Goal: Task Accomplishment & Management: Complete application form

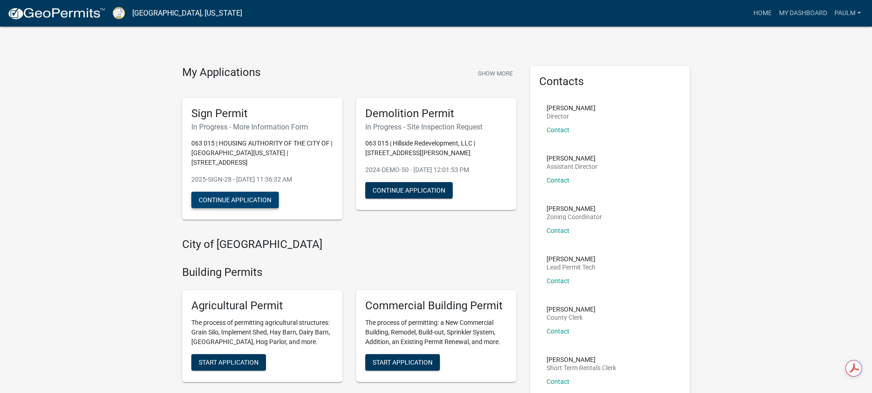
click at [228, 192] on button "Continue Application" at bounding box center [234, 200] width 87 height 16
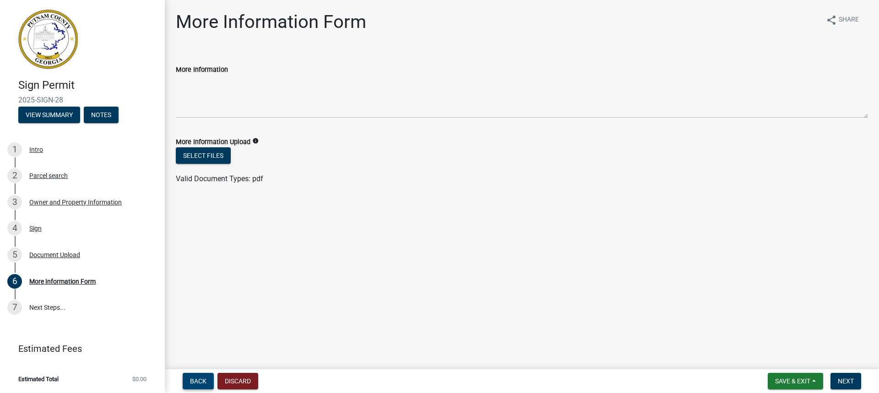
click at [205, 379] on span "Back" at bounding box center [198, 381] width 16 height 7
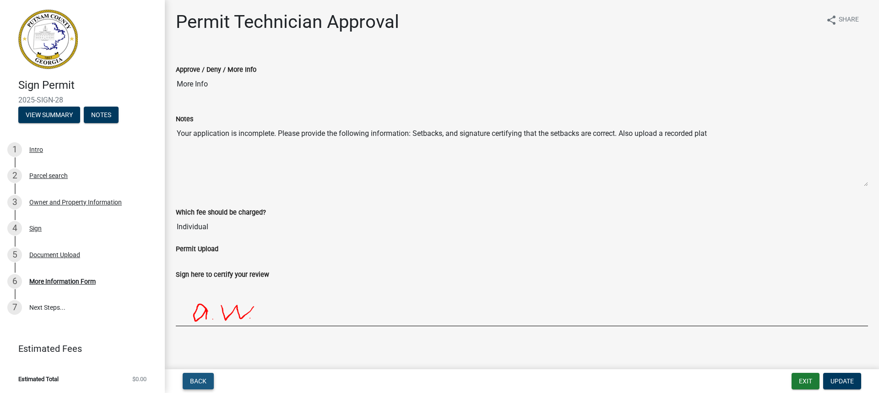
click at [200, 378] on span "Back" at bounding box center [198, 381] width 16 height 7
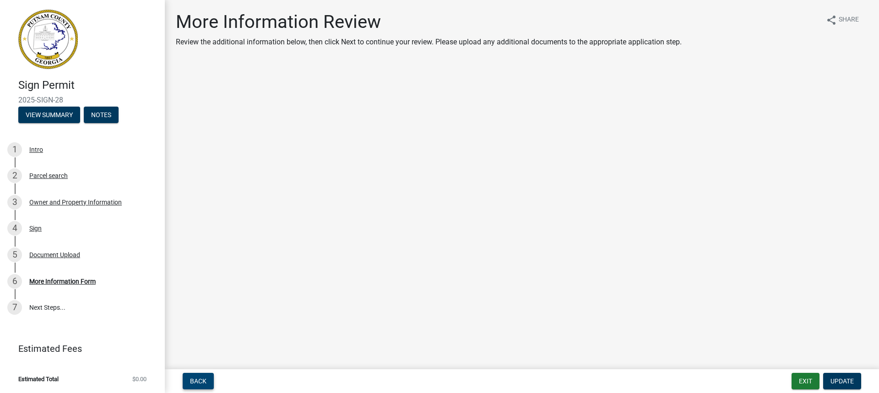
click at [200, 378] on span "Back" at bounding box center [198, 381] width 16 height 7
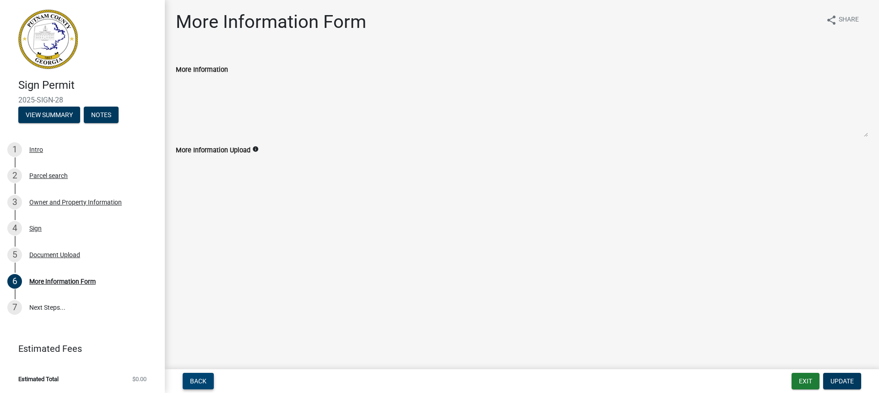
click at [200, 378] on span "Back" at bounding box center [198, 381] width 16 height 7
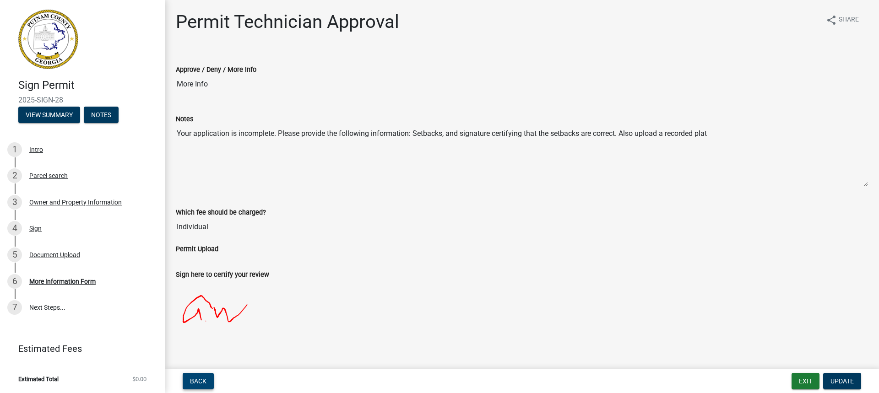
click at [200, 378] on span "Back" at bounding box center [198, 381] width 16 height 7
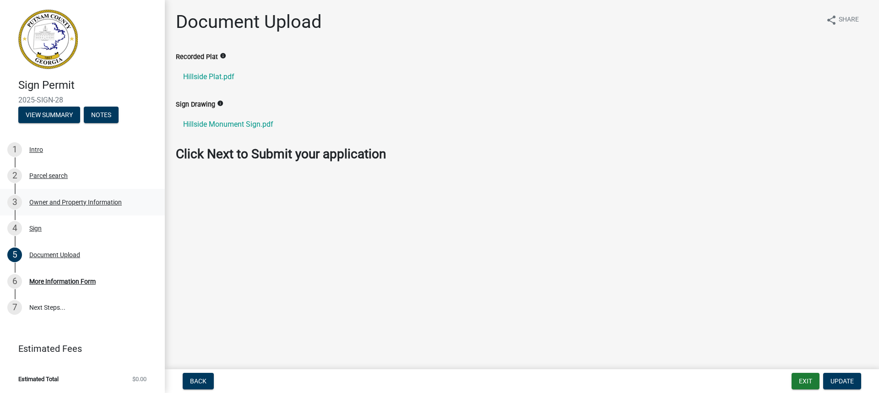
click at [44, 200] on div "Owner and Property Information" at bounding box center [75, 202] width 92 height 6
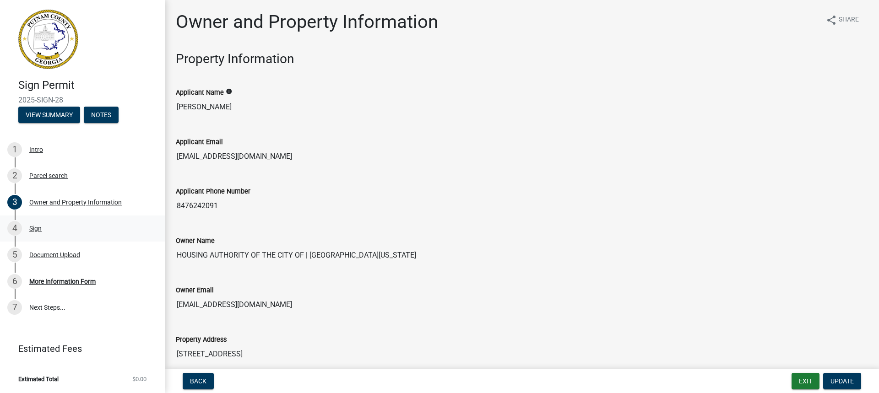
click at [35, 226] on div "Sign" at bounding box center [35, 228] width 12 height 6
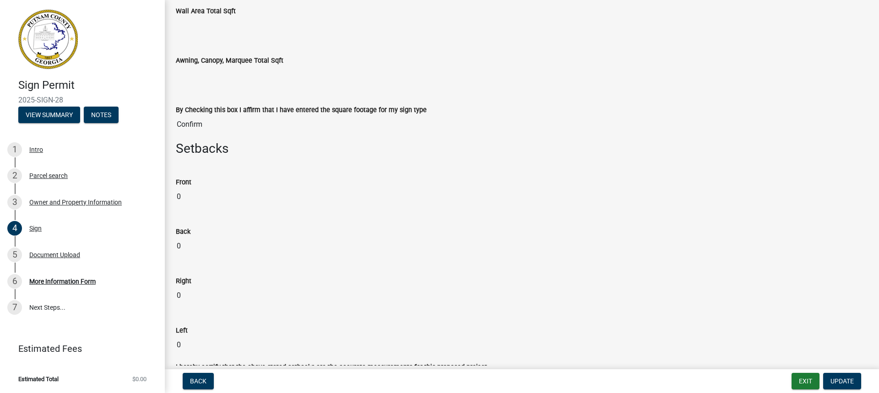
scroll to position [549, 0]
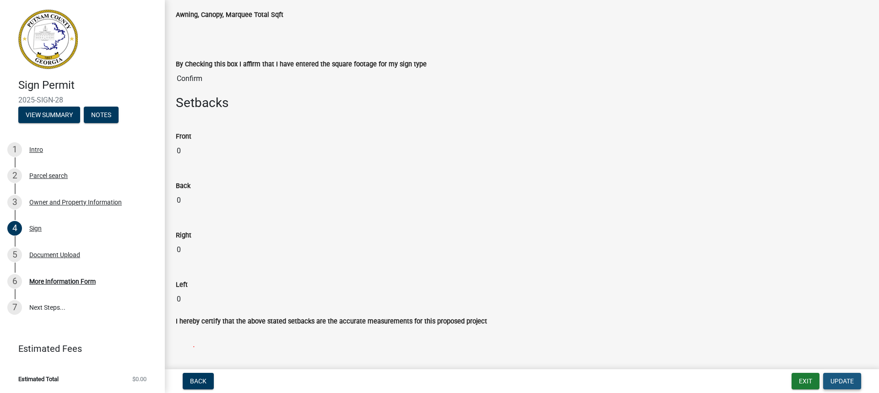
click at [836, 381] on span "Update" at bounding box center [842, 381] width 23 height 7
click at [840, 378] on span "Update" at bounding box center [842, 381] width 23 height 7
click at [179, 151] on input "0" at bounding box center [522, 151] width 692 height 18
click at [185, 151] on input "0" at bounding box center [522, 151] width 692 height 18
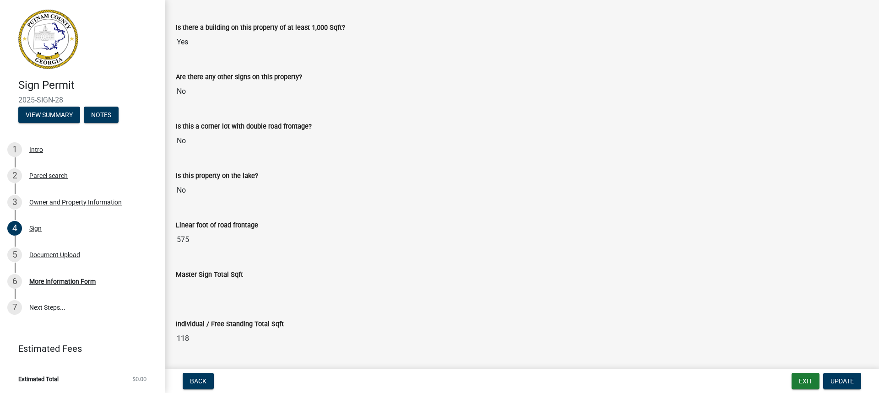
scroll to position [0, 0]
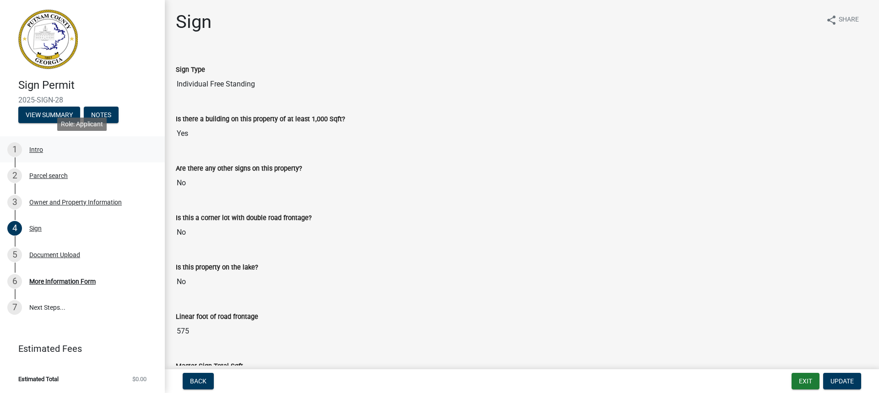
click at [34, 148] on div "Intro" at bounding box center [36, 150] width 14 height 6
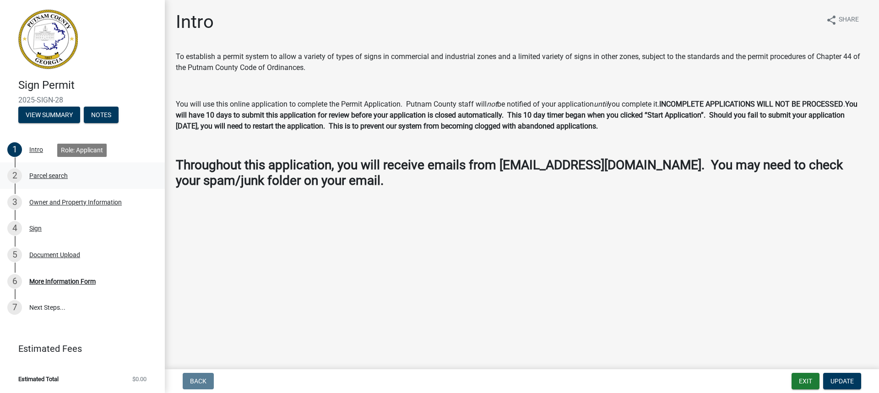
click at [56, 176] on div "Parcel search" at bounding box center [48, 176] width 38 height 6
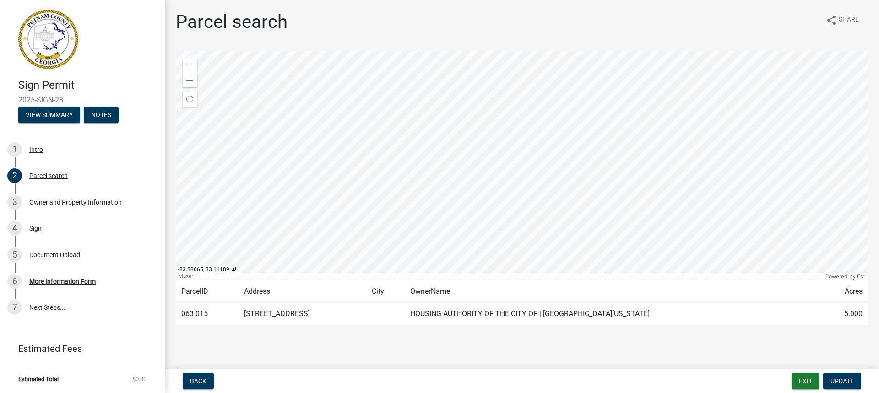
click at [195, 313] on td "063 015" at bounding box center [207, 314] width 63 height 22
drag, startPoint x: 315, startPoint y: 339, endPoint x: 293, endPoint y: 343, distance: 22.7
click at [293, 343] on main "Parcel search share Share Zoom in Zoom out Find my location Maxar Powered by Es…" at bounding box center [522, 183] width 714 height 366
drag, startPoint x: 293, startPoint y: 343, endPoint x: 267, endPoint y: 345, distance: 26.2
click at [267, 345] on main "Parcel search share Share Zoom in Zoom out Find my location Maxar Powered by Es…" at bounding box center [522, 183] width 714 height 366
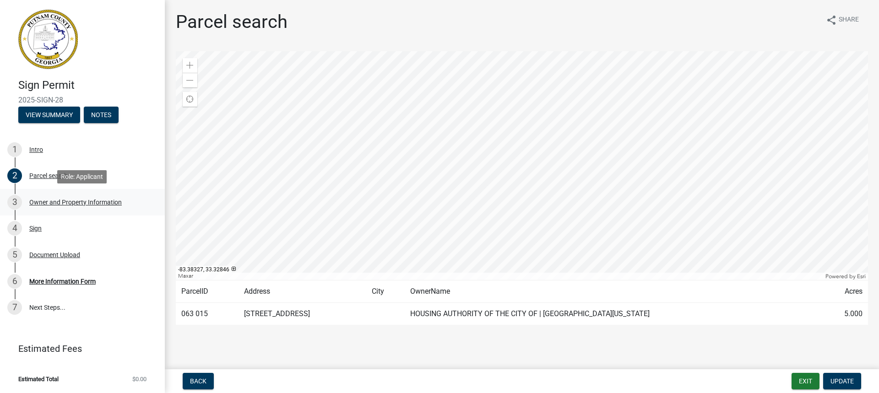
click at [54, 200] on div "Owner and Property Information" at bounding box center [75, 202] width 92 height 6
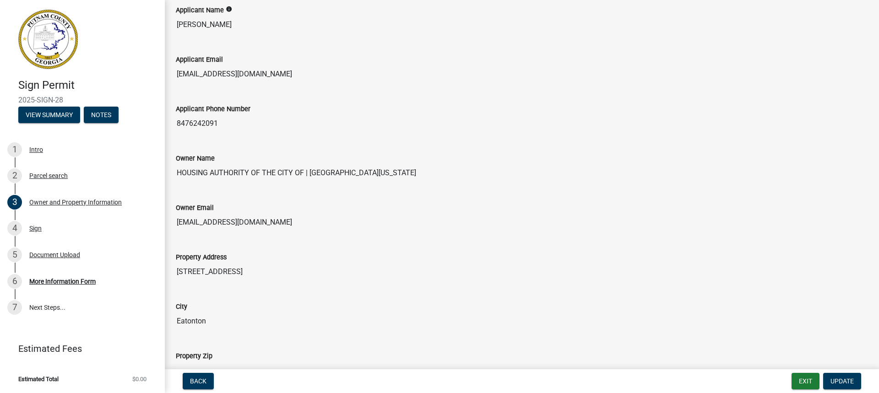
scroll to position [92, 0]
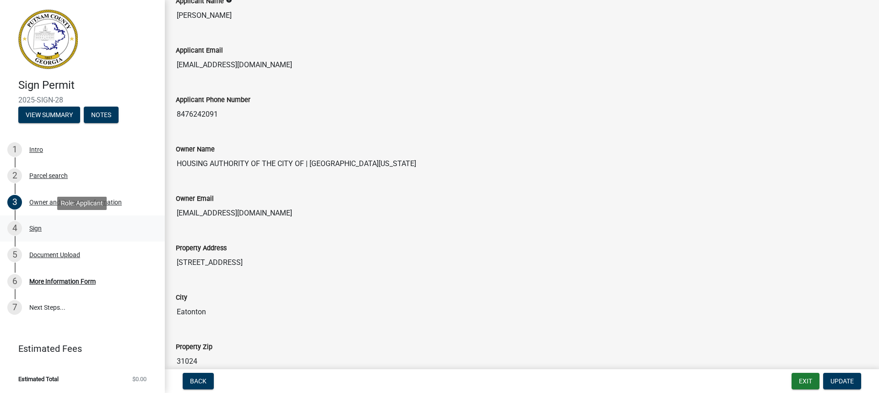
click at [38, 228] on div "Sign" at bounding box center [35, 228] width 12 height 6
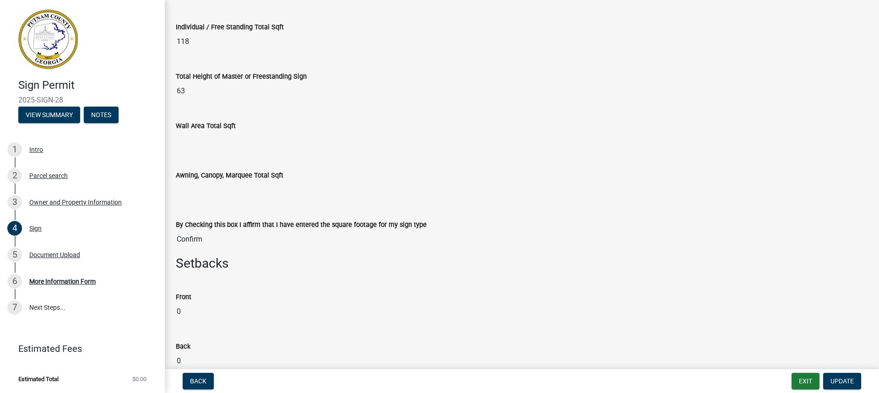
scroll to position [386, 0]
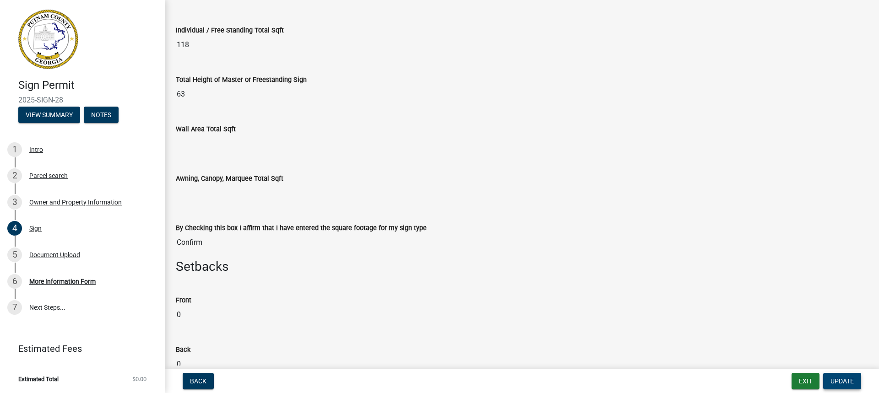
click at [838, 380] on span "Update" at bounding box center [842, 381] width 23 height 7
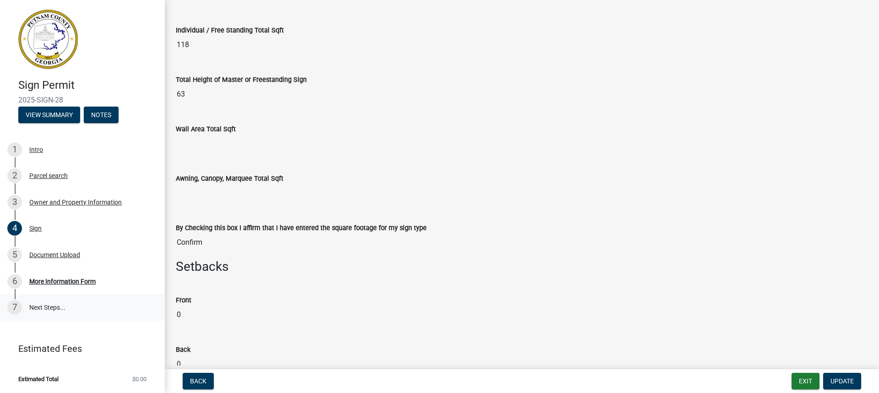
click at [54, 306] on link "7 Next Steps..." at bounding box center [82, 307] width 165 height 27
click at [53, 306] on link "7 Next Steps..." at bounding box center [82, 307] width 165 height 27
click at [61, 256] on div "Document Upload" at bounding box center [54, 255] width 51 height 6
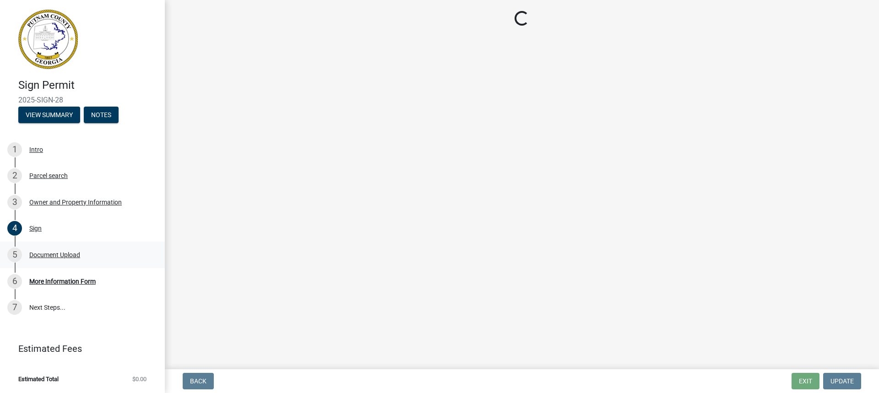
scroll to position [0, 0]
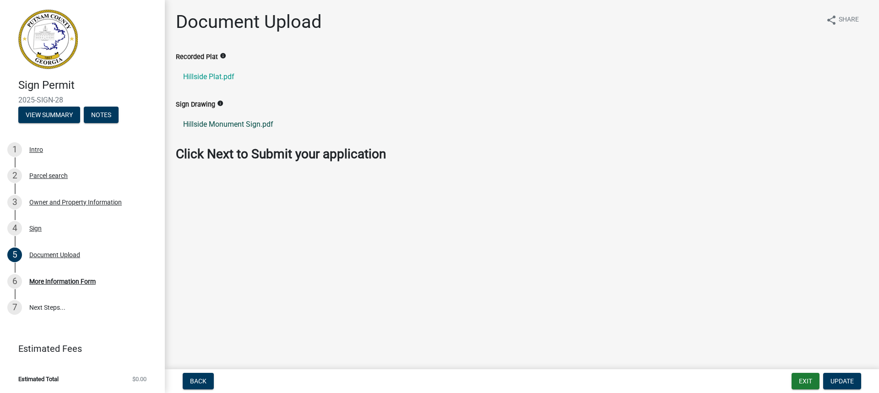
click at [221, 125] on link "Hillside Monument Sign.pdf" at bounding box center [522, 125] width 692 height 22
click at [831, 381] on span "Update" at bounding box center [842, 381] width 23 height 7
click at [194, 74] on link "Hillside Plat.pdf" at bounding box center [522, 77] width 692 height 22
click at [110, 115] on button "Notes" at bounding box center [101, 115] width 35 height 16
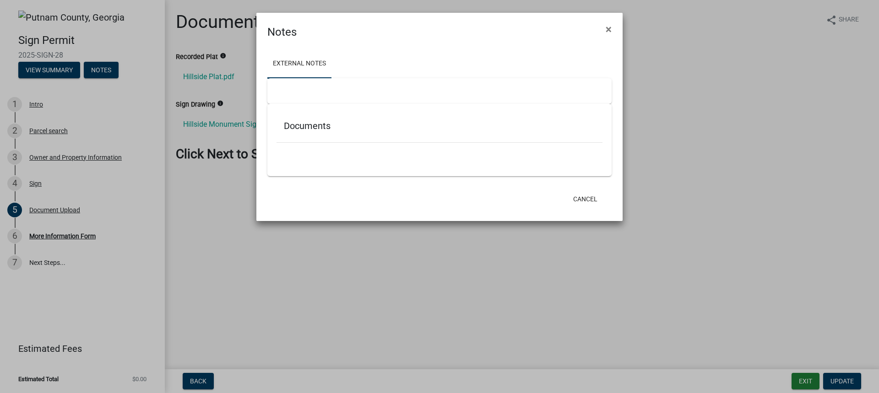
click at [54, 70] on ngb-modal-window "Notes × External Notes Documents Cancel" at bounding box center [439, 196] width 879 height 393
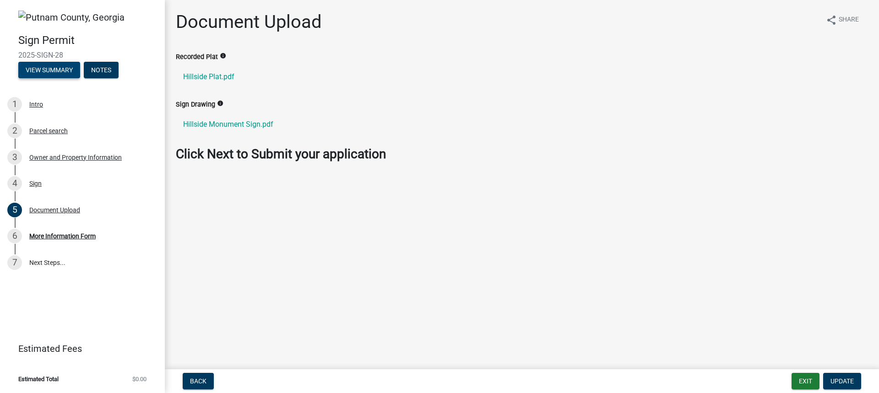
click at [54, 70] on button "View Summary" at bounding box center [49, 70] width 62 height 16
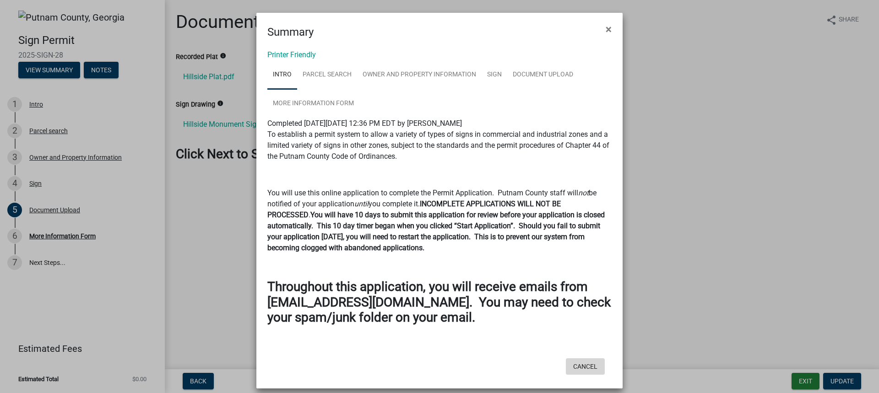
click at [586, 364] on button "Cancel" at bounding box center [585, 367] width 39 height 16
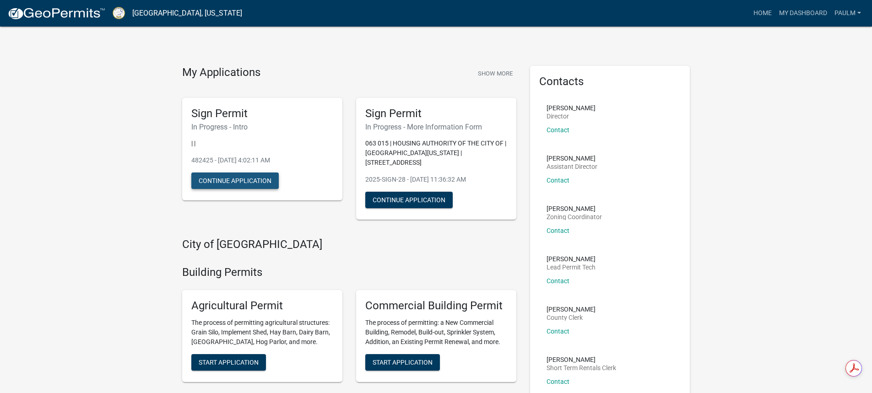
click at [248, 180] on button "Continue Application" at bounding box center [234, 181] width 87 height 16
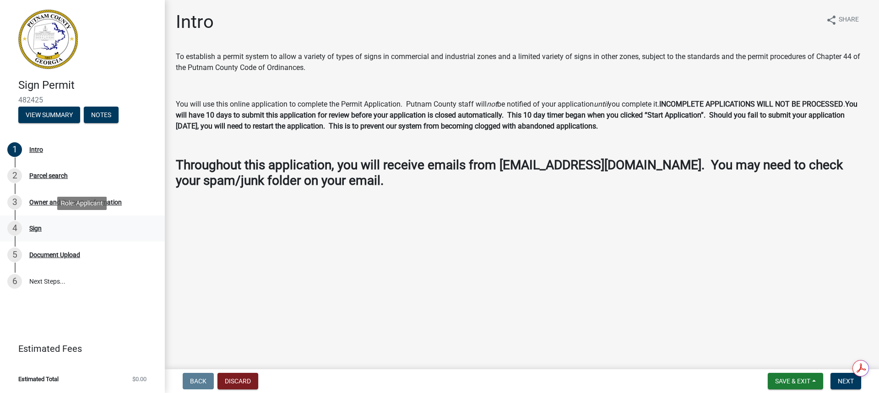
click at [36, 227] on div "Sign" at bounding box center [35, 228] width 12 height 6
click at [43, 279] on link "6 Next Steps..." at bounding box center [82, 281] width 165 height 27
click at [56, 174] on div "Parcel search" at bounding box center [48, 176] width 38 height 6
click at [62, 202] on div "Owner and Property Information" at bounding box center [75, 202] width 92 height 6
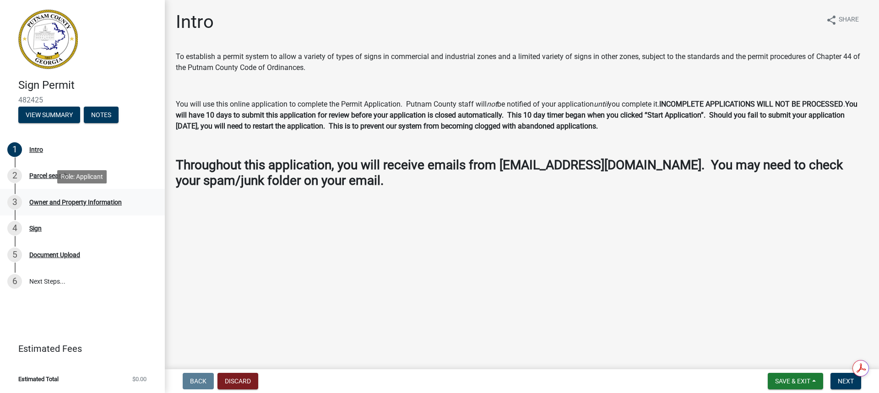
click at [62, 202] on div "Owner and Property Information" at bounding box center [75, 202] width 92 height 6
click at [845, 379] on span "Next" at bounding box center [846, 381] width 16 height 7
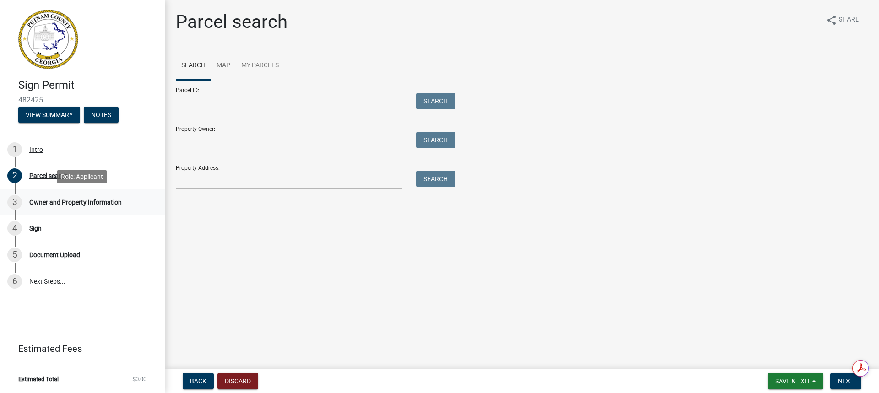
click at [102, 201] on div "Owner and Property Information" at bounding box center [75, 202] width 92 height 6
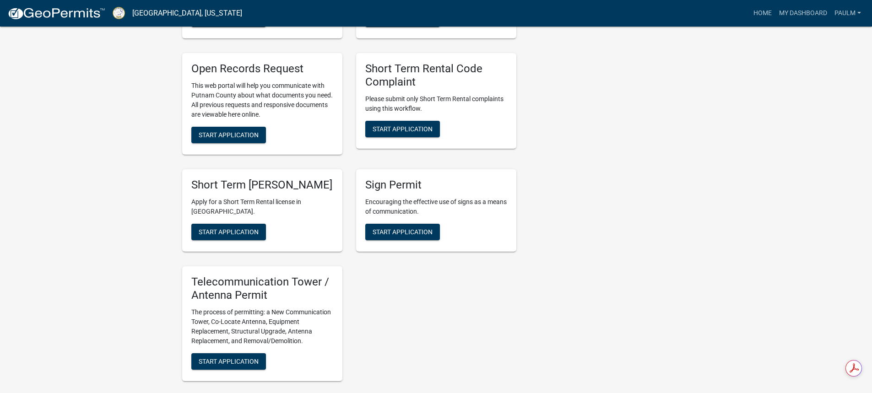
scroll to position [962, 0]
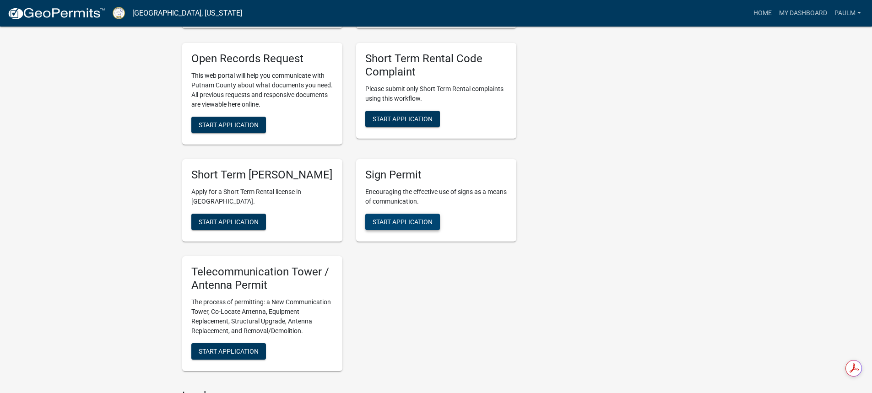
click at [419, 218] on span "Start Application" at bounding box center [403, 221] width 60 height 7
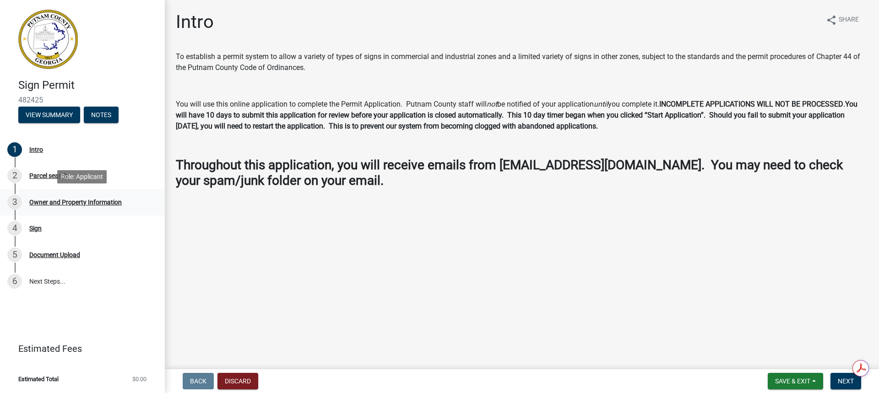
click at [45, 200] on div "Owner and Property Information" at bounding box center [75, 202] width 92 height 6
click at [38, 174] on div "Parcel search" at bounding box center [48, 176] width 38 height 6
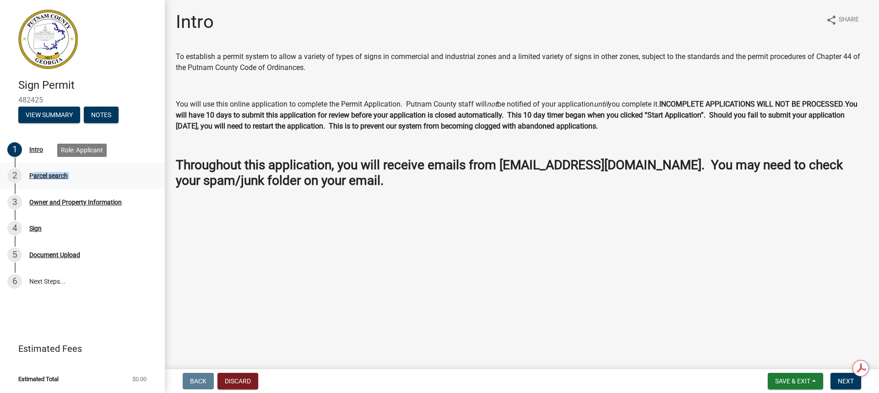
click at [38, 174] on div "Parcel search" at bounding box center [48, 176] width 38 height 6
click at [54, 201] on div "Owner and Property Information" at bounding box center [75, 202] width 92 height 6
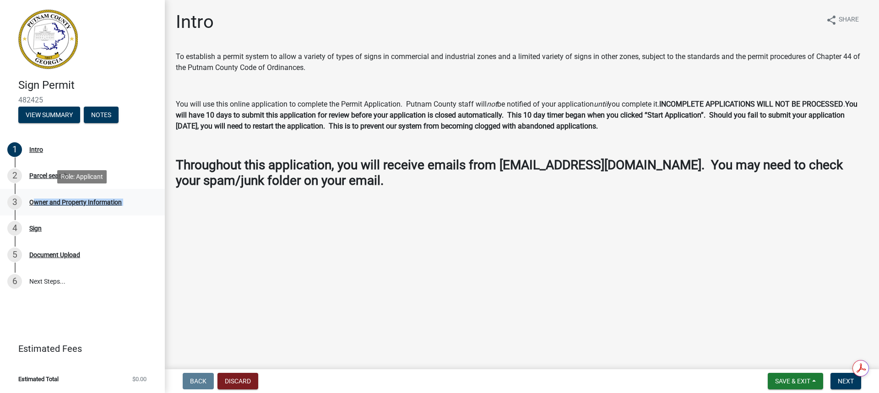
click at [54, 201] on div "Owner and Property Information" at bounding box center [75, 202] width 92 height 6
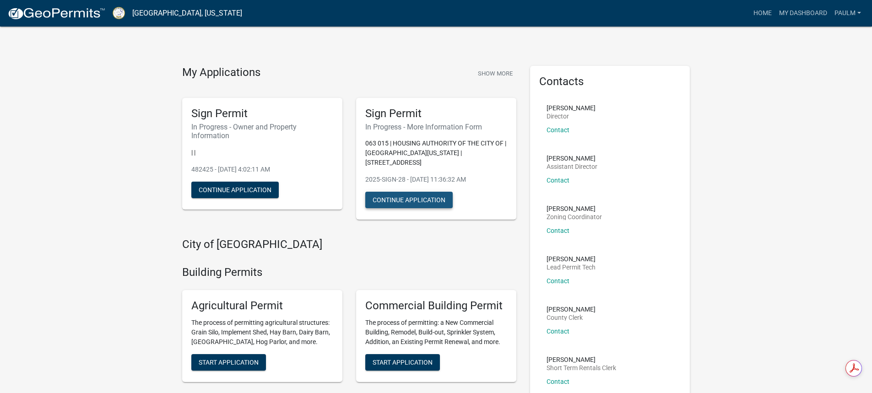
click at [394, 192] on button "Continue Application" at bounding box center [408, 200] width 87 height 16
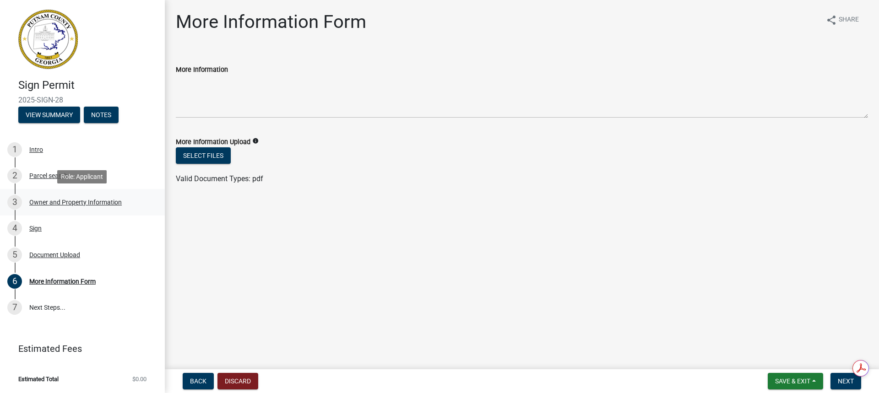
click at [87, 200] on div "Owner and Property Information" at bounding box center [75, 202] width 92 height 6
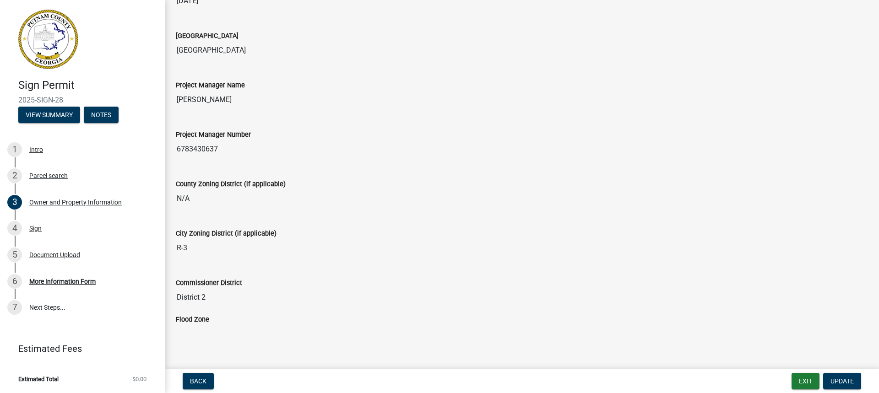
scroll to position [1427, 0]
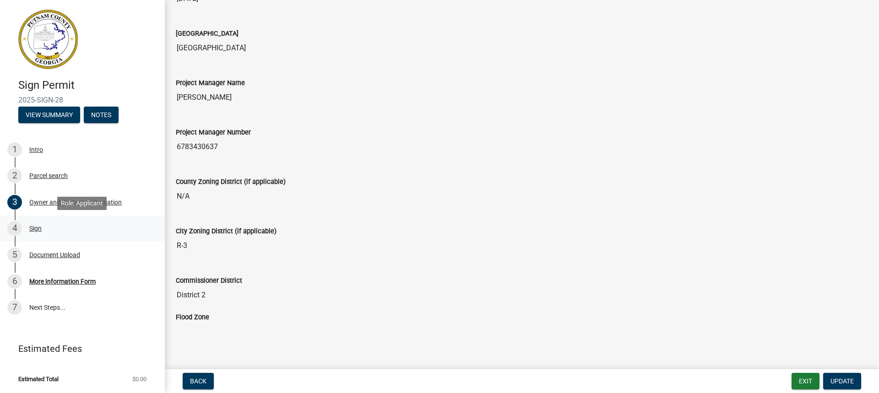
click at [39, 227] on div "Sign" at bounding box center [35, 228] width 12 height 6
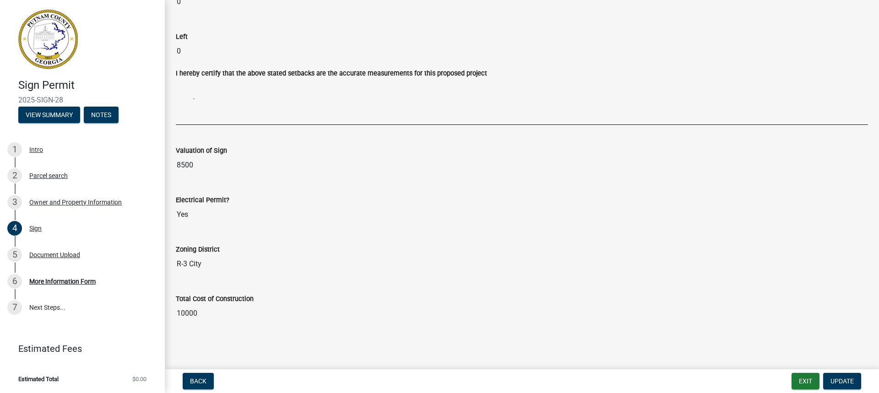
scroll to position [477, 0]
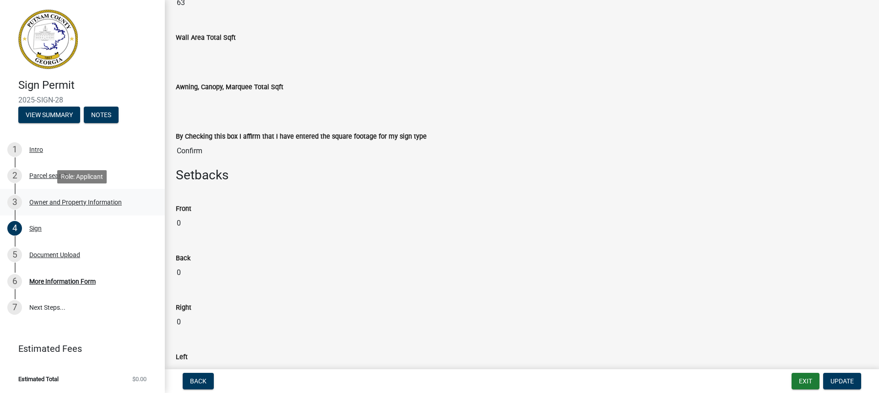
click at [86, 200] on div "Owner and Property Information" at bounding box center [75, 202] width 92 height 6
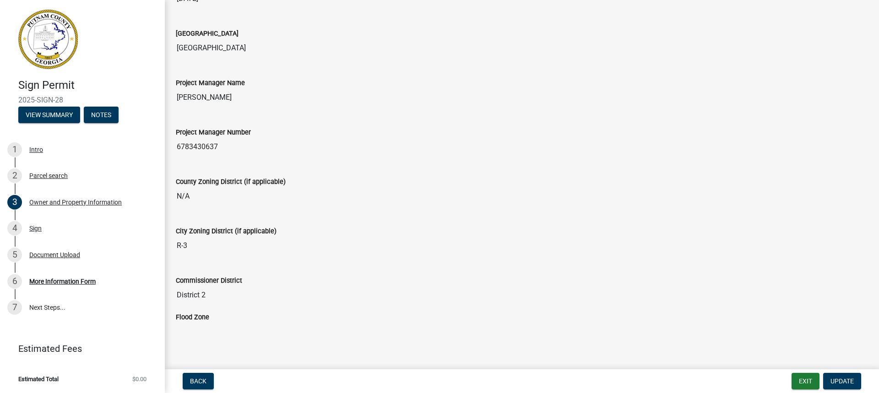
scroll to position [1061, 0]
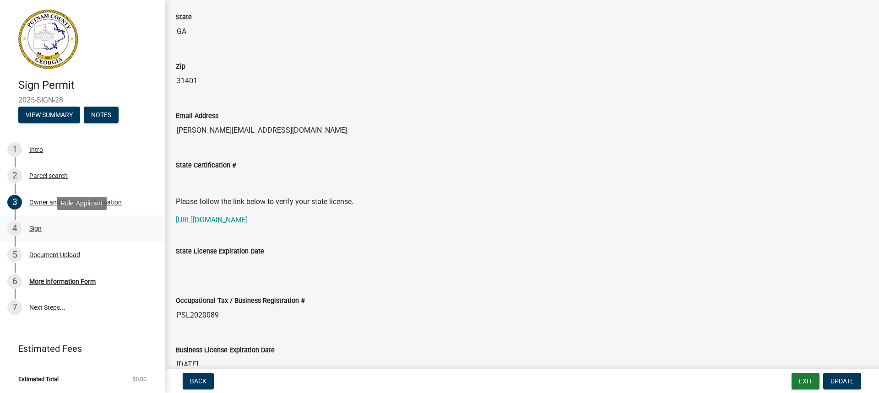
click at [36, 230] on div "Sign" at bounding box center [35, 228] width 12 height 6
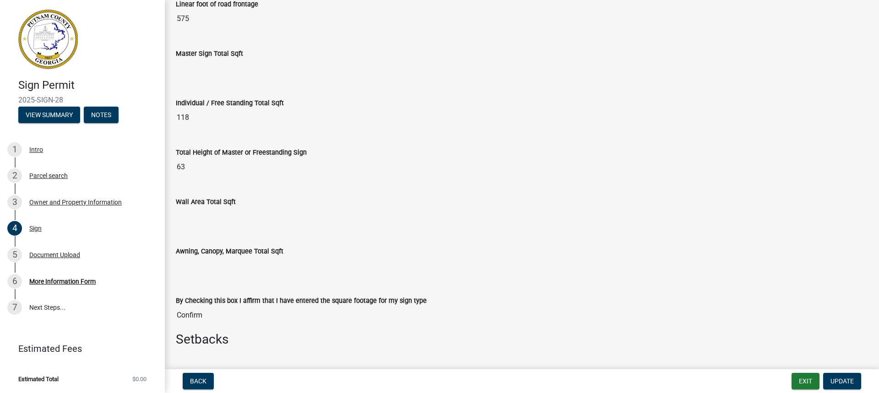
scroll to position [321, 0]
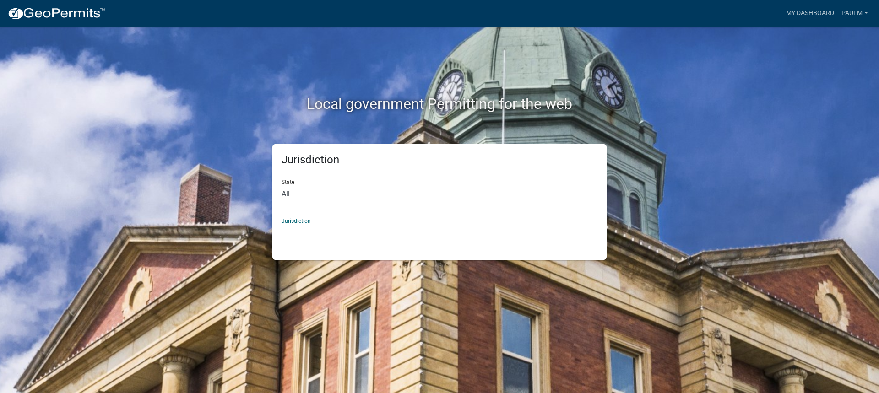
click at [299, 233] on select "Custer County, Colorado Carroll County, Georgia Cook County, Georgia Crawford C…" at bounding box center [440, 233] width 316 height 19
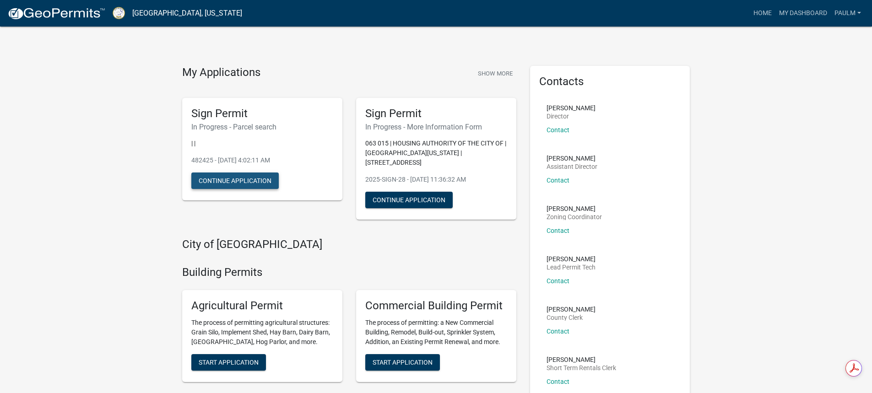
click at [243, 179] on button "Continue Application" at bounding box center [234, 181] width 87 height 16
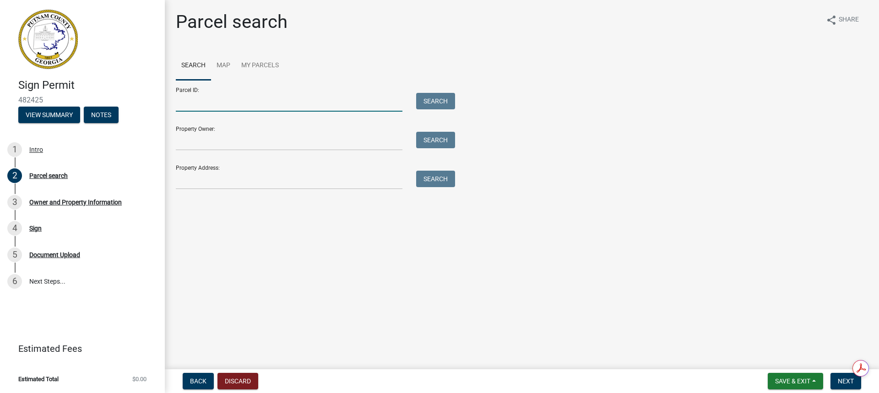
click at [219, 102] on input "Parcel ID:" at bounding box center [289, 102] width 227 height 19
type input "063-015"
click at [212, 142] on input "Property Owner:" at bounding box center [289, 141] width 227 height 19
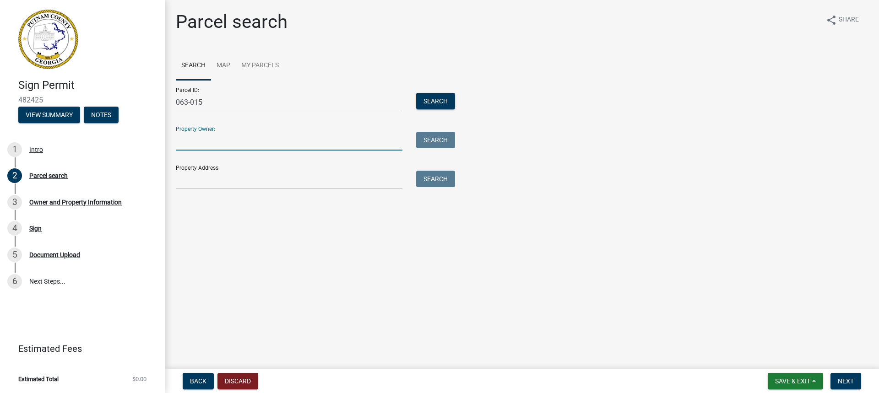
type input "Eatonton Housing Authority"
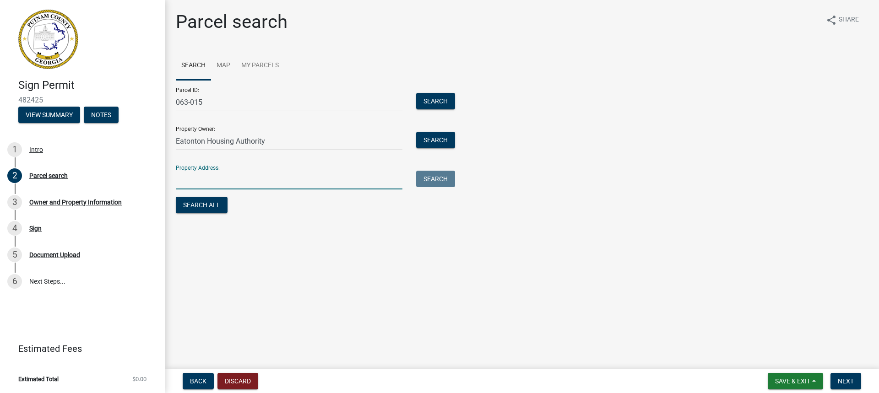
click at [219, 178] on input "Property Address:" at bounding box center [289, 180] width 227 height 19
type input "155 Hillside Dr., Eatonton, GA 31024"
click at [845, 377] on button "Next" at bounding box center [846, 381] width 31 height 16
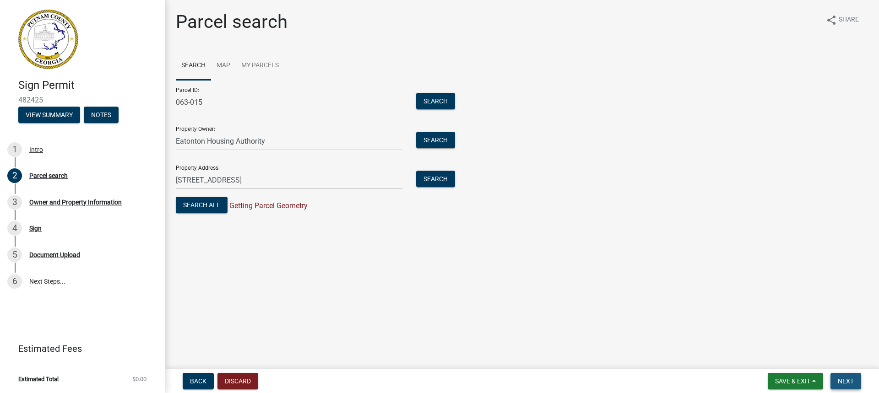
click at [848, 379] on span "Next" at bounding box center [846, 381] width 16 height 7
click at [199, 201] on button "Search All" at bounding box center [202, 205] width 52 height 16
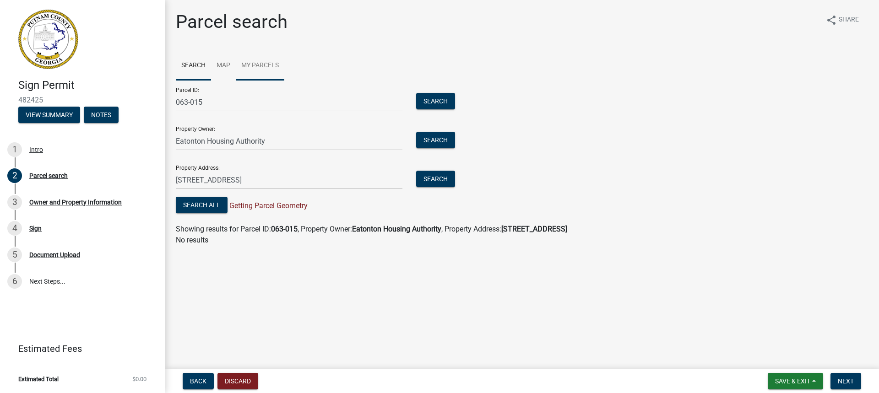
click at [258, 65] on link "My Parcels" at bounding box center [260, 65] width 49 height 29
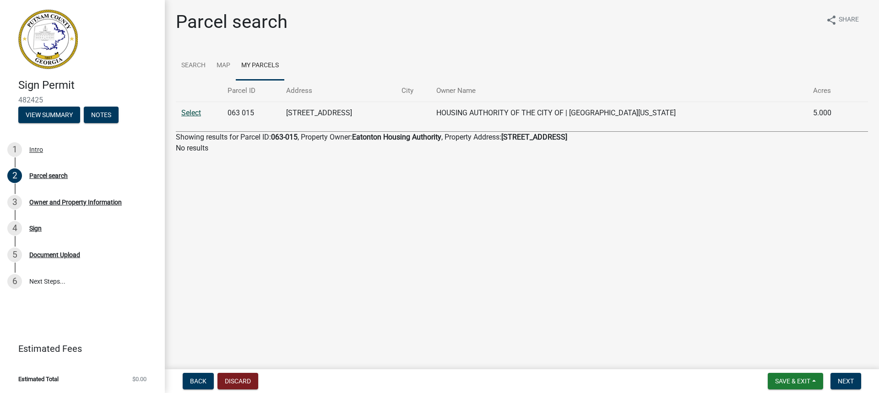
click at [200, 112] on link "Select" at bounding box center [191, 113] width 20 height 9
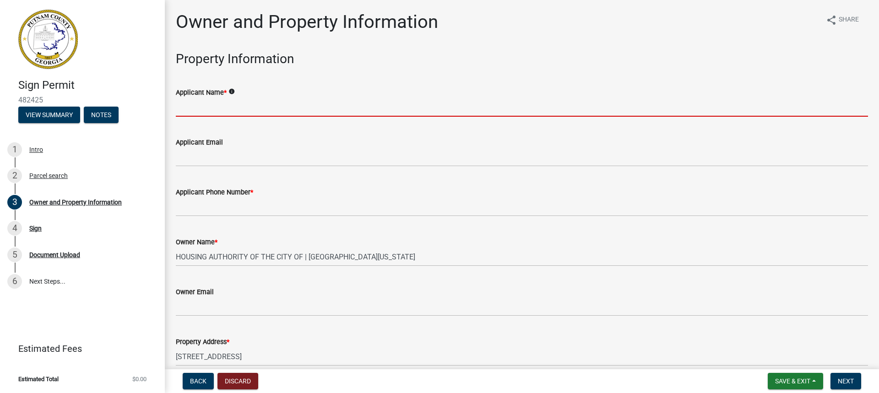
click at [200, 112] on input "Applicant Name *" at bounding box center [522, 107] width 692 height 19
type input "[PERSON_NAME]"
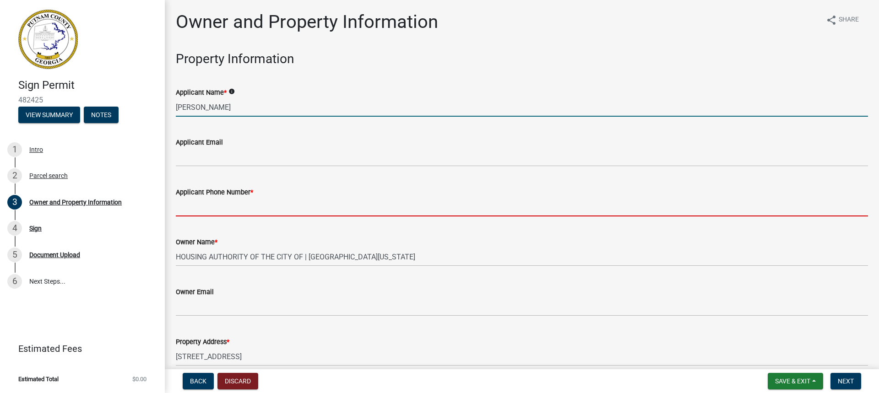
type input "8476242091"
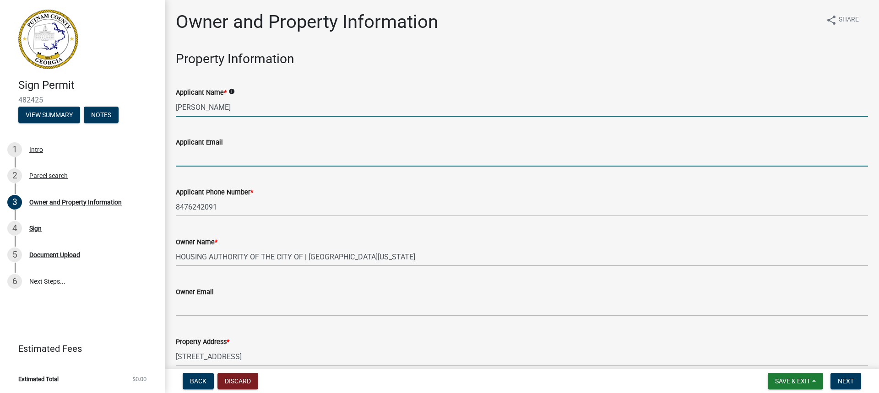
click at [205, 156] on input "Applicant Email" at bounding box center [522, 157] width 692 height 19
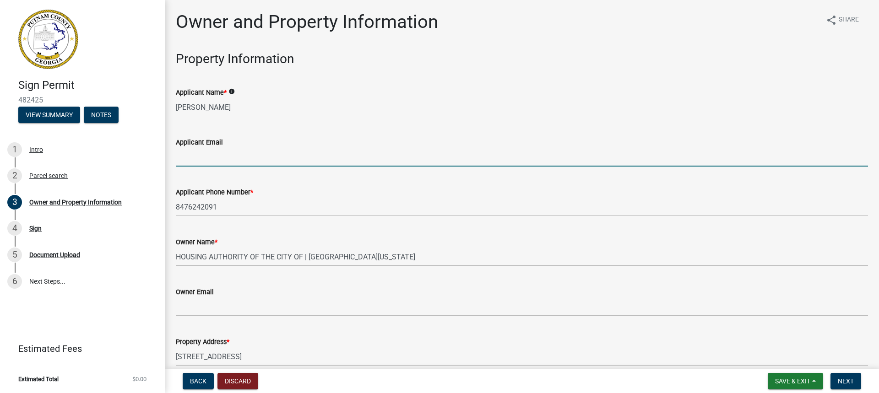
type input "[EMAIL_ADDRESS][DOMAIN_NAME]"
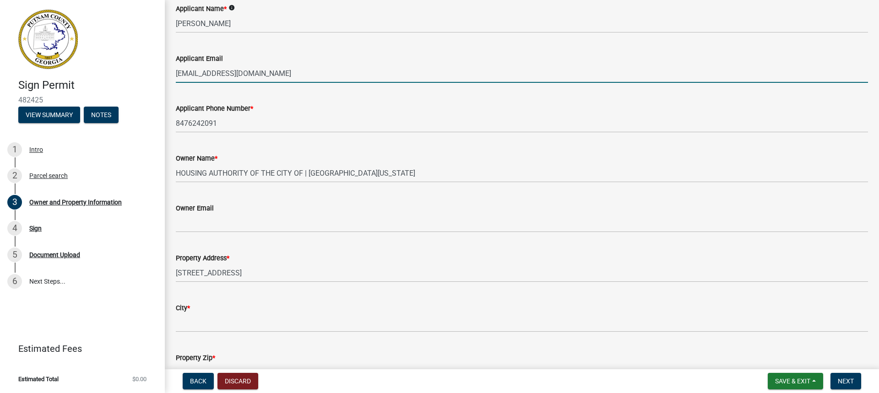
scroll to position [92, 0]
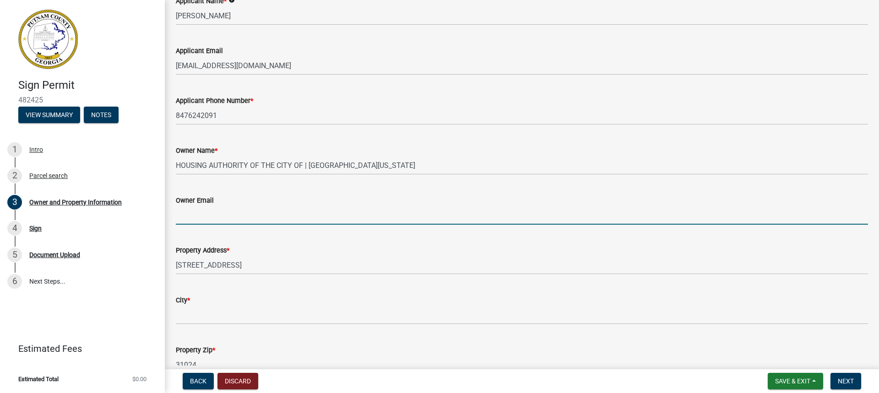
click at [200, 219] on input "Owner Email" at bounding box center [522, 215] width 692 height 19
type input "[EMAIL_ADDRESS][DOMAIN_NAME]"
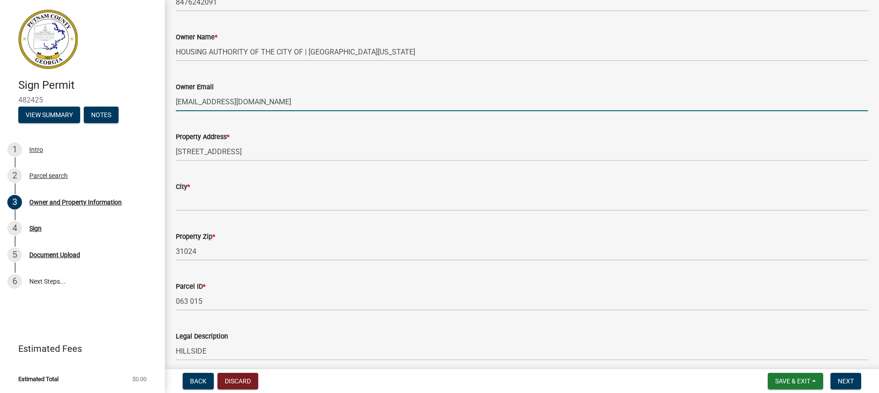
scroll to position [229, 0]
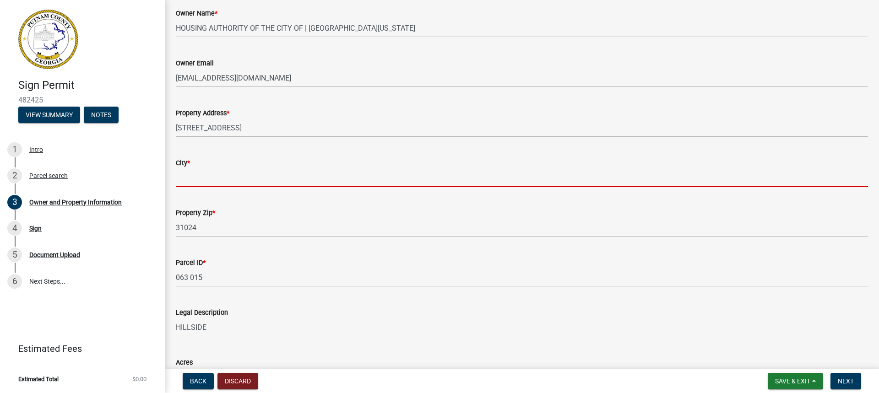
click at [194, 176] on input "City *" at bounding box center [522, 178] width 692 height 19
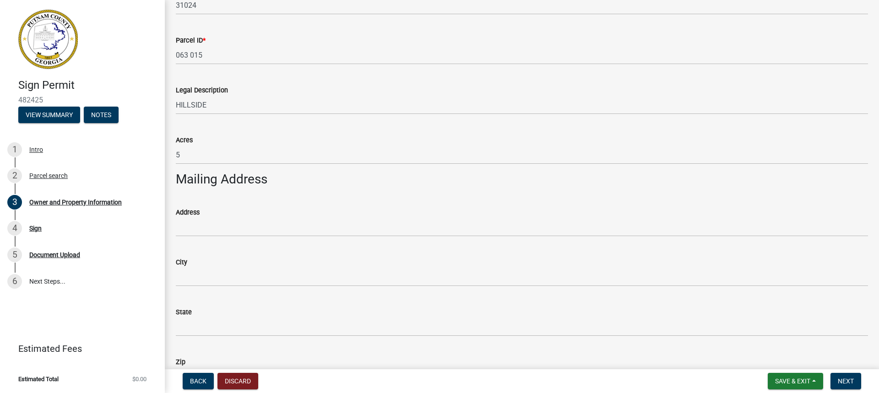
scroll to position [458, 0]
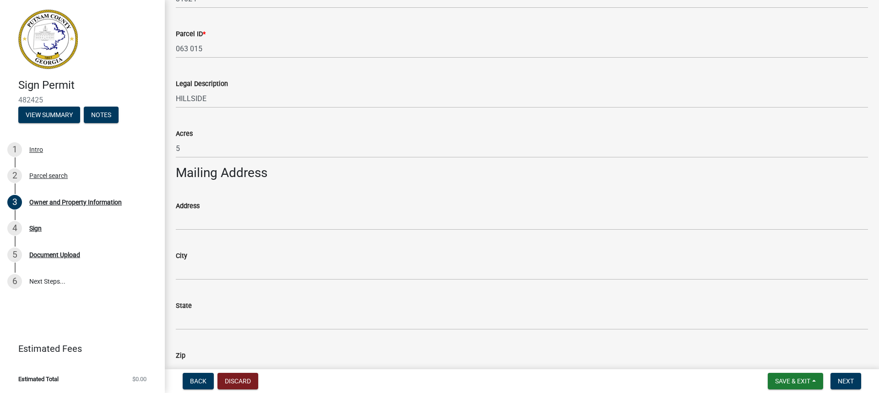
type input "Eatonton"
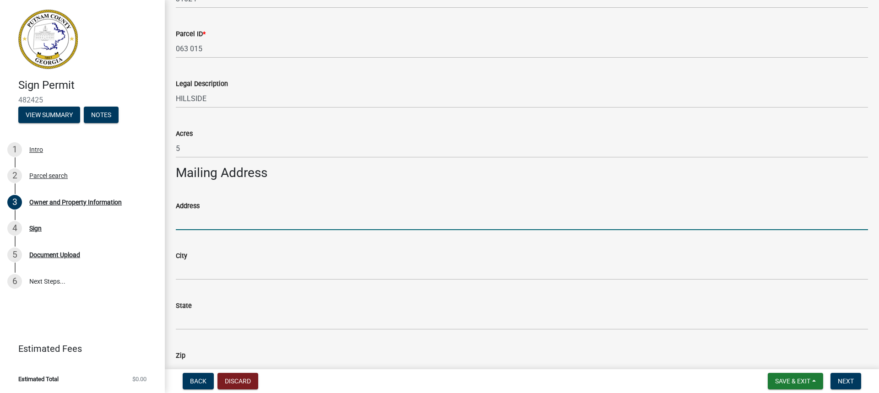
click at [195, 225] on input "Address" at bounding box center [522, 221] width 692 height 19
drag, startPoint x: 12, startPoint y: 174, endPoint x: 218, endPoint y: 221, distance: 210.3
click at [218, 221] on input "Address" at bounding box center [522, 221] width 692 height 19
click at [198, 221] on input "Address" at bounding box center [522, 221] width 692 height 19
type input "155 Hillside Dr."
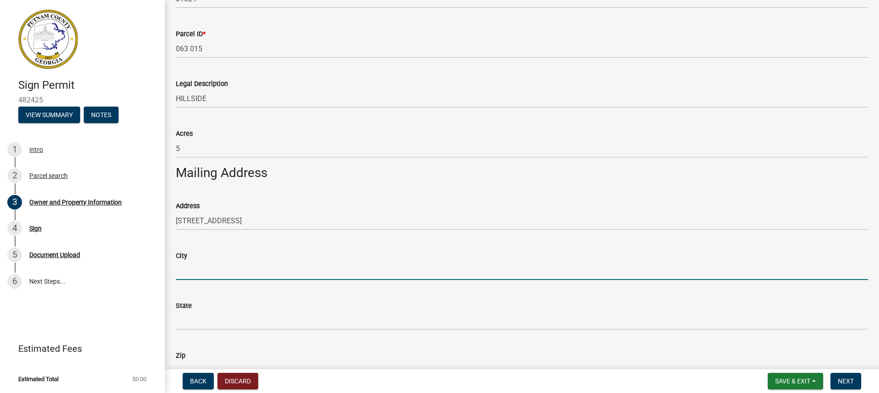
click at [186, 273] on input "City" at bounding box center [522, 270] width 692 height 19
type input "Eatonton"
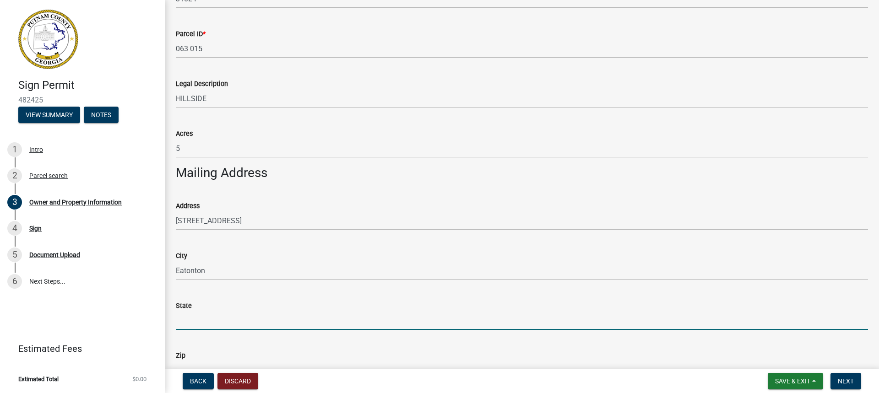
click at [201, 318] on input "State" at bounding box center [522, 320] width 692 height 19
type input "GA"
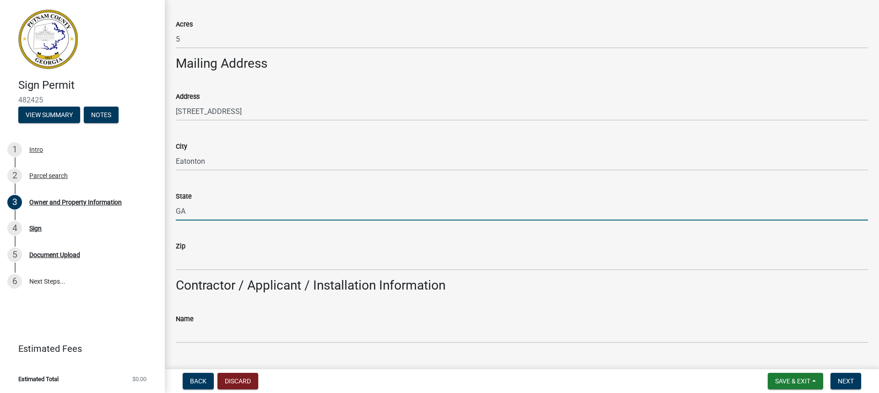
scroll to position [595, 0]
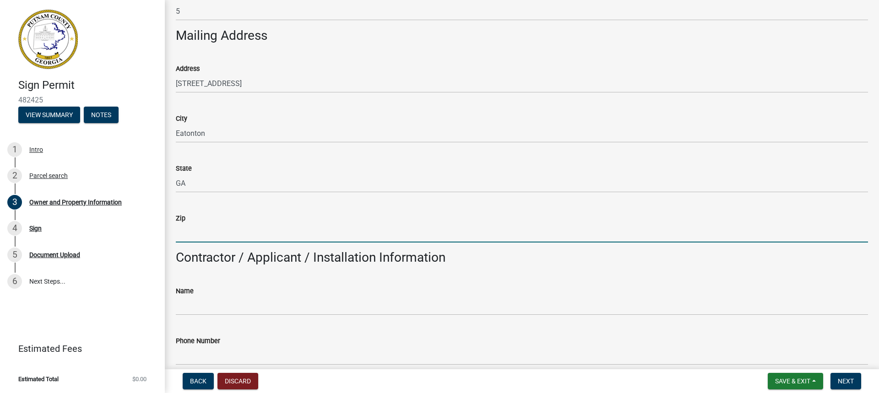
click at [217, 235] on input "Zip" at bounding box center [522, 233] width 692 height 19
type input "31024"
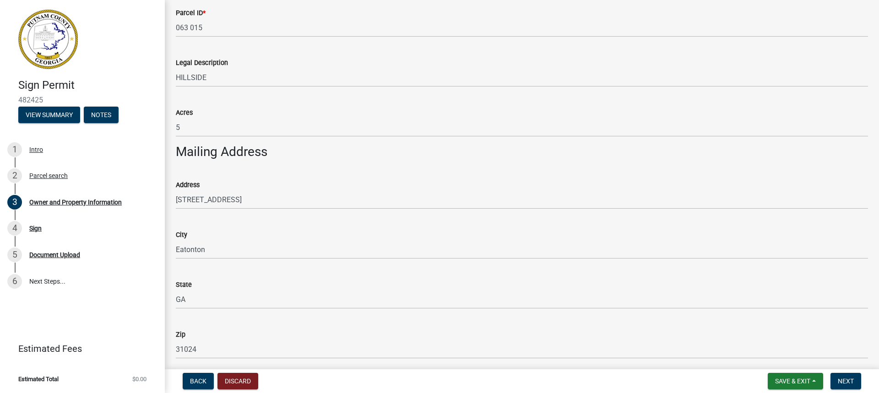
scroll to position [458, 0]
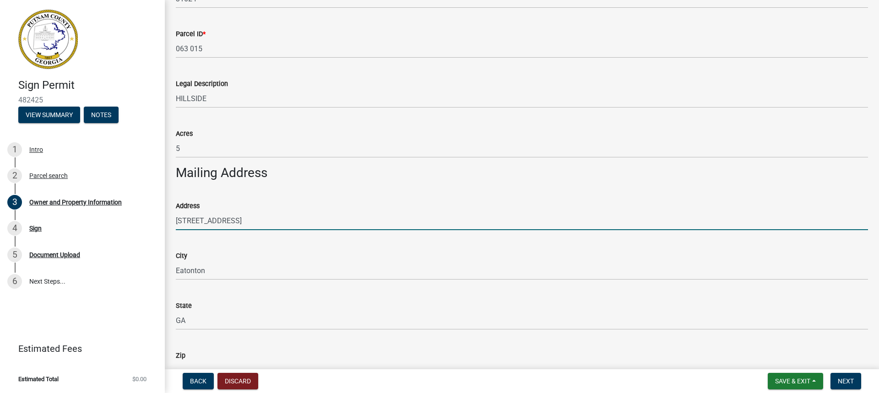
click at [247, 223] on input "155 Hillside Dr." at bounding box center [522, 221] width 692 height 19
type input "1"
type input "[STREET_ADDRESS][PERSON_NAME]"
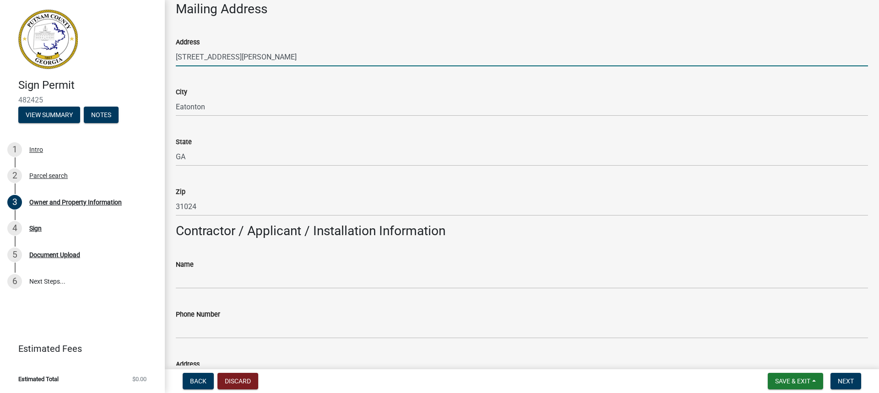
scroll to position [641, 0]
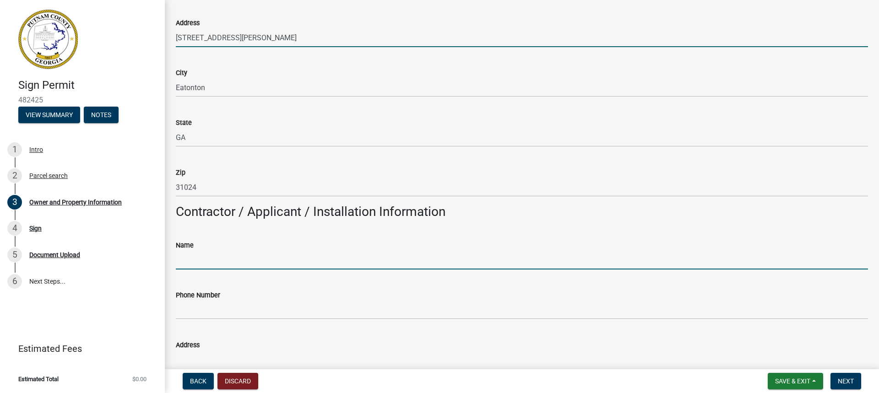
click at [217, 262] on input "Name" at bounding box center [522, 260] width 692 height 19
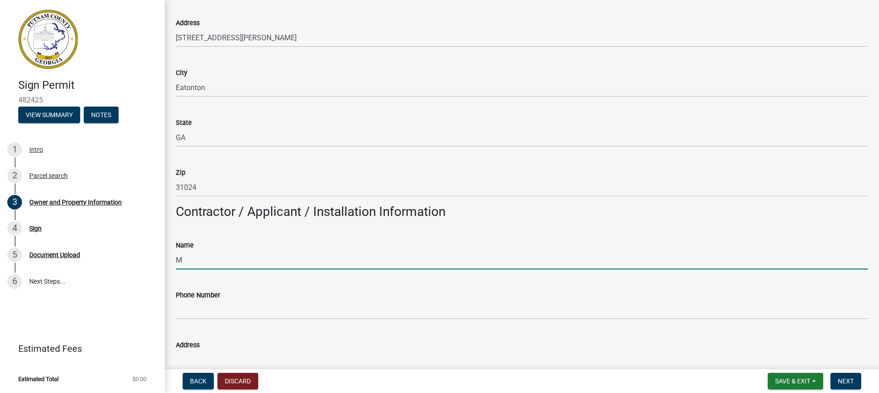
type input "[PERSON_NAME]"
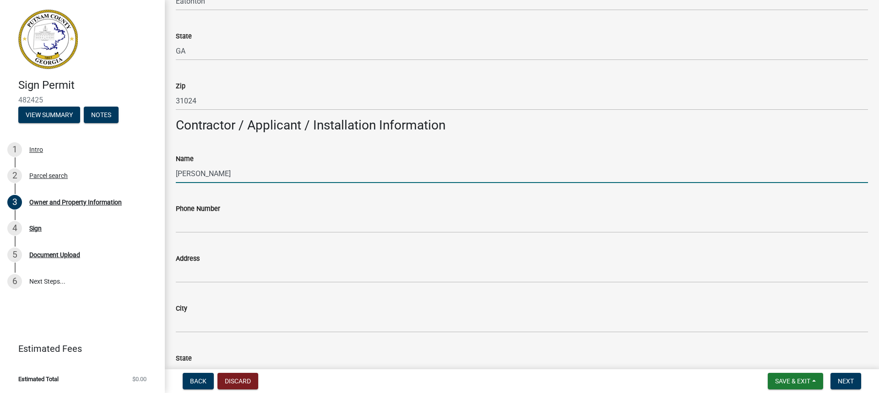
scroll to position [733, 0]
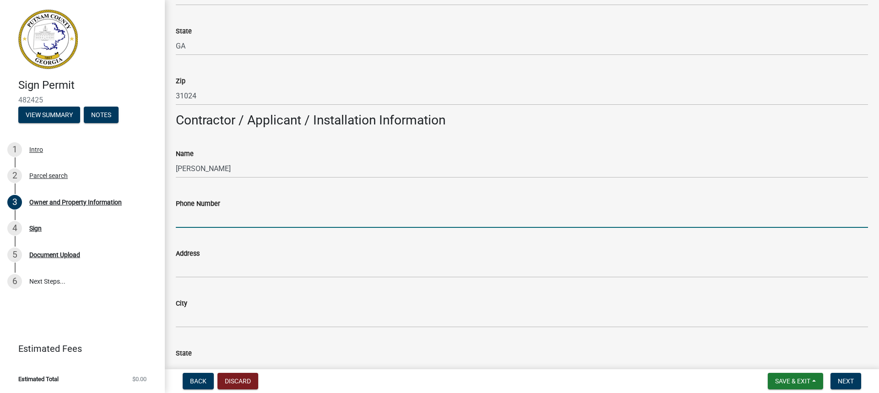
click at [191, 218] on input "Phone Number" at bounding box center [522, 218] width 692 height 19
type input "4046179539"
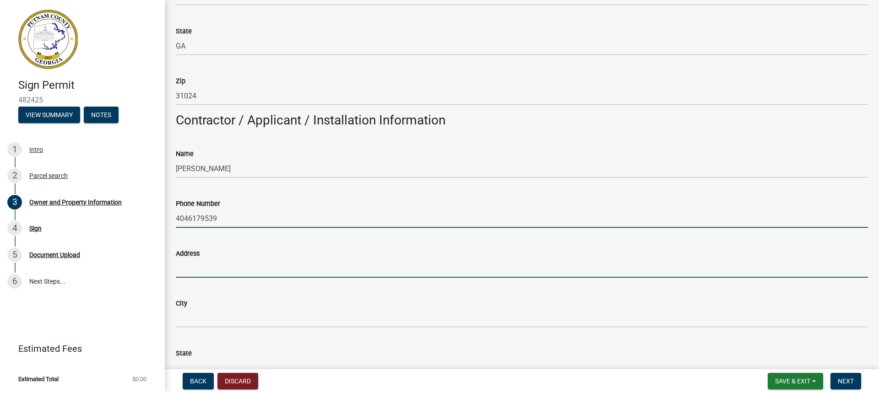
click at [193, 267] on input "Address" at bounding box center [522, 268] width 692 height 19
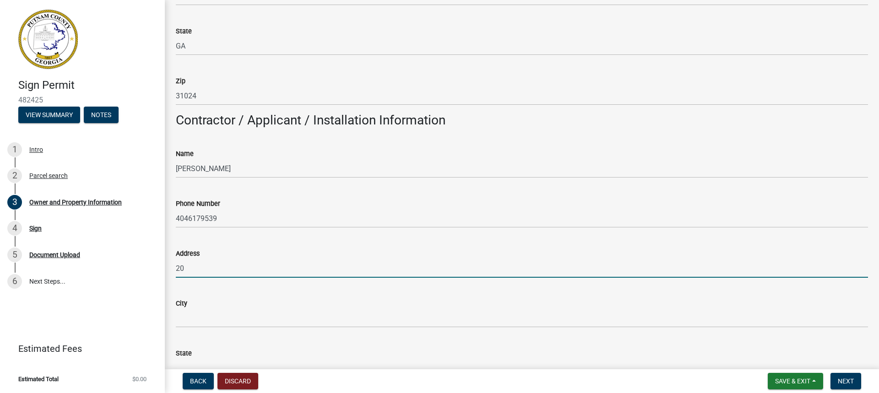
type input "[STREET_ADDRESS]"
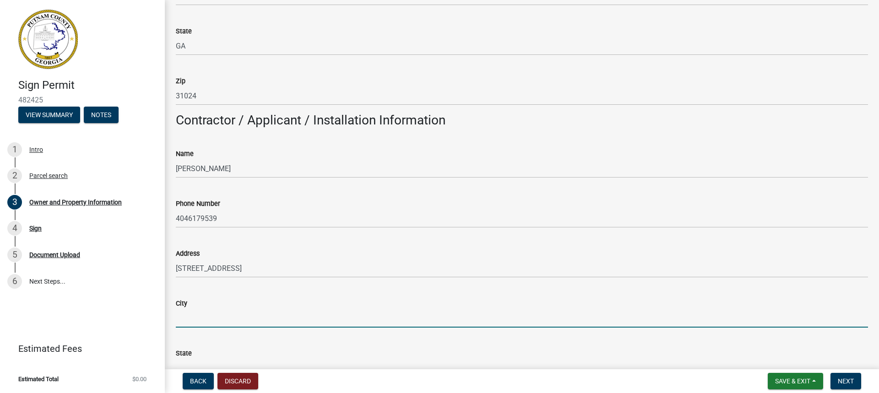
click at [188, 321] on input "City" at bounding box center [522, 318] width 692 height 19
type input "Savannah"
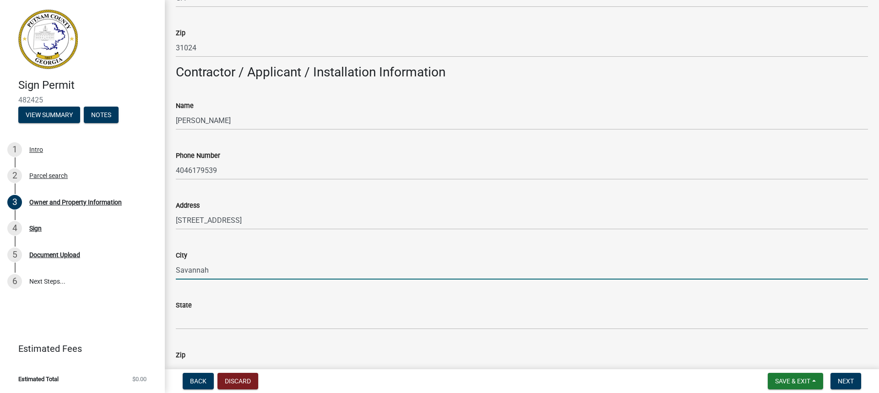
scroll to position [916, 0]
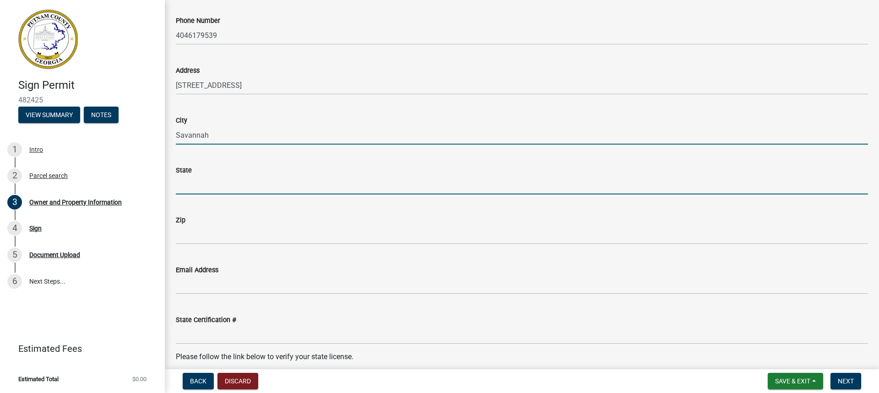
click at [215, 188] on input "State" at bounding box center [522, 185] width 692 height 19
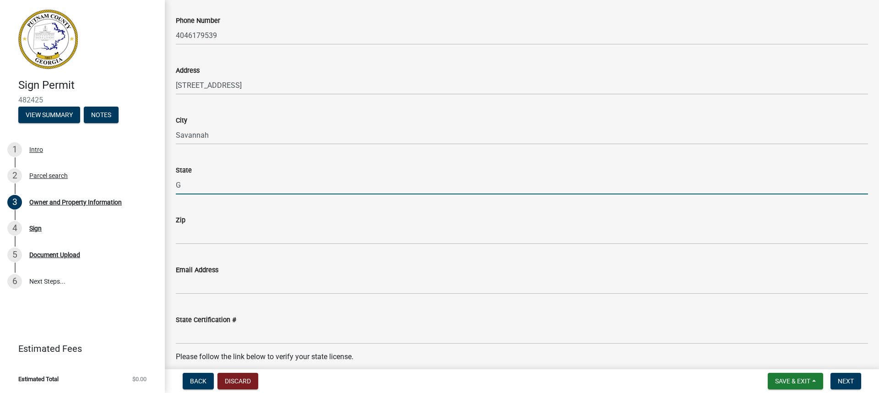
type input "GA"
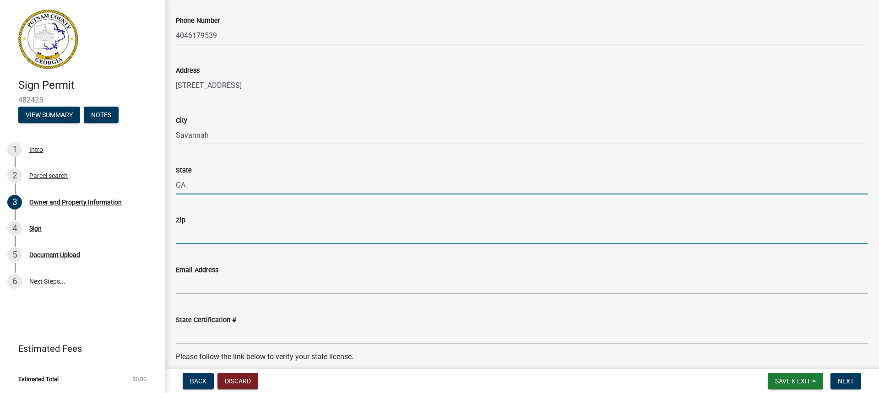
click at [188, 237] on input "Zip" at bounding box center [522, 235] width 692 height 19
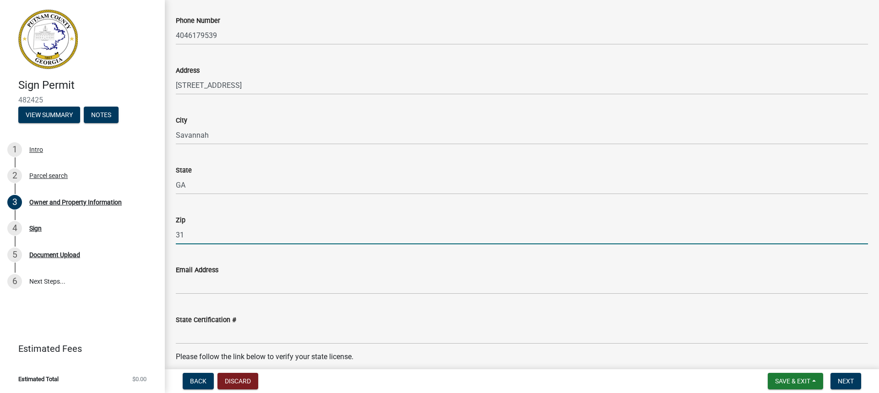
type input "31401"
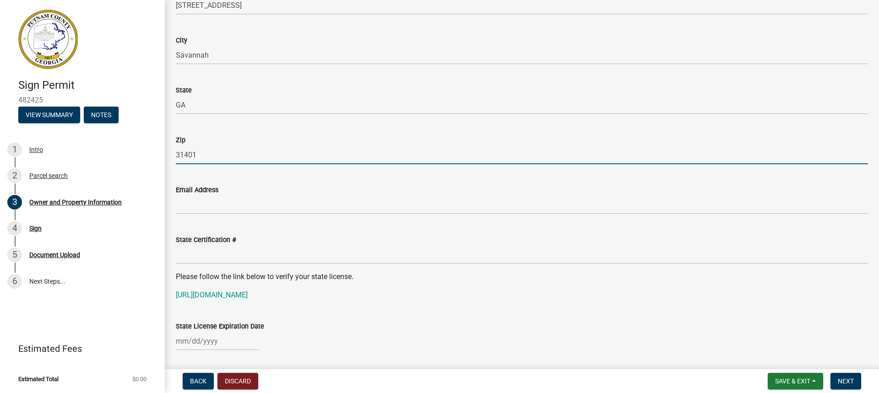
scroll to position [1053, 0]
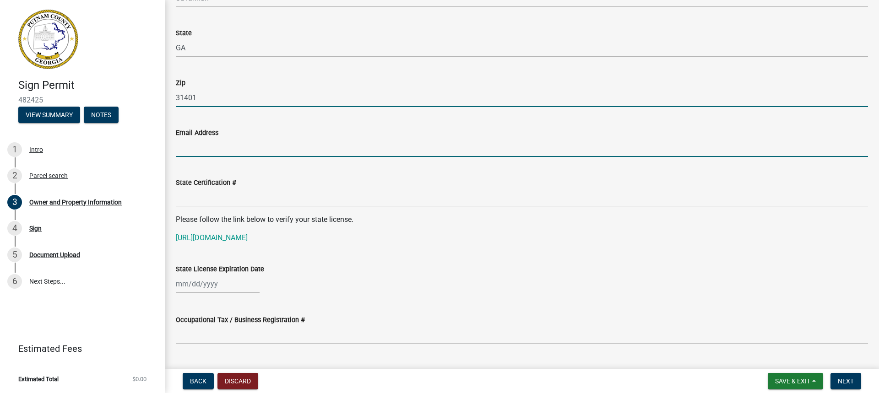
click at [201, 149] on input "Email Address" at bounding box center [522, 147] width 692 height 19
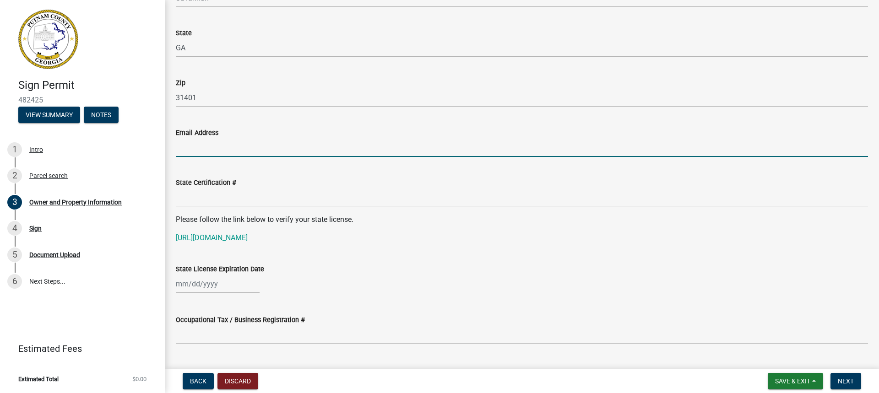
type input "[PERSON_NAME][EMAIL_ADDRESS][DOMAIN_NAME]"
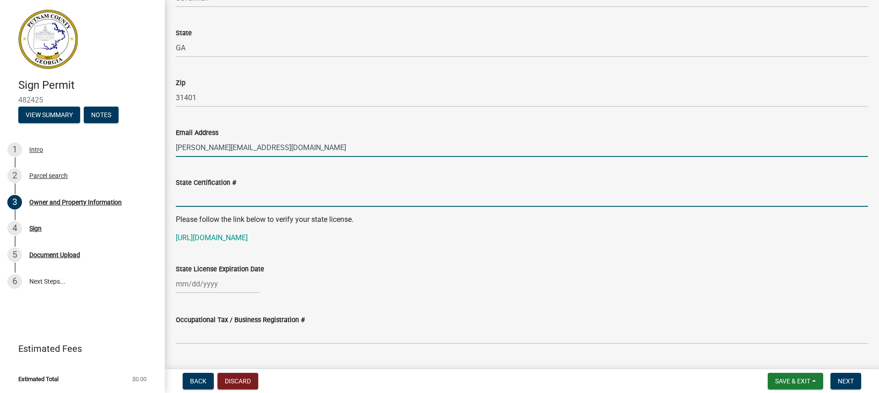
click at [206, 198] on input "State Certification #" at bounding box center [522, 197] width 692 height 19
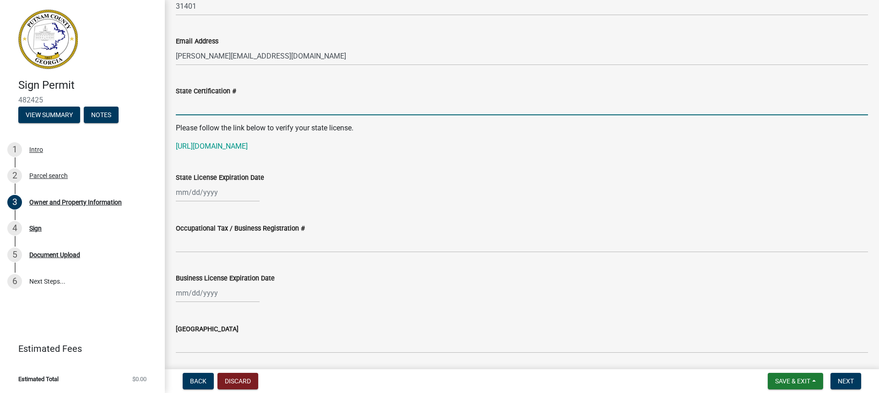
scroll to position [1191, 0]
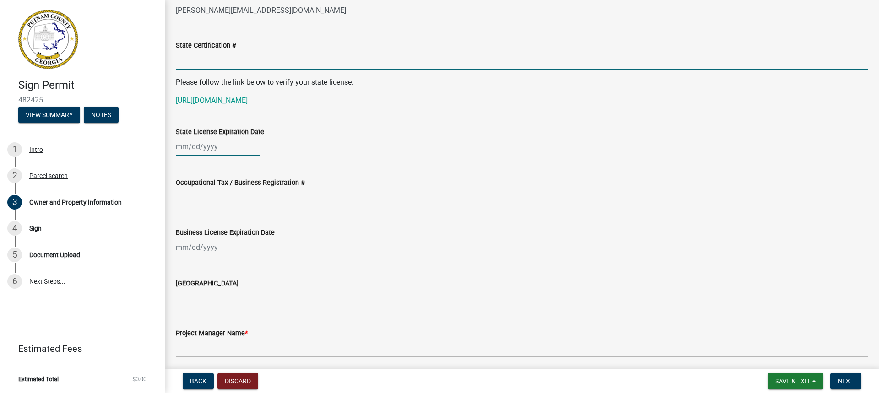
click at [217, 152] on div at bounding box center [218, 146] width 84 height 19
select select "9"
select select "2025"
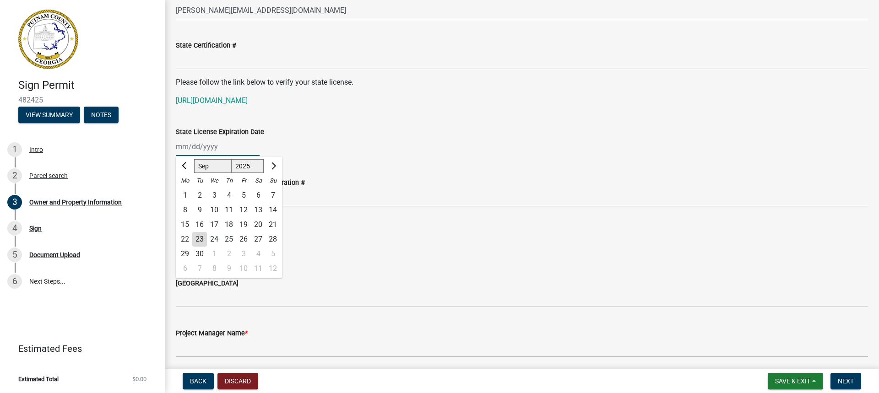
click at [218, 144] on input "State License Expiration Date" at bounding box center [218, 146] width 84 height 19
type input "1"
click at [299, 214] on div "Business License Expiration Date" at bounding box center [522, 235] width 692 height 43
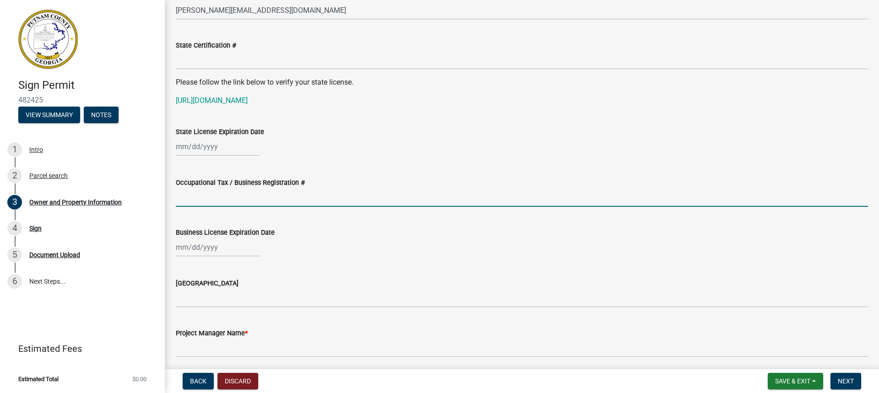
click at [197, 197] on input "Occupational Tax / Business Registration #" at bounding box center [522, 197] width 692 height 19
type input "PSL2020089"
select select "9"
select select "2025"
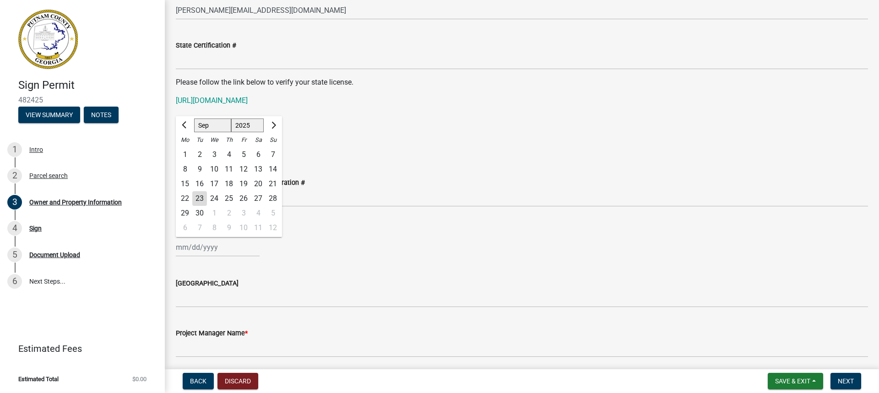
click at [191, 247] on div "Jan Feb Mar Apr May Jun Jul Aug Sep Oct Nov Dec 1525 1526 1527 1528 1529 1530 1…" at bounding box center [218, 247] width 84 height 19
type input "[DATE]"
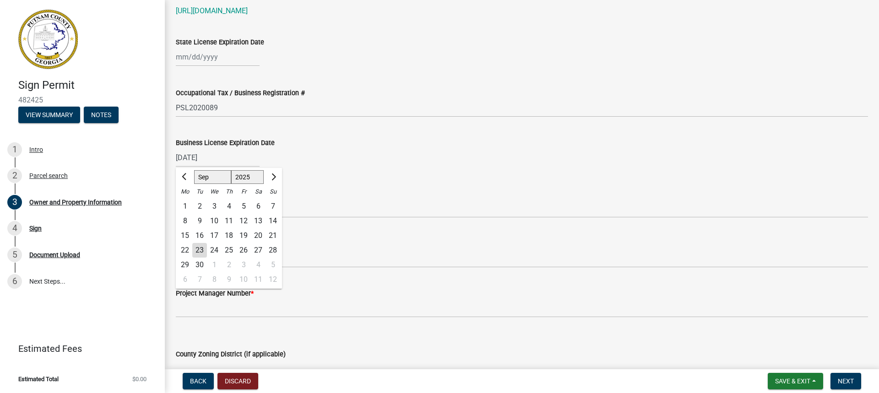
scroll to position [1282, 0]
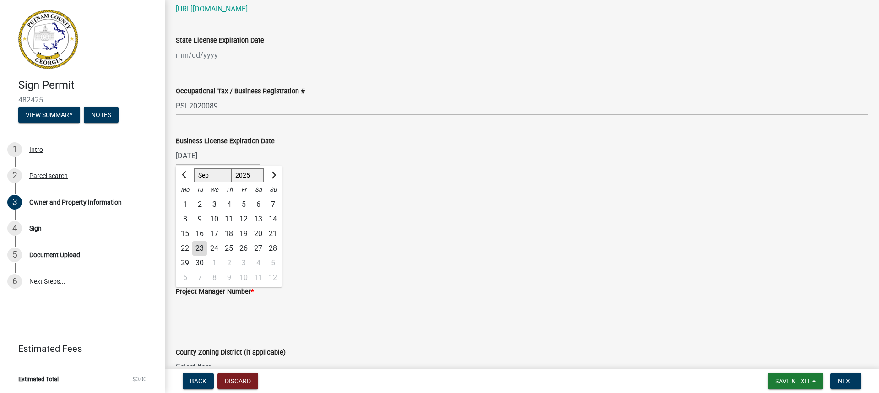
click at [332, 238] on div "Project Manager Name *" at bounding box center [522, 241] width 692 height 11
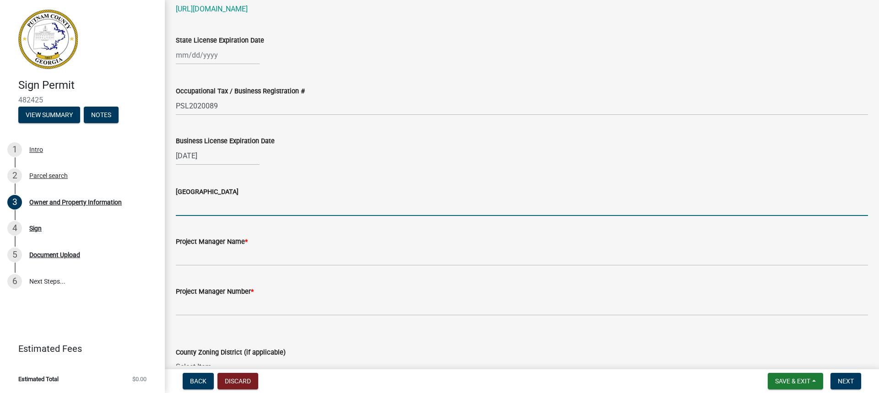
click at [188, 208] on input "[GEOGRAPHIC_DATA]" at bounding box center [522, 206] width 692 height 19
type input "[GEOGRAPHIC_DATA]"
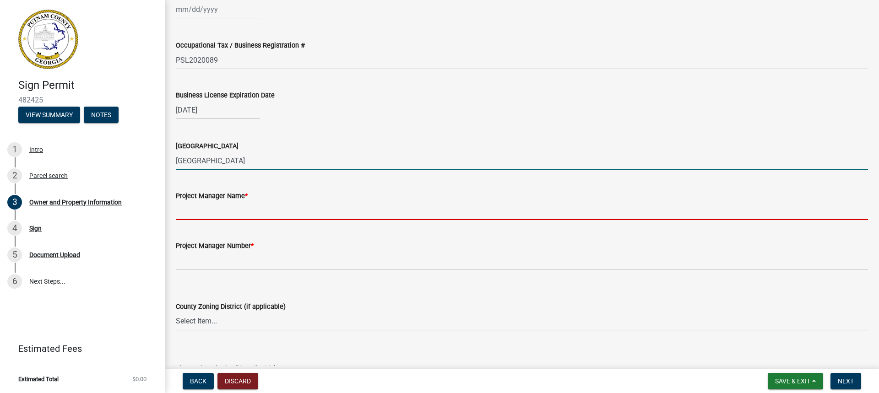
click at [207, 210] on input "Project Manager Name *" at bounding box center [522, 210] width 692 height 19
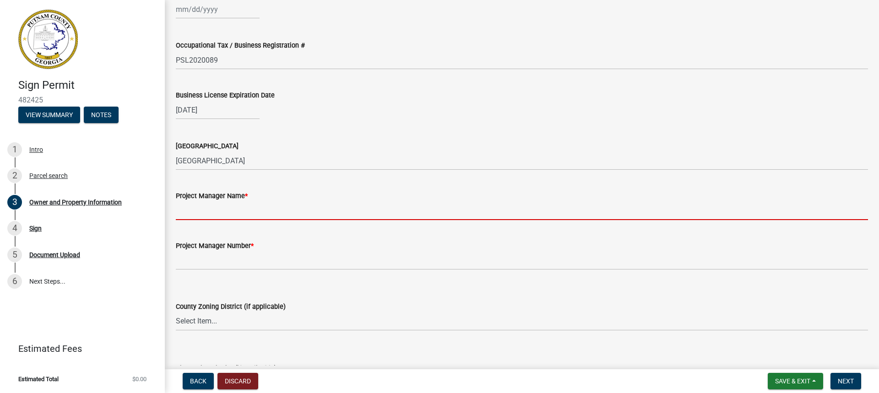
type input "[PERSON_NAME]"
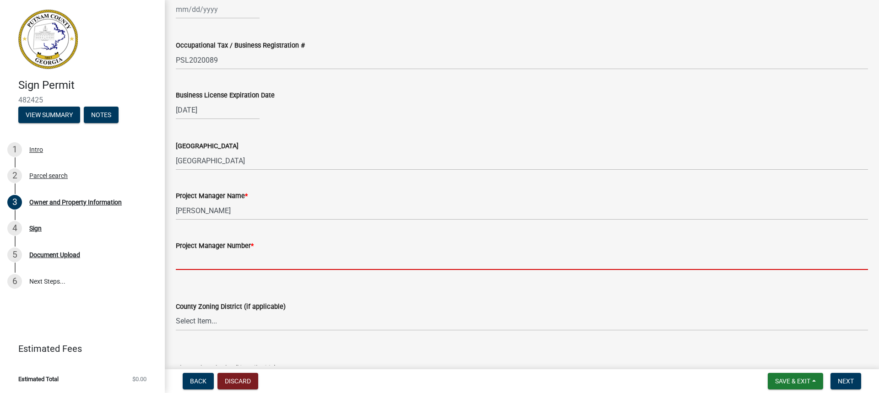
click at [206, 266] on input "Project Manager Number *" at bounding box center [522, 260] width 692 height 19
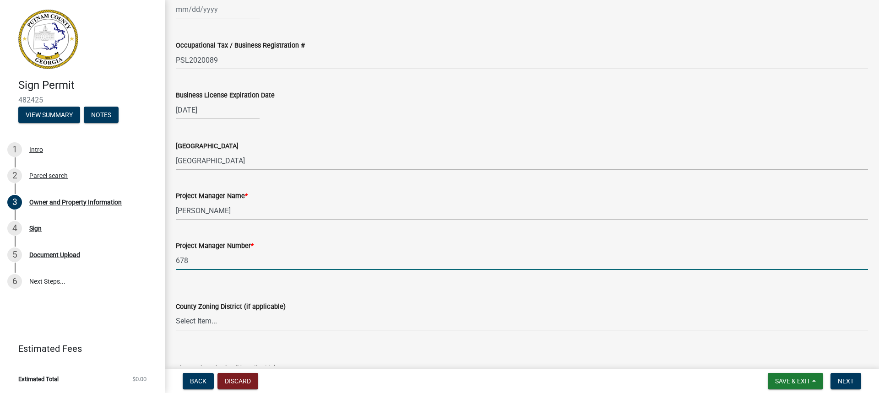
type input "6783430637"
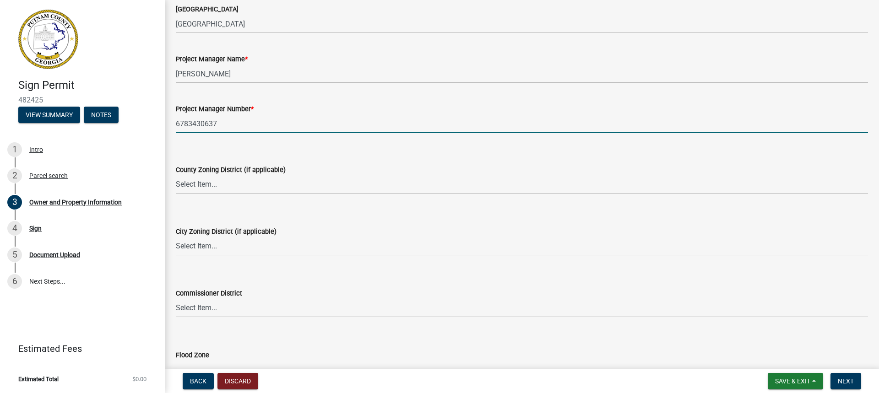
scroll to position [1465, 0]
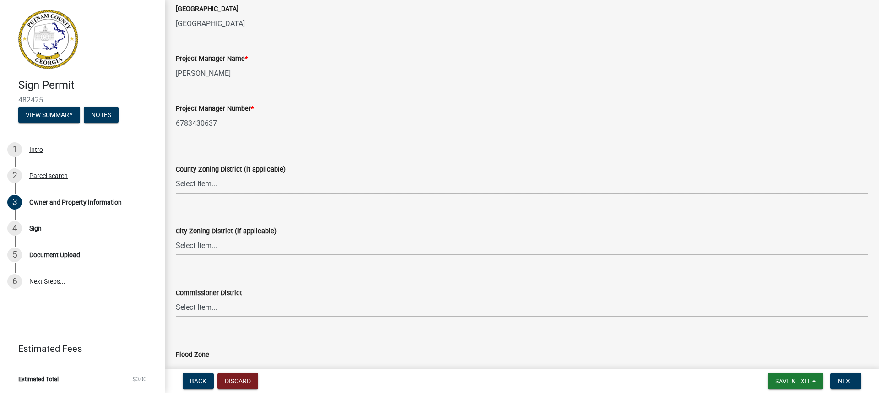
click at [200, 183] on select "Select Item... AG-1 R-1R R-1 R-2 MHP RM-1 RM-3 C-1 C-2 I-M PUD N/A" at bounding box center [522, 184] width 692 height 19
click at [176, 175] on select "Select Item... AG-1 R-1R R-1 R-2 MHP RM-1 RM-3 C-1 C-2 I-M PUD N/A" at bounding box center [522, 184] width 692 height 19
select select "ef7a1fc2-7a7a-426d-b1f0-c9b9b6ca7ff4"
click at [207, 246] on select "Select Item... A-1 A-2 R-1 R-2 R-3 R-4 MHP C-1 C-2 I-1 I-2 DB FH H-P N/A" at bounding box center [522, 246] width 692 height 19
click at [287, 281] on form "Commissioner District Select Item... District 1 District 2 District 3 District 4" at bounding box center [522, 297] width 692 height 41
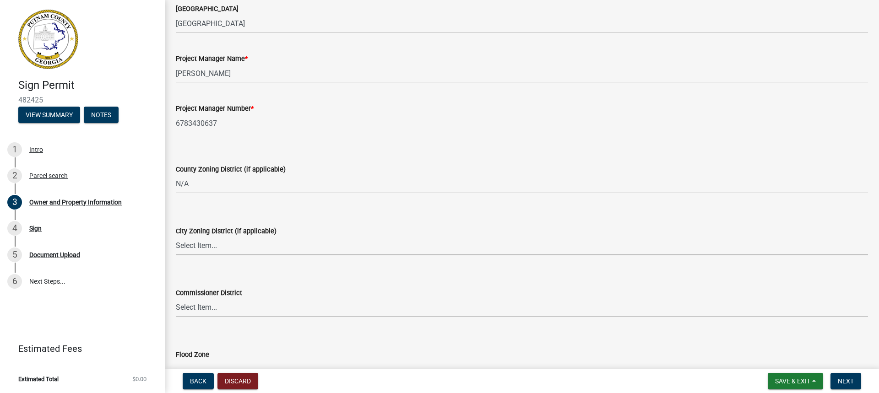
click at [192, 243] on select "Select Item... A-1 A-2 R-1 R-2 R-3 R-4 MHP C-1 C-2 I-1 I-2 DB FH H-P N/A" at bounding box center [522, 246] width 692 height 19
click at [176, 237] on select "Select Item... A-1 A-2 R-1 R-2 R-3 R-4 MHP C-1 C-2 I-1 I-2 DB FH H-P N/A" at bounding box center [522, 246] width 692 height 19
select select "baca39b5-529a-4592-b8f9-0b9bae35b1c2"
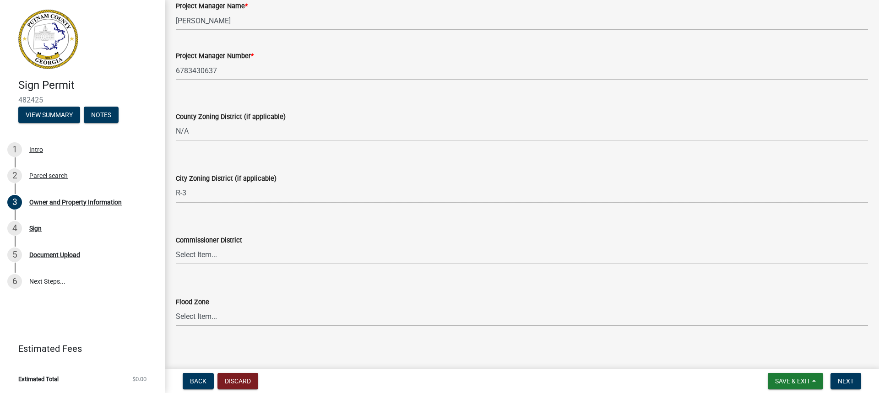
scroll to position [1523, 0]
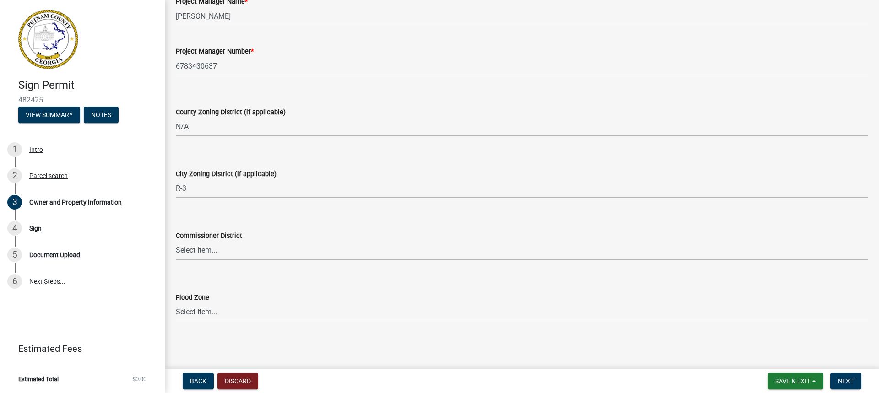
click at [191, 252] on select "Select Item... District 1 District 2 District 3 District 4" at bounding box center [522, 250] width 692 height 19
click at [176, 241] on select "Select Item... District 1 District 2 District 3 District 4" at bounding box center [522, 250] width 692 height 19
select select "95c2f08d-bd21-40ac-acc0-bf0ad2ba7c20"
click at [204, 314] on select "Select Item... Zone A Zone V Zone A99 Zone AE Zone AO Zone AH Zone VE Zone AR Z…" at bounding box center [522, 312] width 692 height 19
click at [199, 326] on wm-data-entity-input "Flood Zone Select Item... Zone A Zone V Zone A99 Zone AE Zone AO Zone AH Zone V…" at bounding box center [522, 299] width 692 height 62
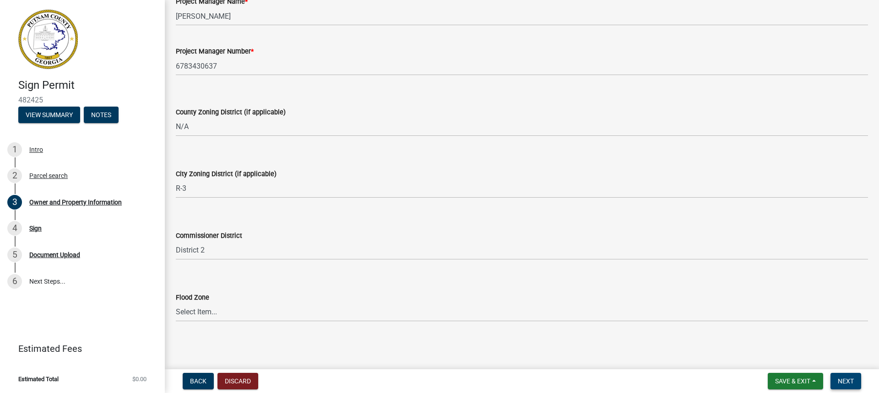
click at [845, 383] on span "Next" at bounding box center [846, 381] width 16 height 7
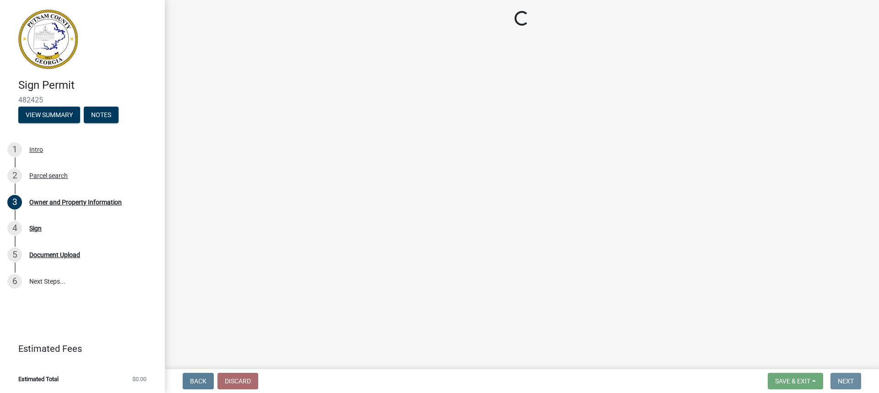
scroll to position [0, 0]
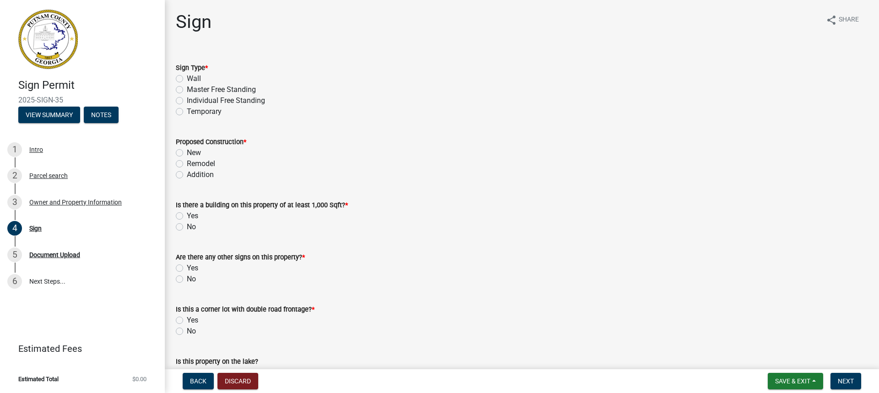
click at [187, 100] on label "Individual Free Standing" at bounding box center [226, 100] width 78 height 11
click at [187, 100] on input "Individual Free Standing" at bounding box center [190, 98] width 6 height 6
radio input "true"
click at [187, 152] on label "New" at bounding box center [194, 152] width 14 height 11
click at [187, 152] on input "New" at bounding box center [190, 150] width 6 height 6
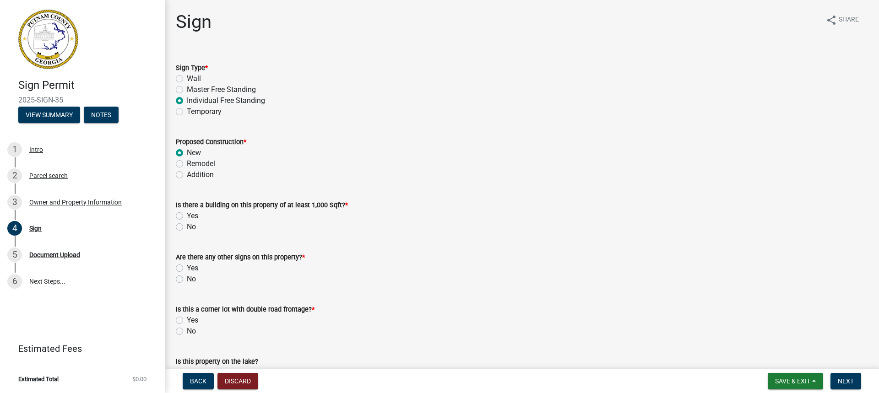
radio input "true"
click at [187, 215] on label "Yes" at bounding box center [192, 216] width 11 height 11
click at [187, 215] on input "Yes" at bounding box center [190, 214] width 6 height 6
radio input "true"
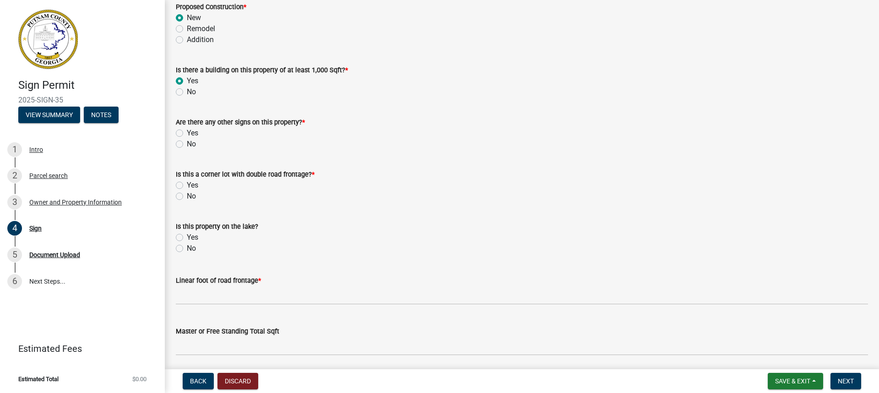
scroll to position [137, 0]
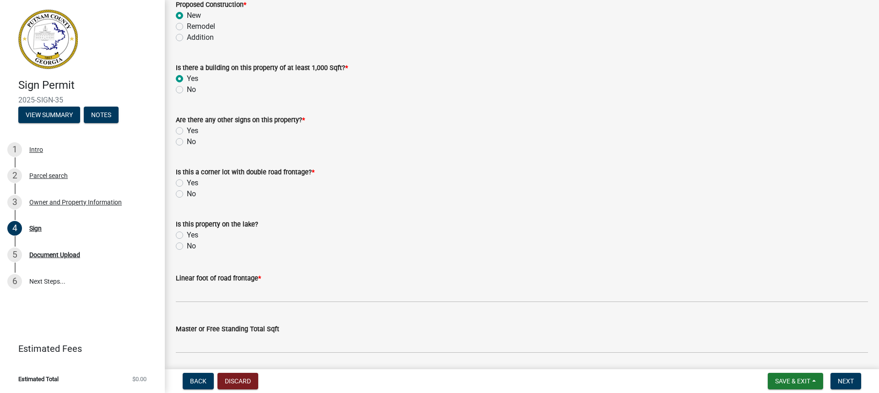
click at [187, 143] on label "No" at bounding box center [191, 141] width 9 height 11
click at [187, 142] on input "No" at bounding box center [190, 139] width 6 height 6
radio input "true"
click at [187, 196] on label "No" at bounding box center [191, 194] width 9 height 11
click at [187, 195] on input "No" at bounding box center [190, 192] width 6 height 6
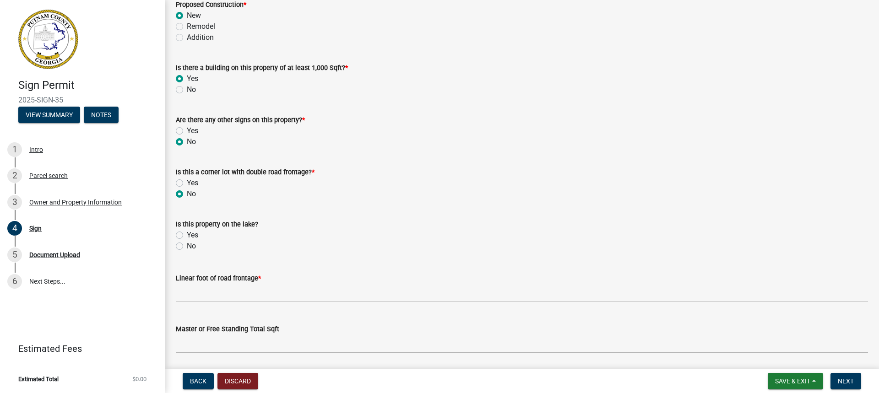
radio input "true"
click at [187, 245] on label "No" at bounding box center [191, 246] width 9 height 11
click at [187, 245] on input "No" at bounding box center [190, 244] width 6 height 6
radio input "true"
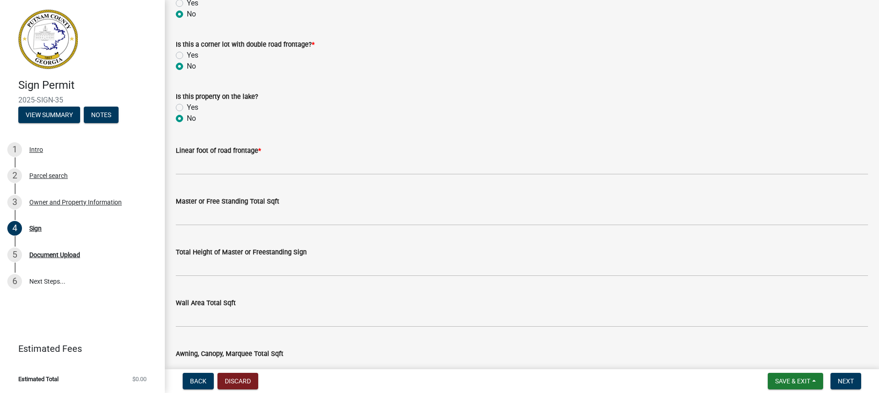
scroll to position [275, 0]
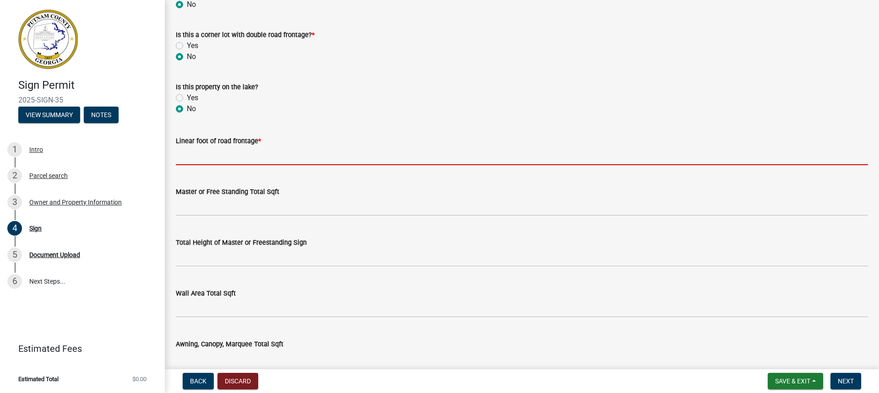
click at [184, 158] on input "text" at bounding box center [522, 156] width 692 height 19
type input "575"
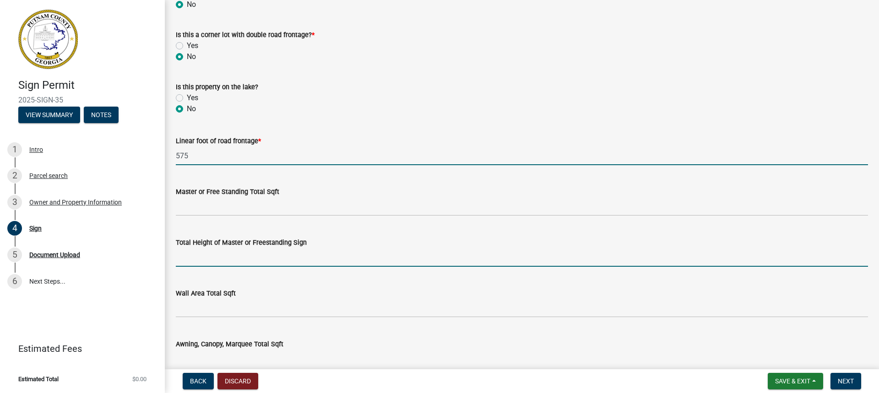
click at [194, 255] on input "text" at bounding box center [522, 257] width 692 height 19
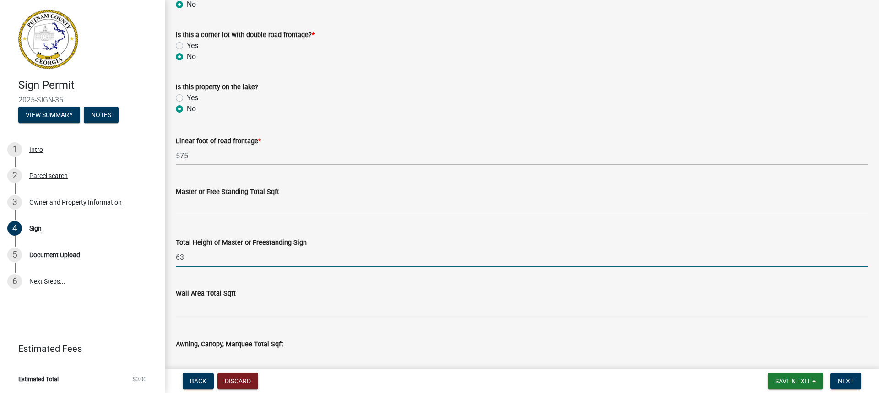
type input "63"
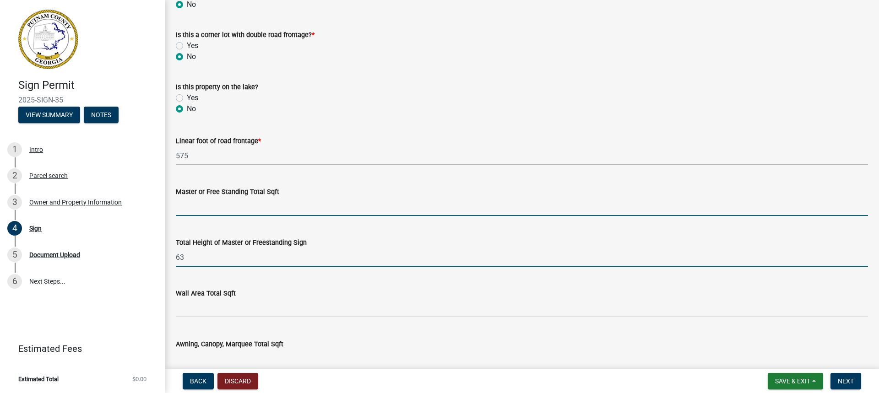
click at [205, 207] on input "text" at bounding box center [522, 206] width 692 height 19
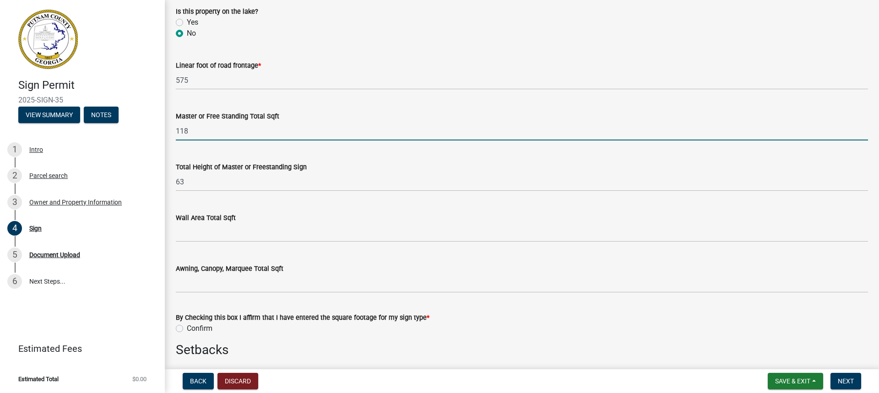
scroll to position [366, 0]
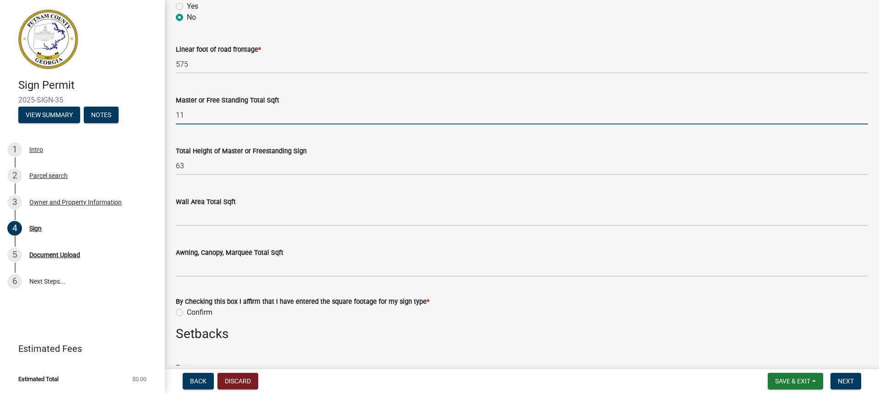
type input "1"
type input "49"
click at [352, 139] on div "Total Height of Master or Freestanding Sign 63" at bounding box center [522, 154] width 692 height 43
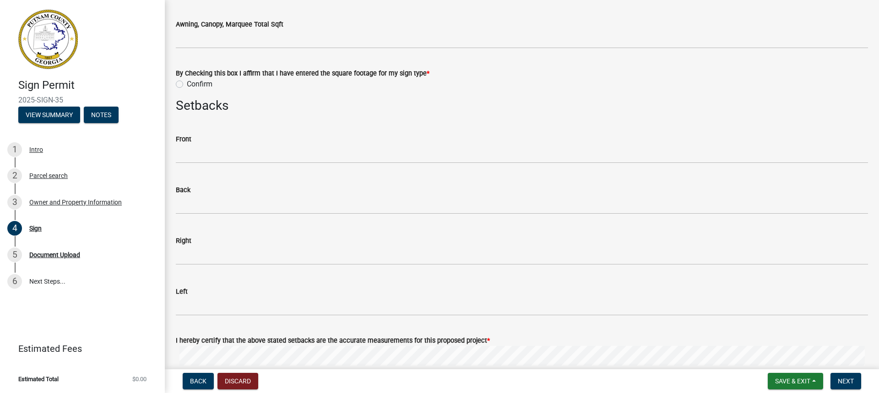
scroll to position [595, 0]
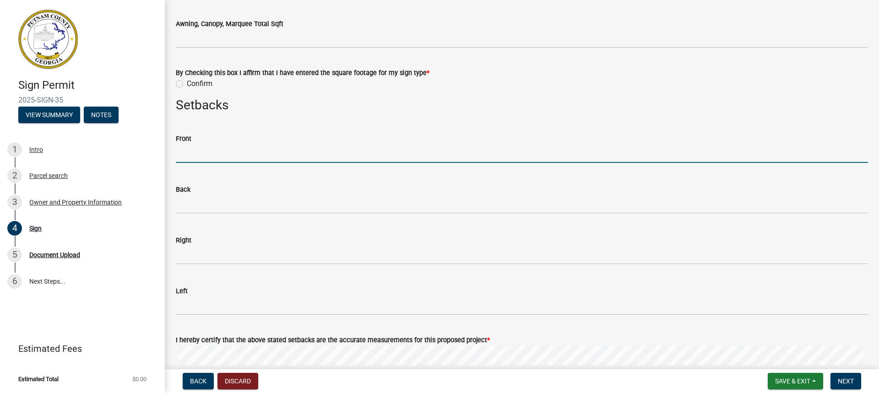
click at [183, 155] on input "text" at bounding box center [522, 153] width 692 height 19
type input "45"
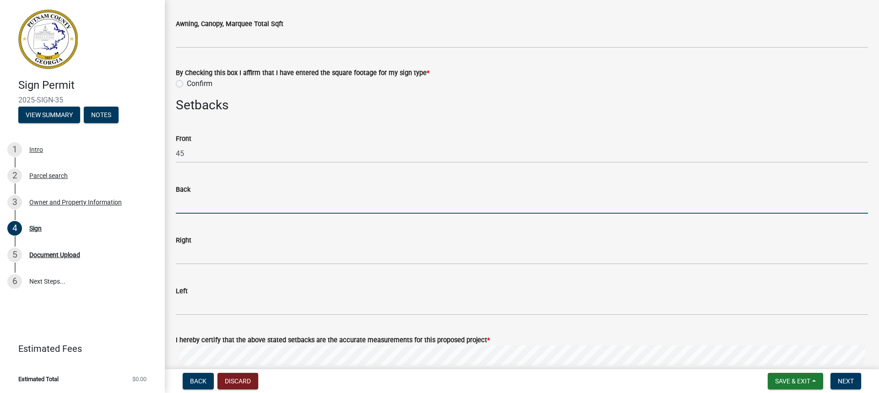
click at [191, 207] on input "text" at bounding box center [522, 204] width 692 height 19
type input "20"
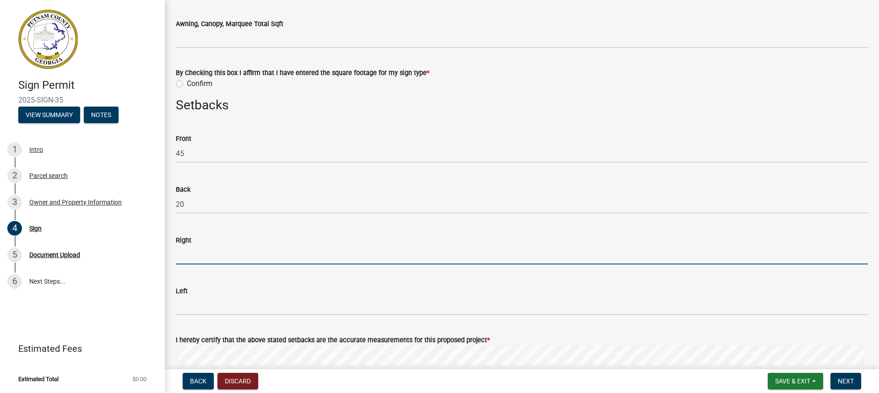
click at [193, 257] on input "text" at bounding box center [522, 255] width 692 height 19
type input "20"
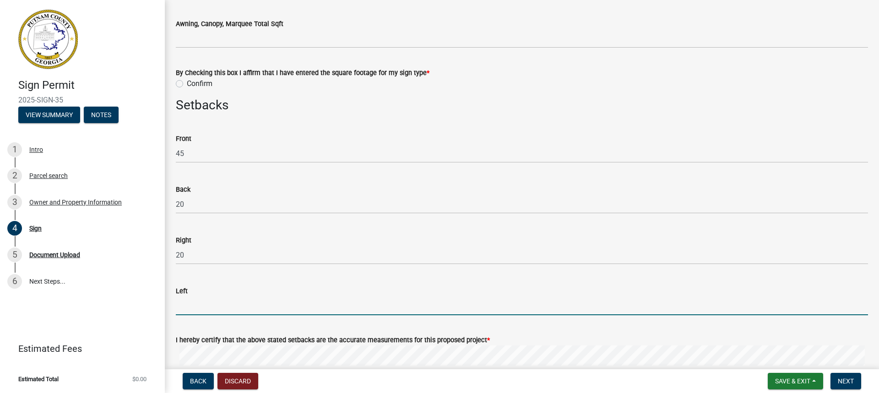
click at [189, 305] on input "text" at bounding box center [522, 306] width 692 height 19
type input "20"
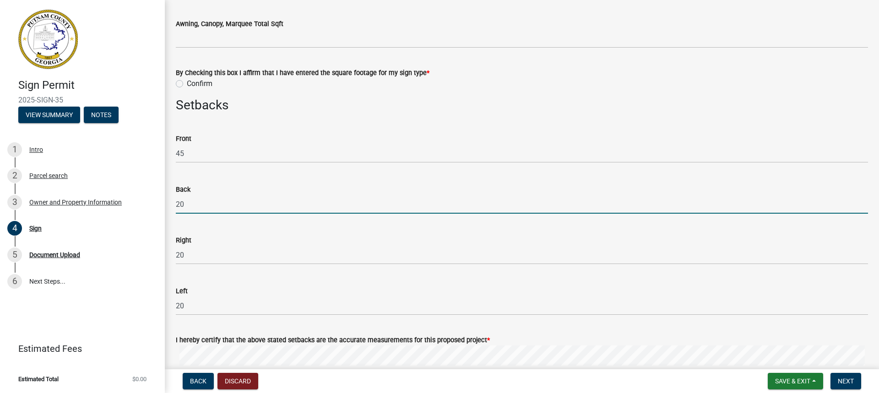
click at [284, 204] on input "20" at bounding box center [522, 204] width 692 height 19
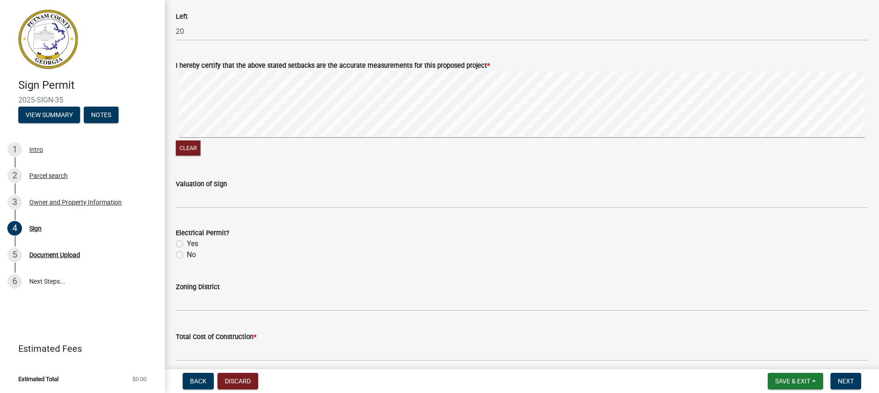
scroll to position [916, 0]
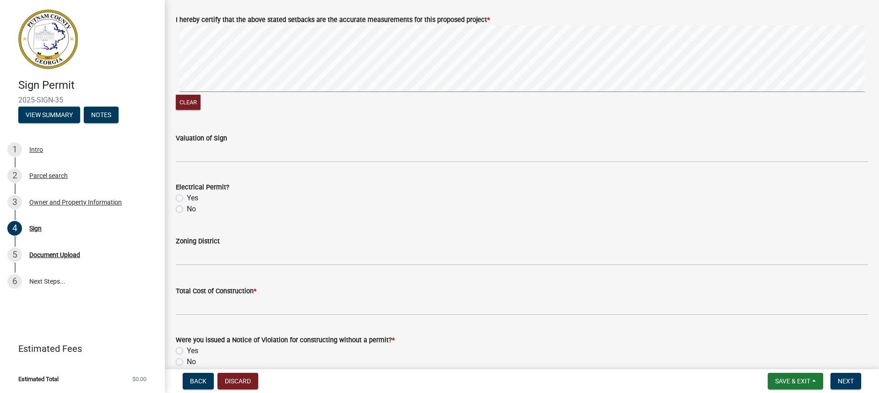
click at [187, 197] on label "Yes" at bounding box center [192, 198] width 11 height 11
click at [187, 197] on input "Yes" at bounding box center [190, 196] width 6 height 6
radio input "true"
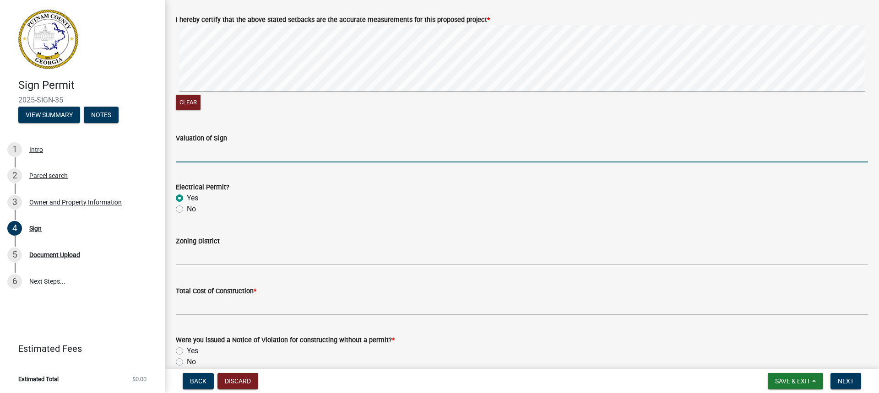
click at [202, 152] on input "text" at bounding box center [522, 153] width 692 height 19
type input "8500"
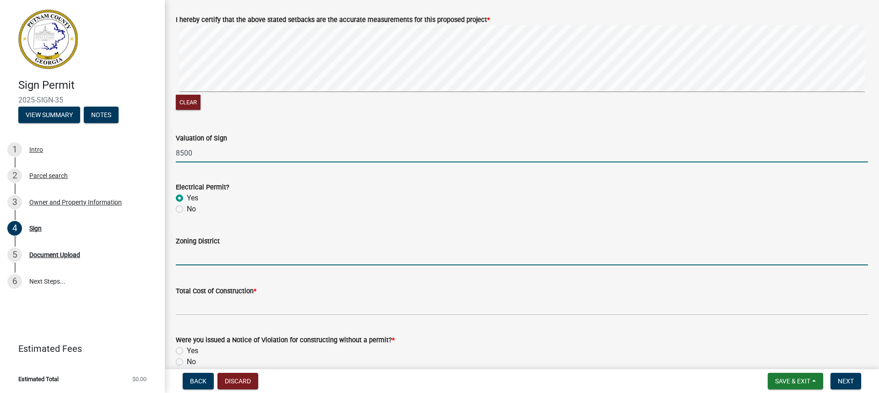
click at [191, 254] on input "Zoning District" at bounding box center [522, 256] width 692 height 19
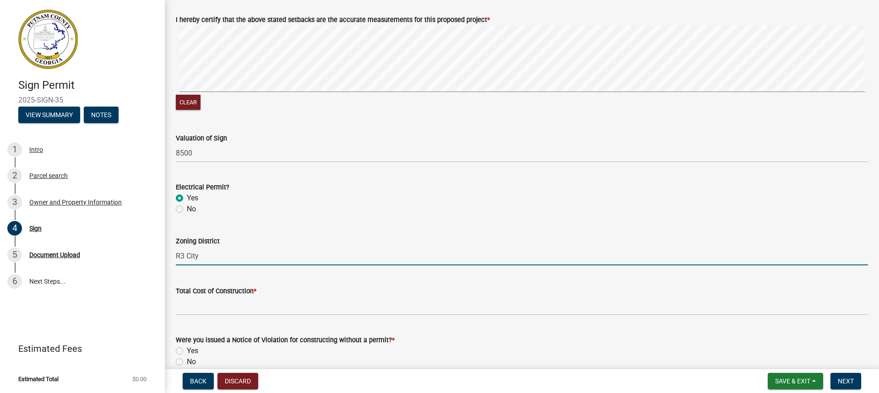
type input "R3 City"
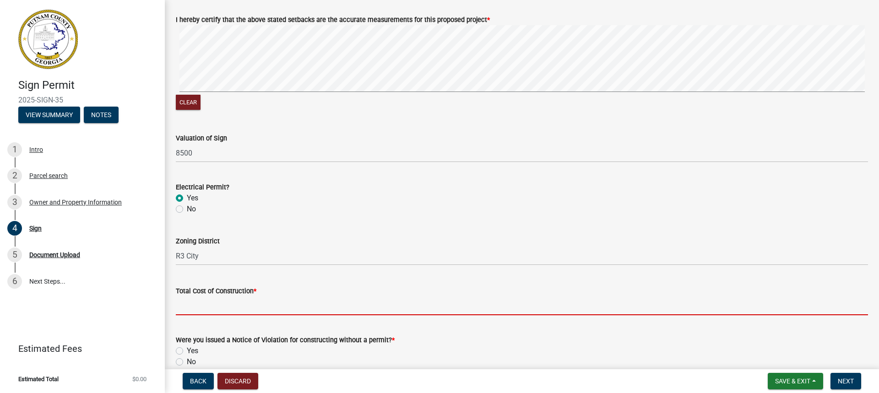
click at [188, 305] on input "text" at bounding box center [522, 306] width 692 height 19
type input "10000"
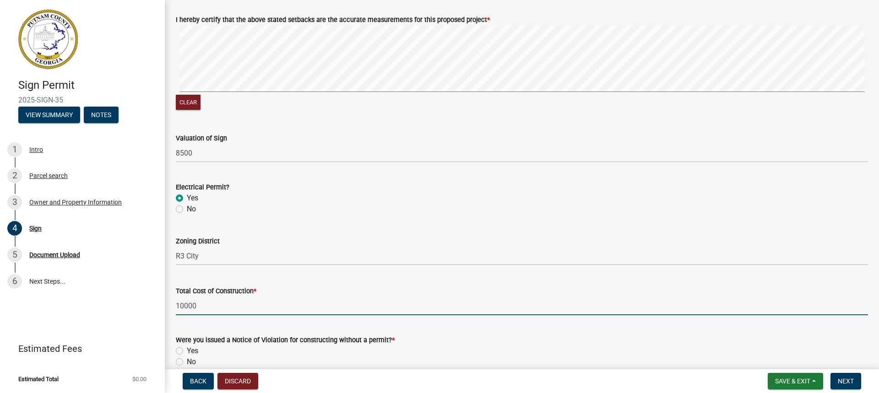
scroll to position [962, 0]
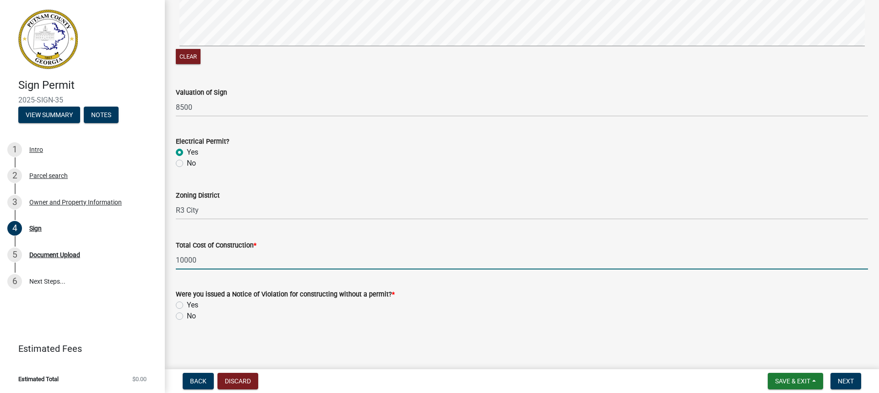
click at [187, 317] on label "No" at bounding box center [191, 316] width 9 height 11
click at [187, 317] on input "No" at bounding box center [190, 314] width 6 height 6
radio input "true"
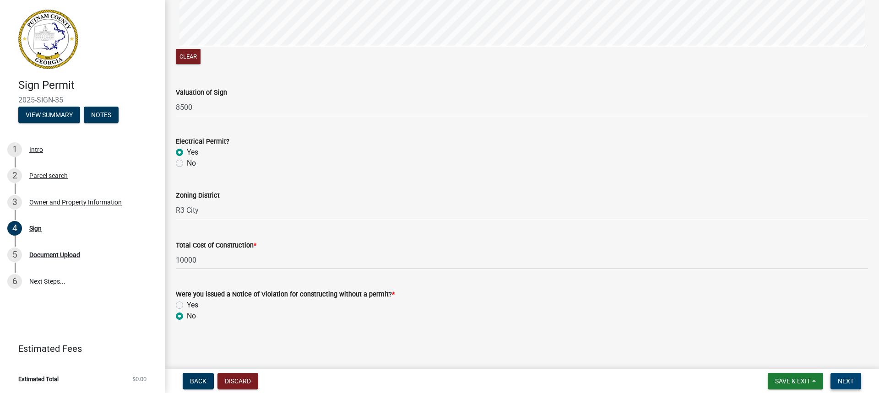
click at [848, 381] on span "Next" at bounding box center [846, 381] width 16 height 7
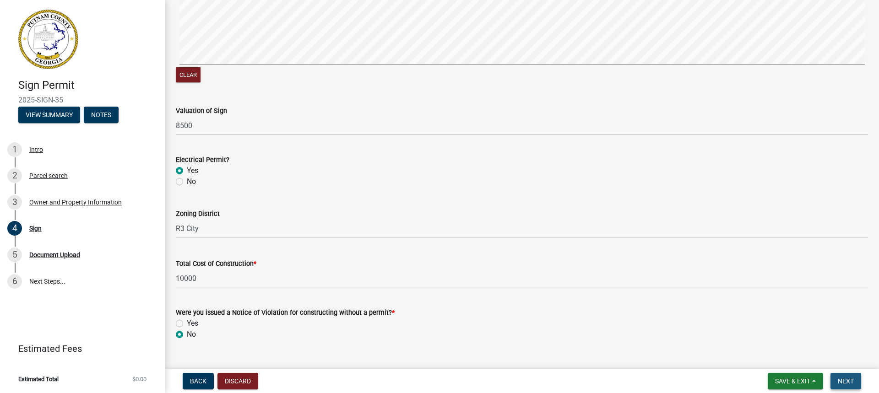
scroll to position [980, 0]
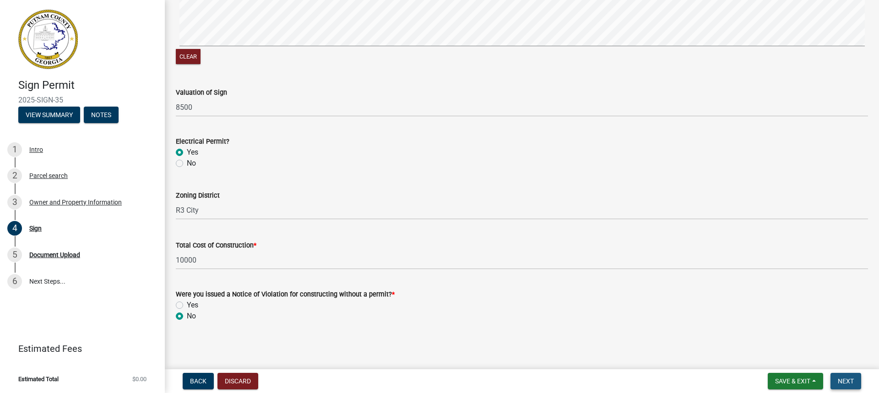
click at [839, 381] on span "Next" at bounding box center [846, 381] width 16 height 7
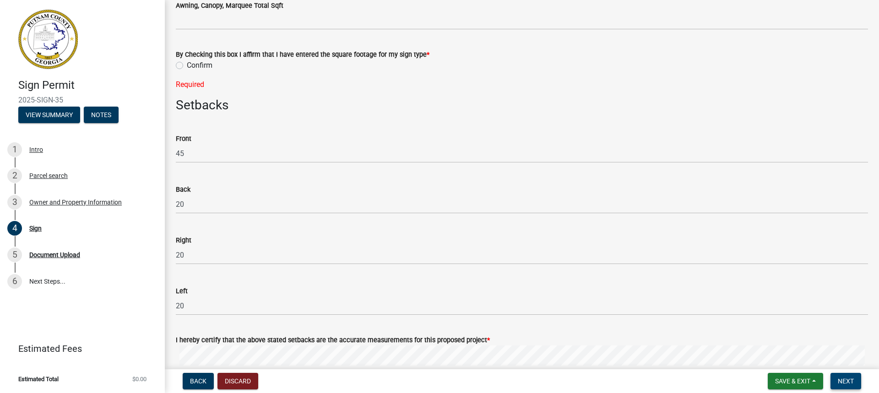
scroll to position [568, 0]
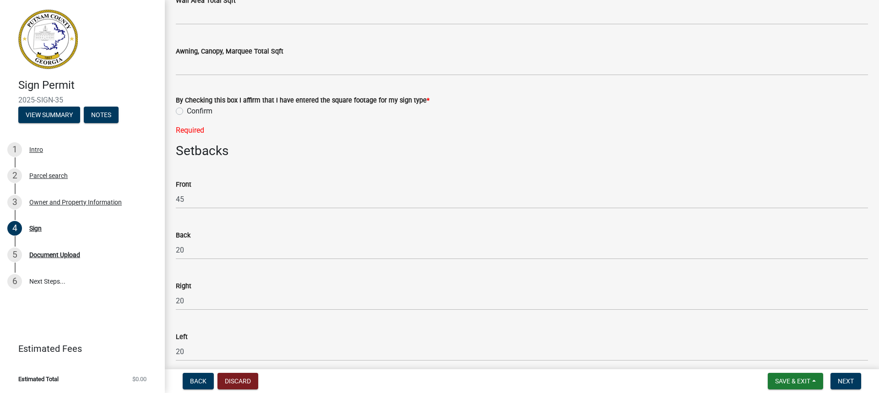
click at [187, 110] on label "Confirm" at bounding box center [200, 111] width 26 height 11
click at [187, 110] on input "Confirm" at bounding box center [190, 109] width 6 height 6
radio input "true"
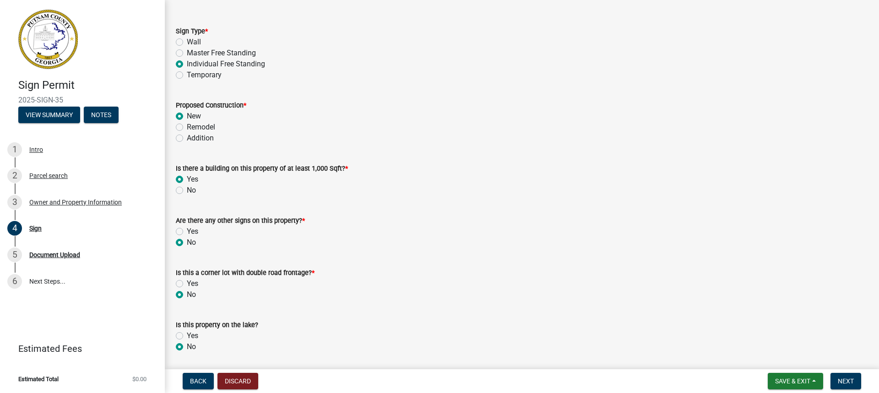
scroll to position [0, 0]
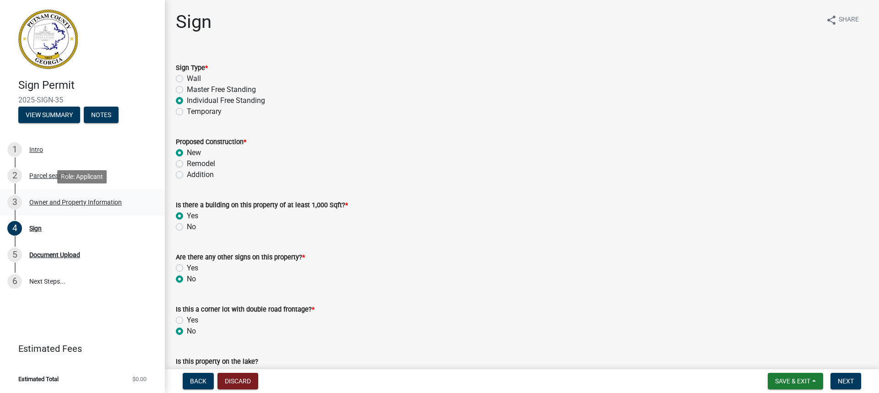
click at [52, 202] on div "Owner and Property Information" at bounding box center [75, 202] width 92 height 6
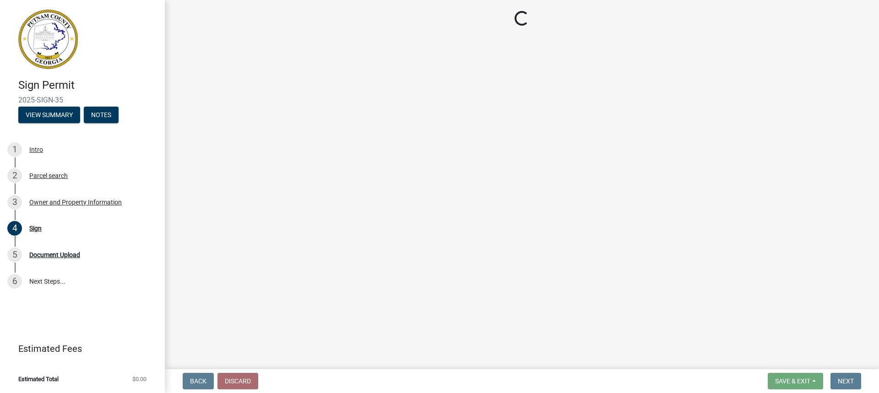
select select "ef7a1fc2-7a7a-426d-b1f0-c9b9b6ca7ff4"
select select "baca39b5-529a-4592-b8f9-0b9bae35b1c2"
select select "95c2f08d-bd21-40ac-acc0-bf0ad2ba7c20"
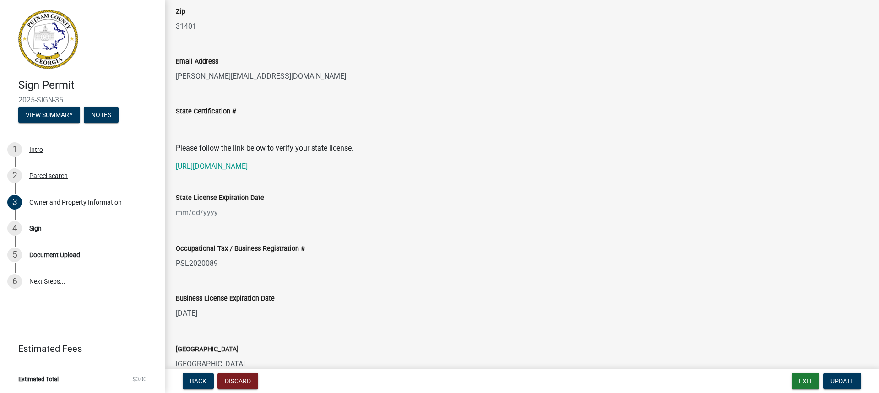
scroll to position [1145, 0]
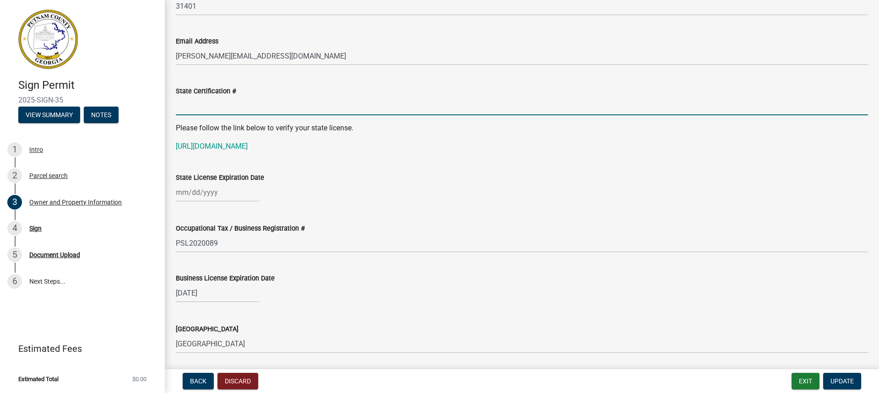
click at [193, 109] on input "State Certification #" at bounding box center [522, 106] width 692 height 19
type input "GCCO003046"
click at [196, 194] on div at bounding box center [218, 192] width 84 height 19
select select "9"
select select "2025"
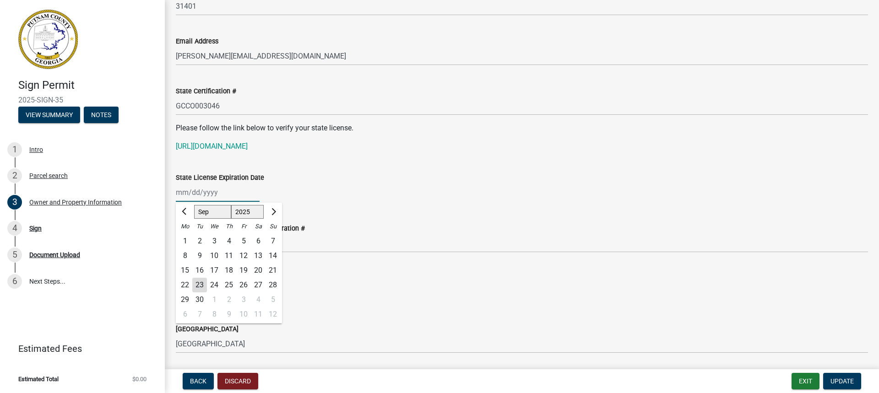
click at [199, 192] on input "State License Expiration Date" at bounding box center [218, 192] width 84 height 19
type input "06/30/26"
click at [302, 165] on div "State License Expiration Date Jan Feb Mar Apr May Jun Jul Aug Sep Oct Nov Dec 1…" at bounding box center [522, 180] width 692 height 43
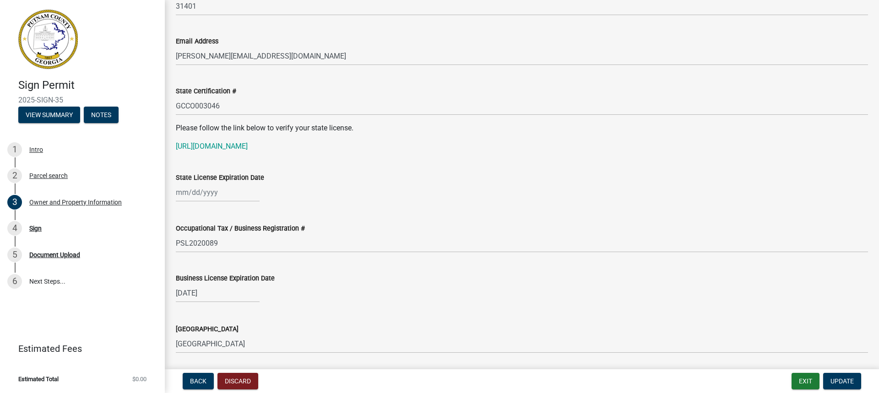
click at [206, 200] on div at bounding box center [218, 192] width 84 height 19
select select "9"
select select "2025"
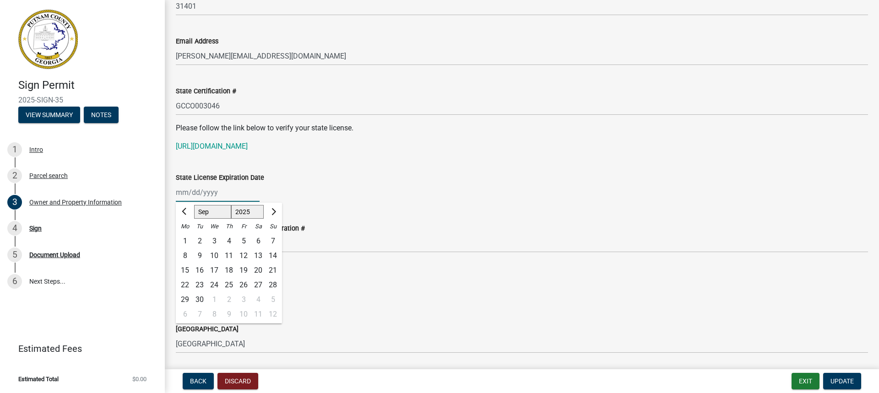
click at [201, 211] on select "Jan Feb Mar Apr May Jun Jul Aug Sep Oct Nov Dec" at bounding box center [212, 212] width 37 height 14
select select "6"
click at [194, 205] on select "Jan Feb Mar Apr May Jun Jul Aug Sep Oct Nov Dec" at bounding box center [212, 212] width 37 height 14
click at [184, 313] on div "30" at bounding box center [185, 314] width 15 height 15
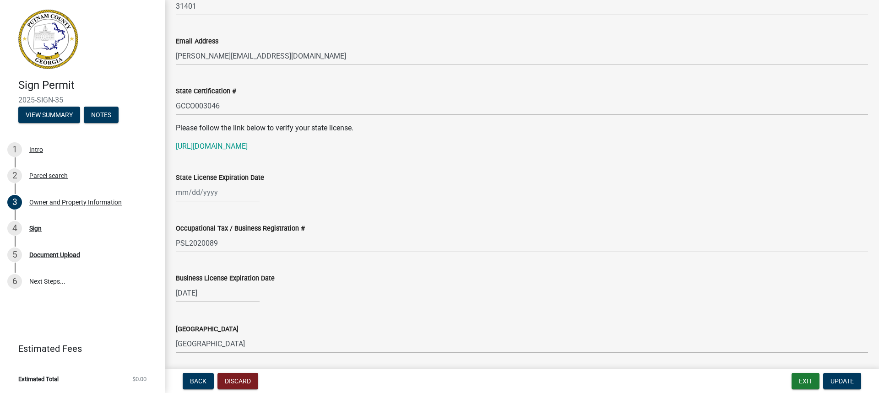
type input "06/30/2025"
click at [218, 190] on div "06/30/2025" at bounding box center [218, 192] width 84 height 19
select select "6"
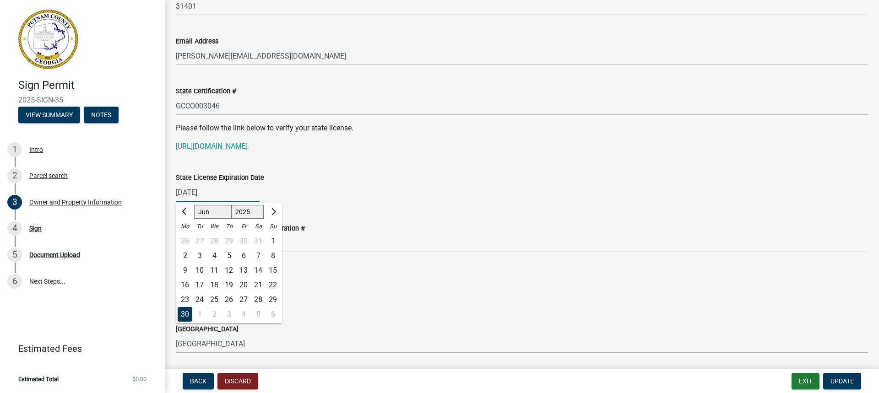
click at [242, 214] on select "1525 1526 1527 1528 1529 1530 1531 1532 1533 1534 1535 1536 1537 1538 1539 1540…" at bounding box center [247, 212] width 33 height 14
select select "2026"
click at [231, 205] on select "1525 1526 1527 1528 1529 1530 1531 1532 1533 1534 1535 1536 1537 1538 1539 1540…" at bounding box center [247, 212] width 33 height 14
click at [202, 299] on div "30" at bounding box center [199, 300] width 15 height 15
type input "06/30/2026"
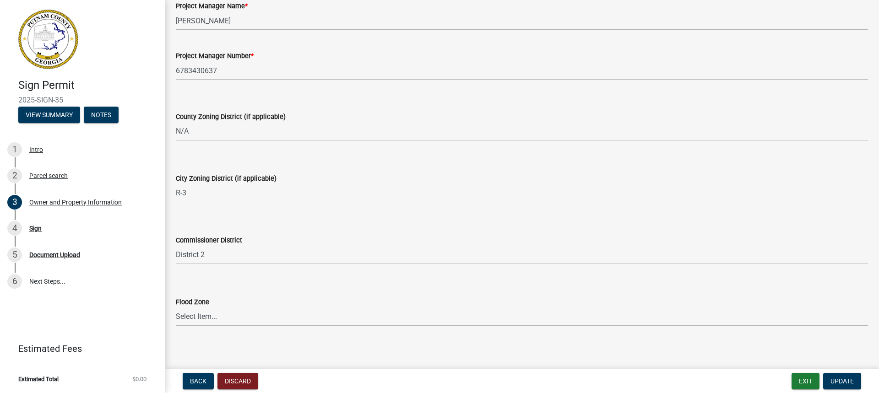
scroll to position [1523, 0]
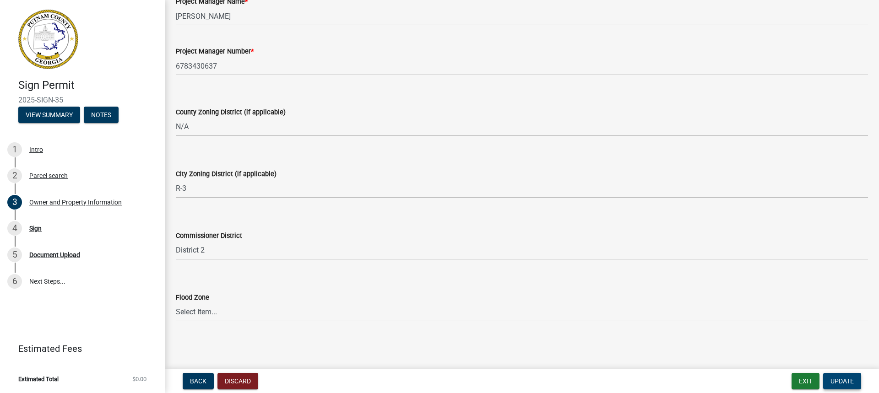
click at [839, 380] on span "Update" at bounding box center [842, 381] width 23 height 7
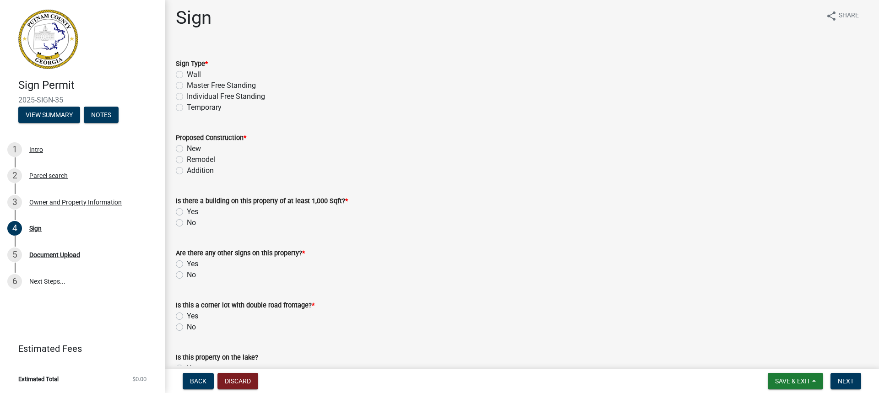
scroll to position [0, 0]
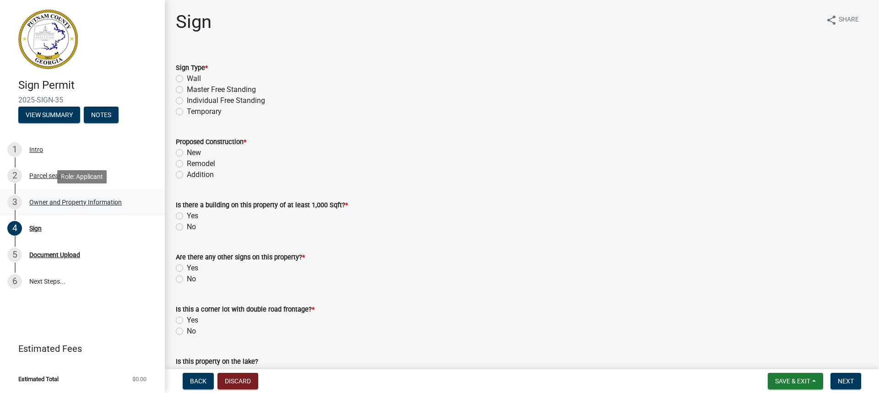
click at [73, 204] on div "Owner and Property Information" at bounding box center [75, 202] width 92 height 6
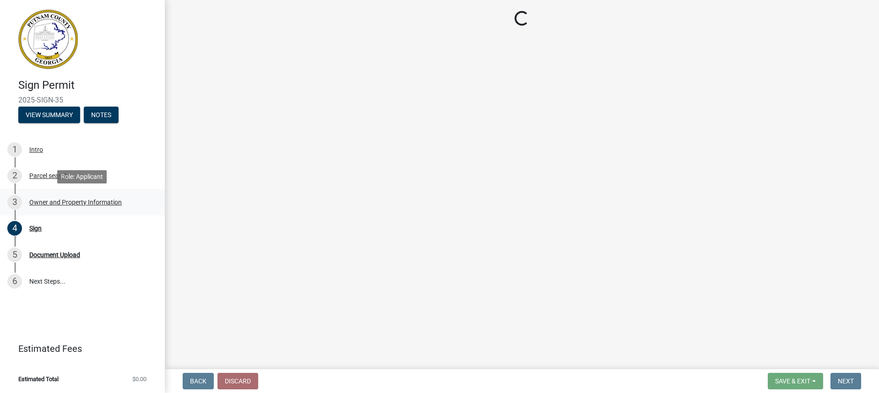
select select "ef7a1fc2-7a7a-426d-b1f0-c9b9b6ca7ff4"
select select "baca39b5-529a-4592-b8f9-0b9bae35b1c2"
select select "95c2f08d-bd21-40ac-acc0-bf0ad2ba7c20"
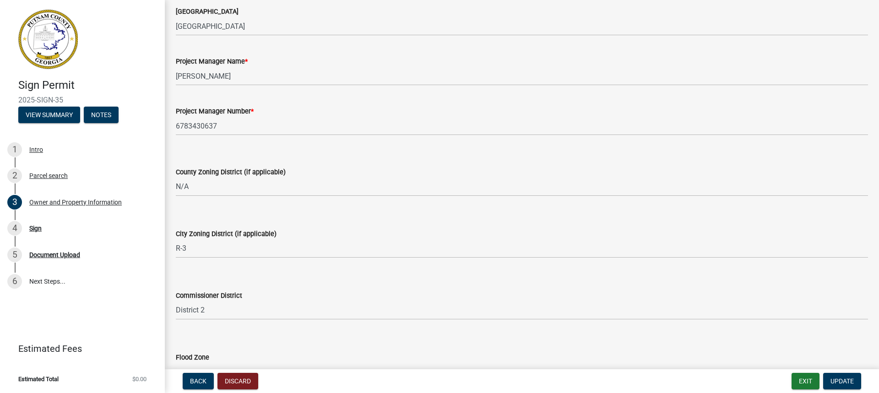
scroll to position [1523, 0]
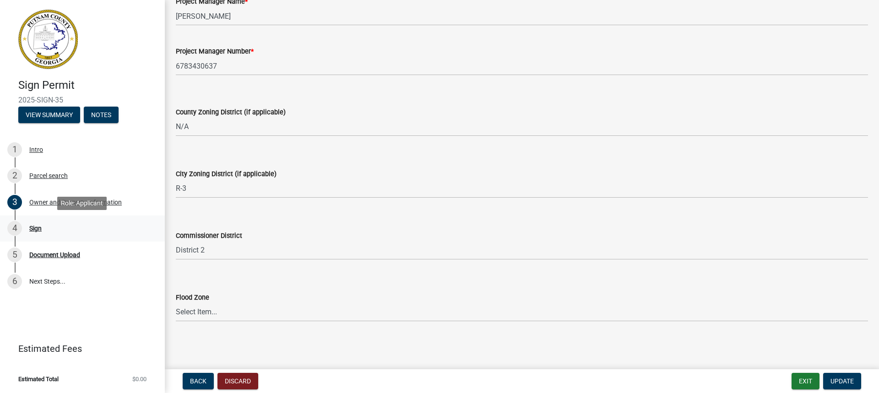
click at [37, 229] on div "Sign" at bounding box center [35, 228] width 12 height 6
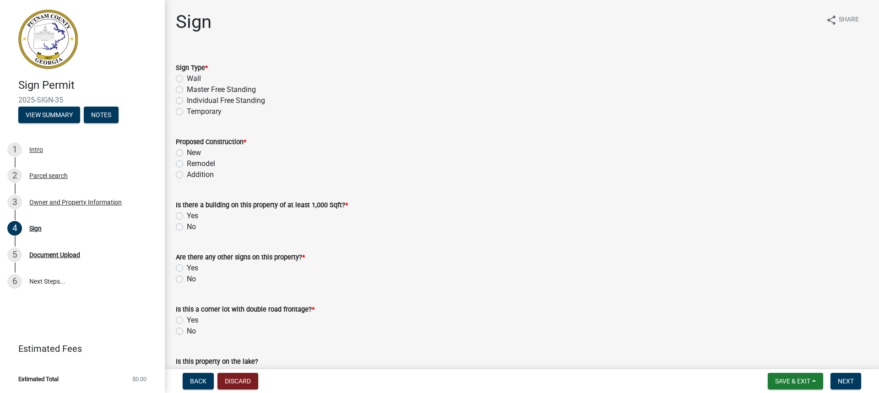
click at [187, 102] on label "Individual Free Standing" at bounding box center [226, 100] width 78 height 11
click at [187, 101] on input "Individual Free Standing" at bounding box center [190, 98] width 6 height 6
radio input "true"
click at [187, 152] on label "New" at bounding box center [194, 152] width 14 height 11
click at [187, 152] on input "New" at bounding box center [190, 150] width 6 height 6
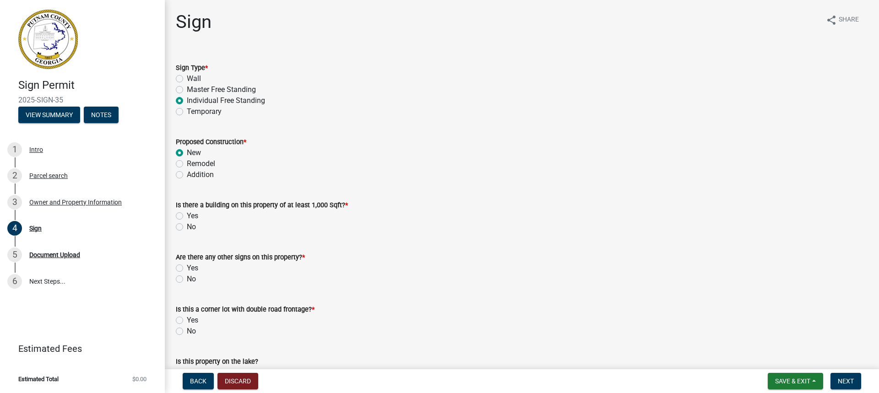
radio input "true"
click at [187, 215] on label "Yes" at bounding box center [192, 216] width 11 height 11
click at [187, 215] on input "Yes" at bounding box center [190, 214] width 6 height 6
radio input "true"
click at [187, 281] on label "No" at bounding box center [191, 279] width 9 height 11
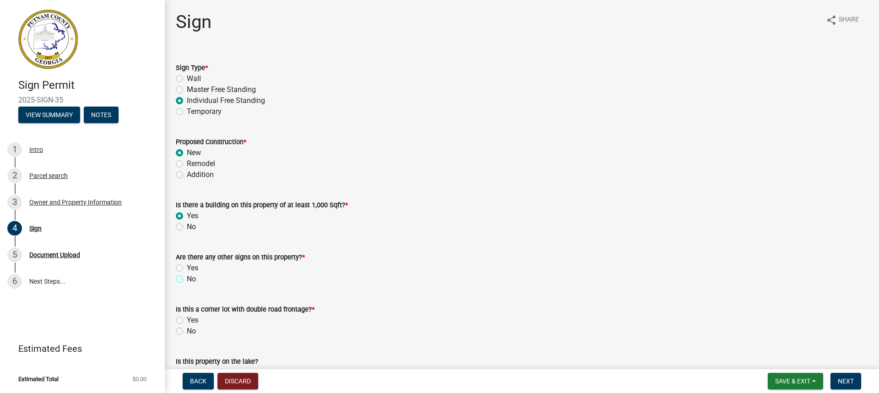
click at [187, 280] on input "No" at bounding box center [190, 277] width 6 height 6
radio input "true"
click at [187, 332] on label "No" at bounding box center [191, 331] width 9 height 11
click at [187, 332] on input "No" at bounding box center [190, 329] width 6 height 6
radio input "true"
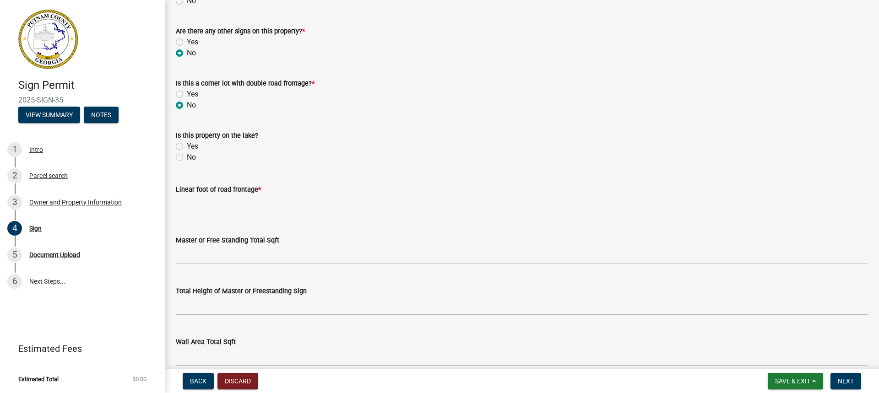
scroll to position [229, 0]
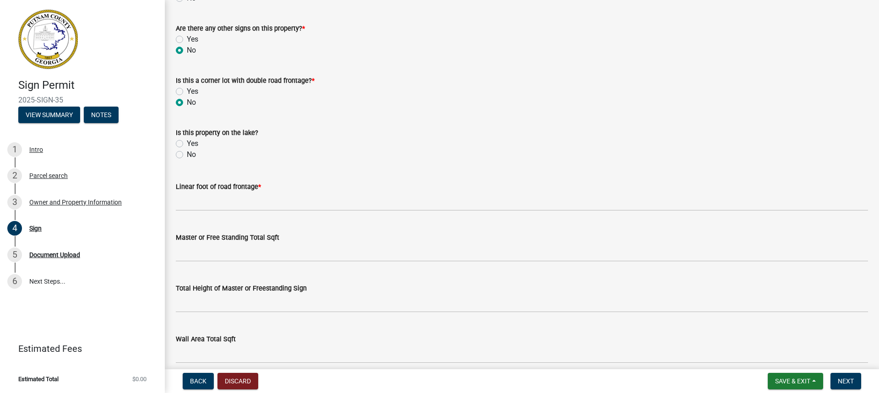
click at [187, 154] on label "No" at bounding box center [191, 154] width 9 height 11
click at [187, 154] on input "No" at bounding box center [190, 152] width 6 height 6
radio input "true"
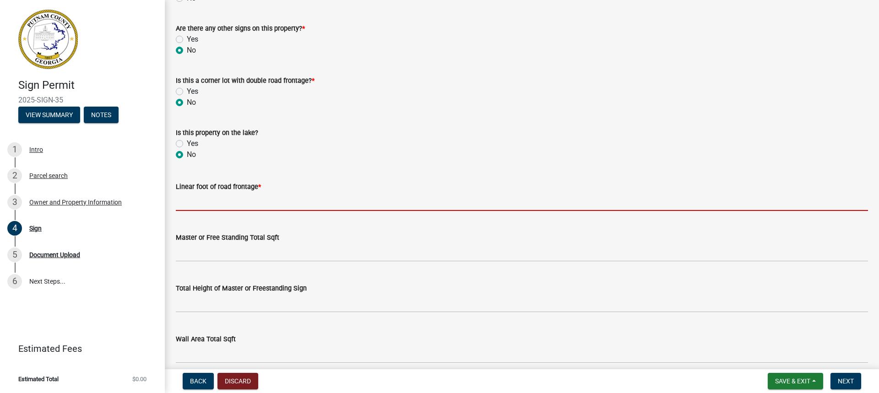
click at [188, 197] on input "text" at bounding box center [522, 201] width 692 height 19
type input "575"
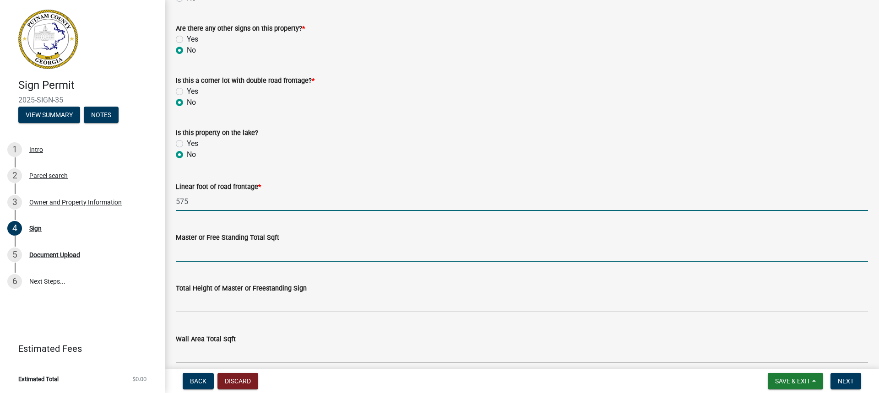
click at [214, 251] on input "text" at bounding box center [522, 252] width 692 height 19
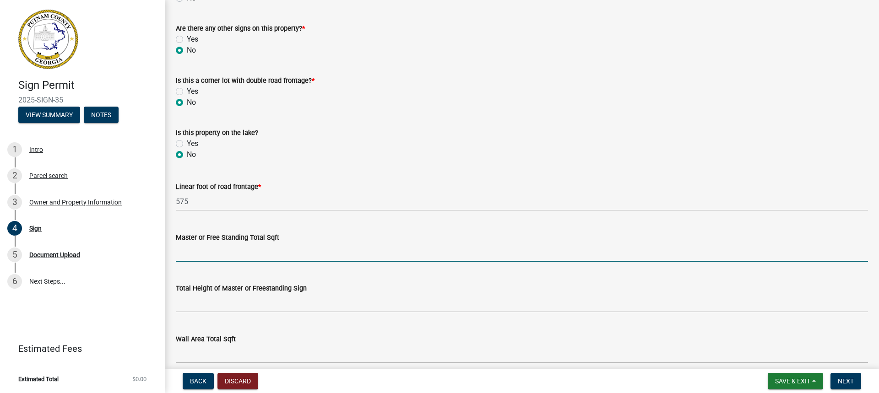
type input "49"
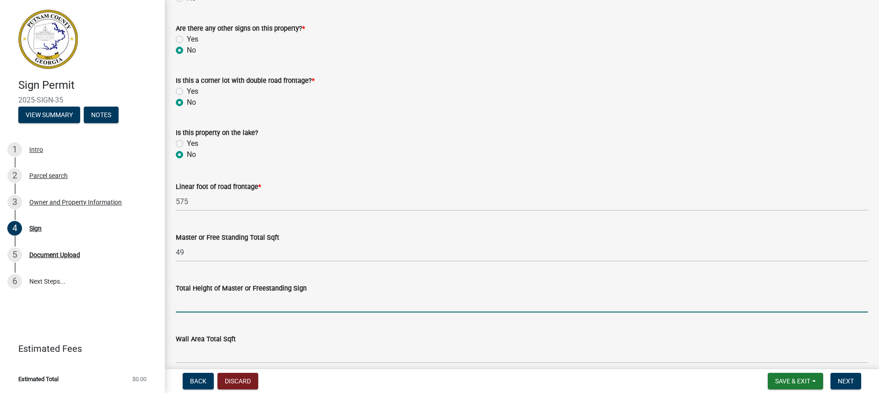
click at [200, 306] on input "text" at bounding box center [522, 303] width 692 height 19
type input "63"
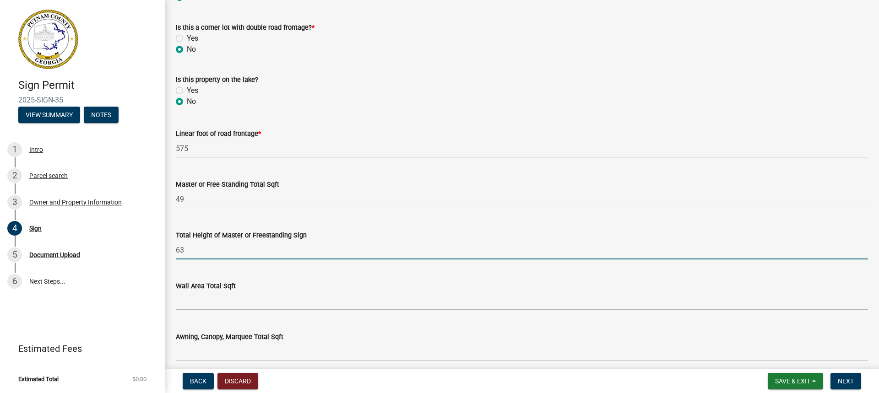
scroll to position [458, 0]
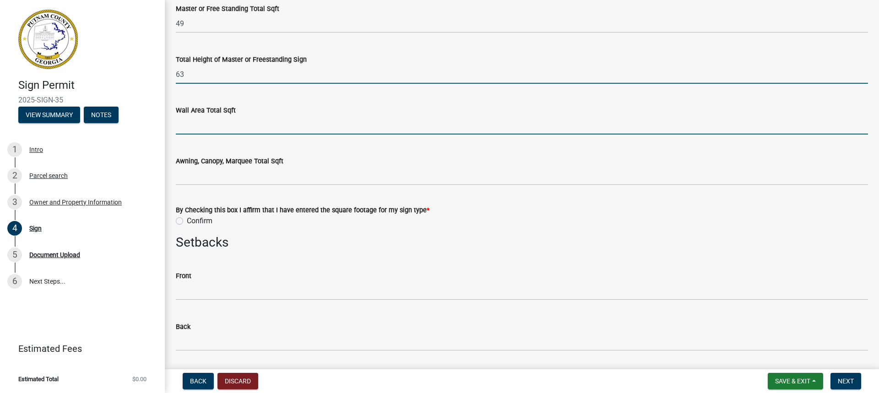
click at [200, 125] on input "text" at bounding box center [522, 125] width 692 height 19
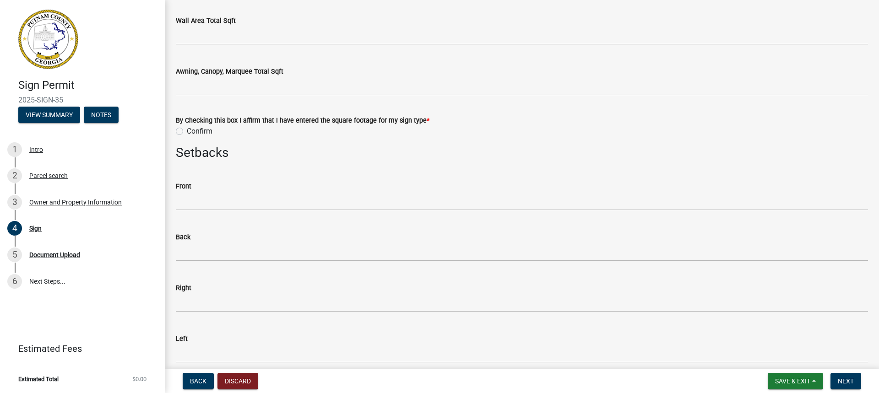
scroll to position [549, 0]
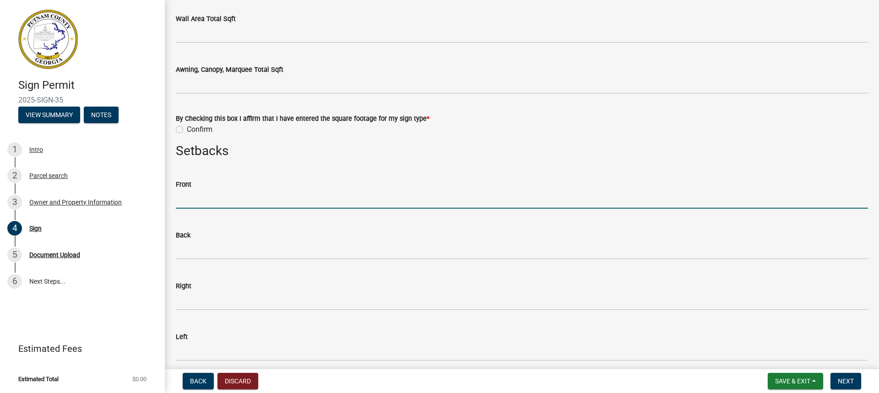
click at [188, 197] on input "text" at bounding box center [522, 199] width 692 height 19
click at [187, 130] on label "Confirm" at bounding box center [200, 129] width 26 height 11
click at [187, 130] on input "Confirm" at bounding box center [190, 127] width 6 height 6
radio input "true"
click at [181, 200] on input "text" at bounding box center [522, 199] width 692 height 19
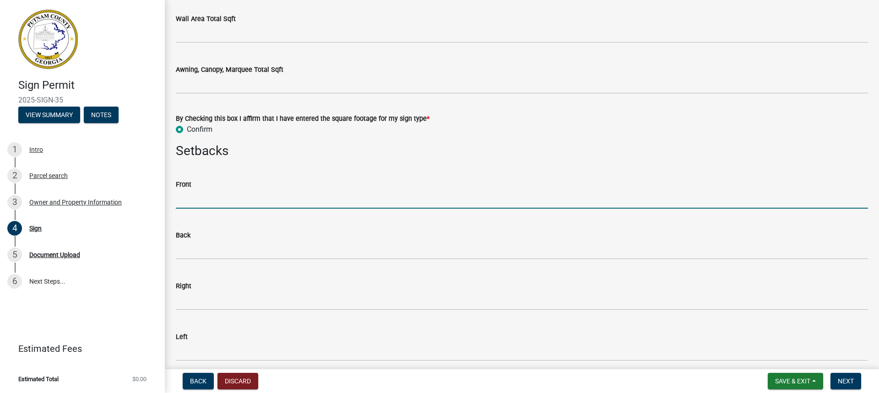
type input "45"
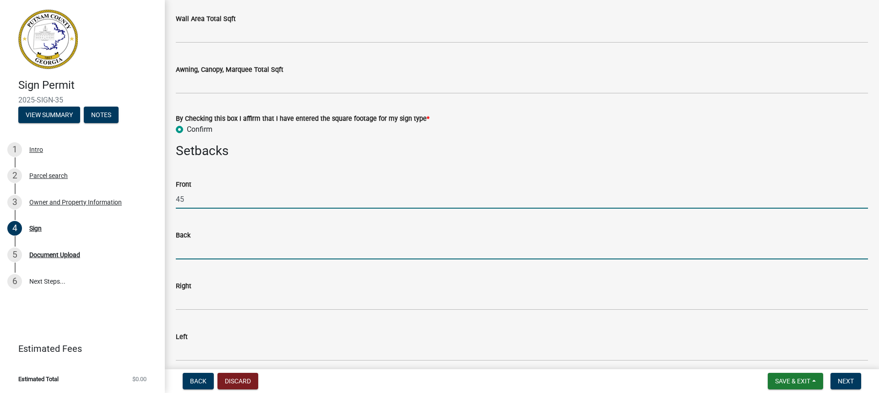
click at [196, 245] on input "text" at bounding box center [522, 250] width 692 height 19
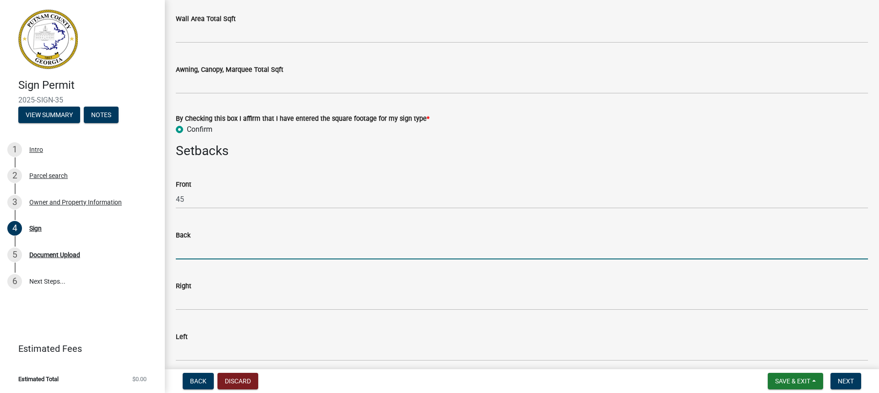
type input "20"
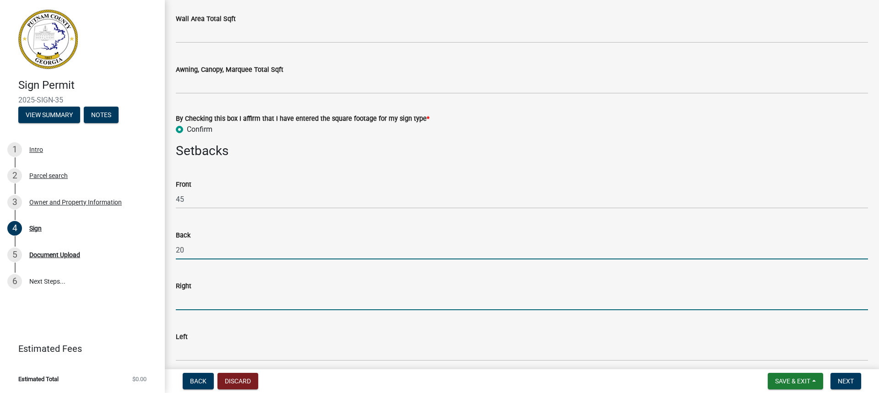
click at [190, 303] on input "text" at bounding box center [522, 301] width 692 height 19
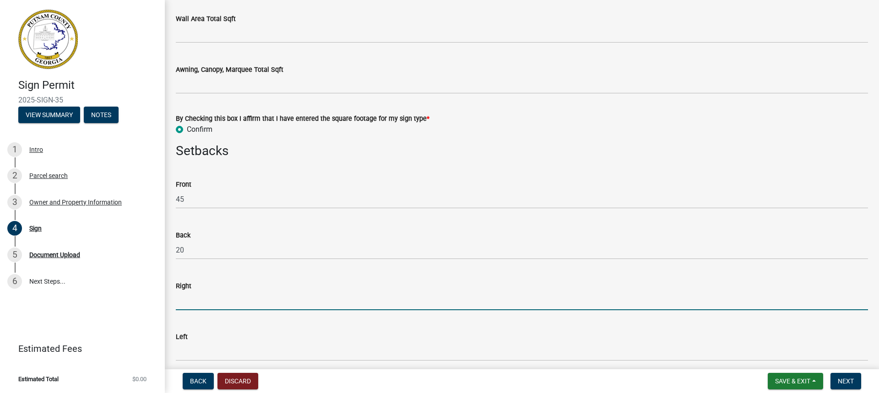
type input "20"
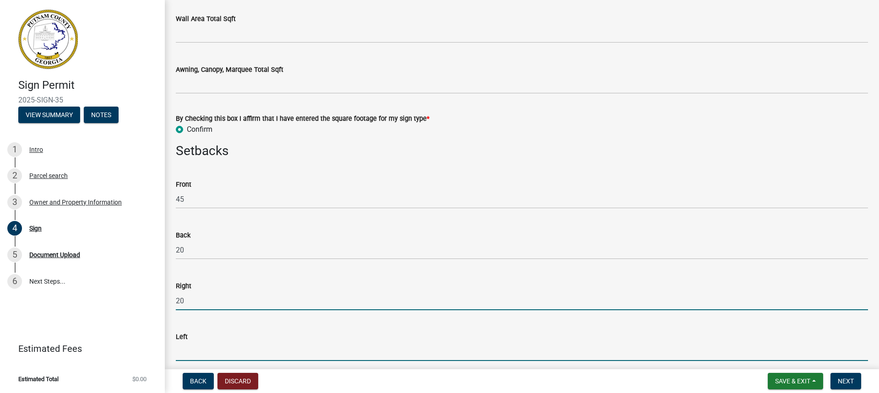
click at [195, 354] on input "text" at bounding box center [522, 352] width 692 height 19
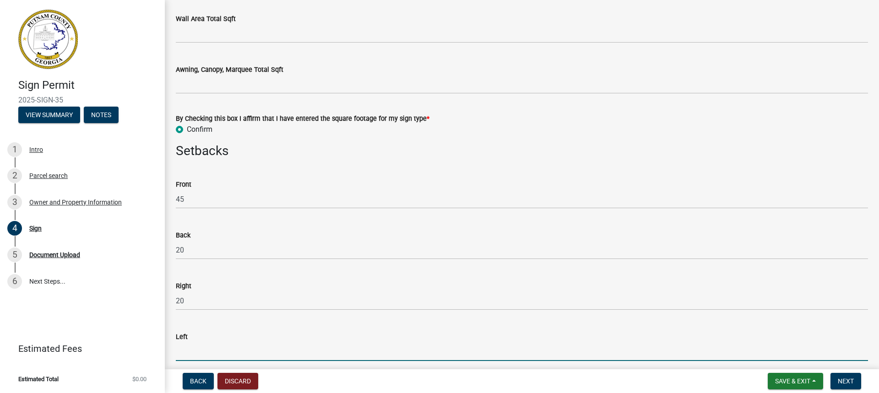
type input "20"
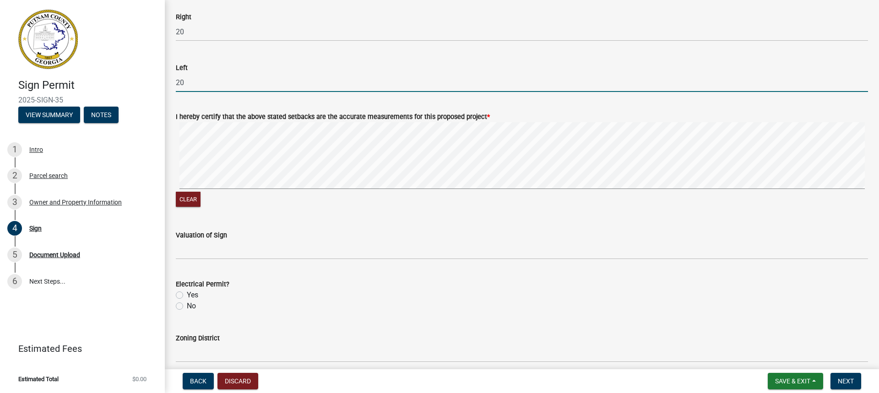
scroll to position [824, 0]
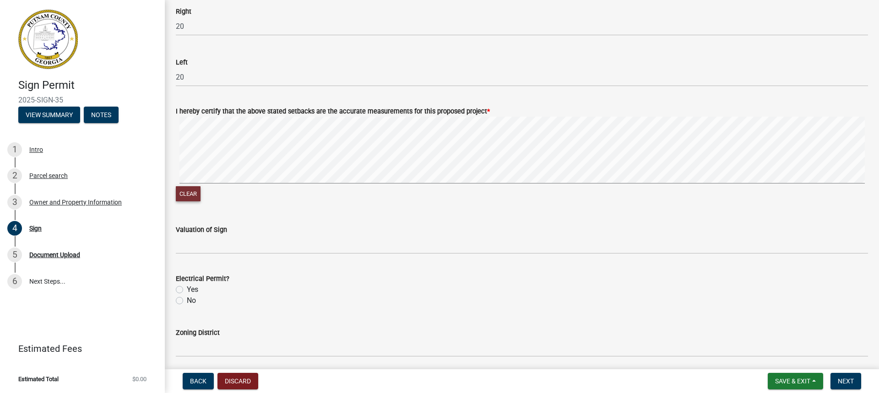
click at [195, 194] on button "Clear" at bounding box center [188, 193] width 25 height 15
click at [190, 197] on button "Clear" at bounding box center [188, 193] width 25 height 15
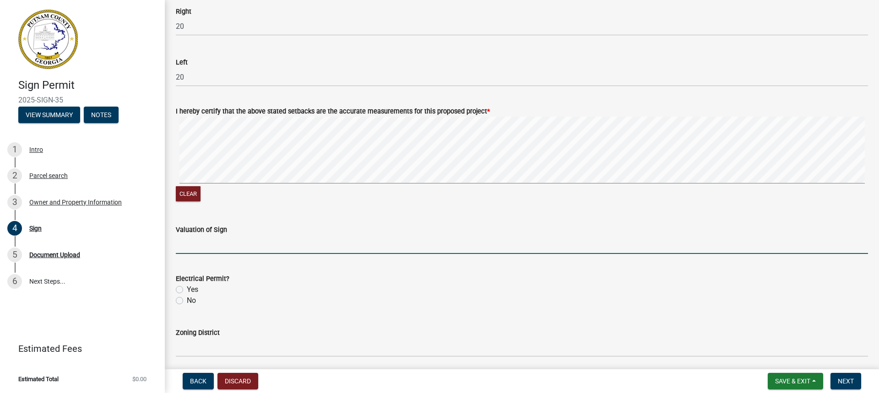
click at [220, 241] on input "text" at bounding box center [522, 244] width 692 height 19
type input "8500"
click at [187, 288] on label "Yes" at bounding box center [192, 289] width 11 height 11
click at [187, 288] on input "Yes" at bounding box center [190, 287] width 6 height 6
radio input "true"
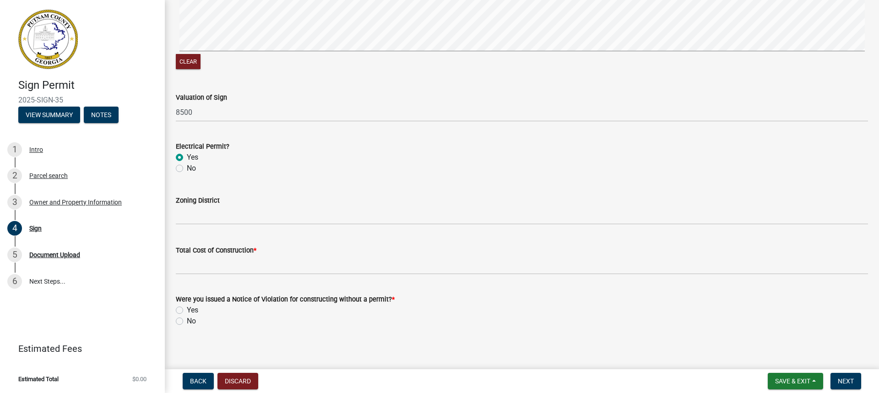
scroll to position [962, 0]
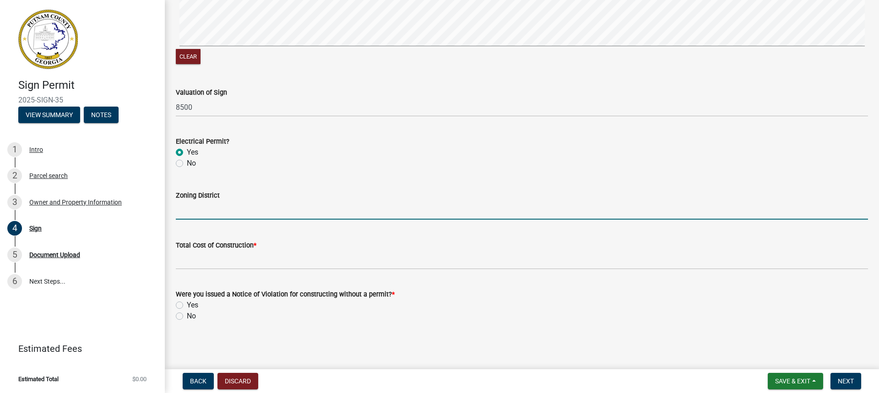
click at [194, 211] on input "Zoning District" at bounding box center [522, 210] width 692 height 19
type input "R3 City"
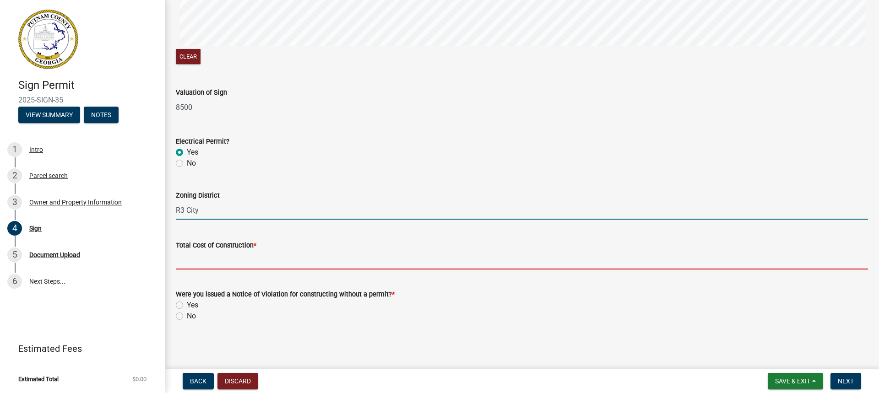
click at [212, 259] on input "text" at bounding box center [522, 260] width 692 height 19
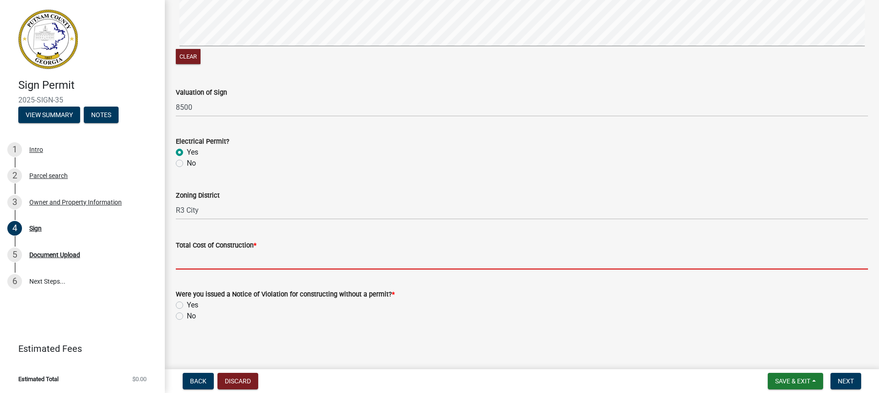
type input "10000"
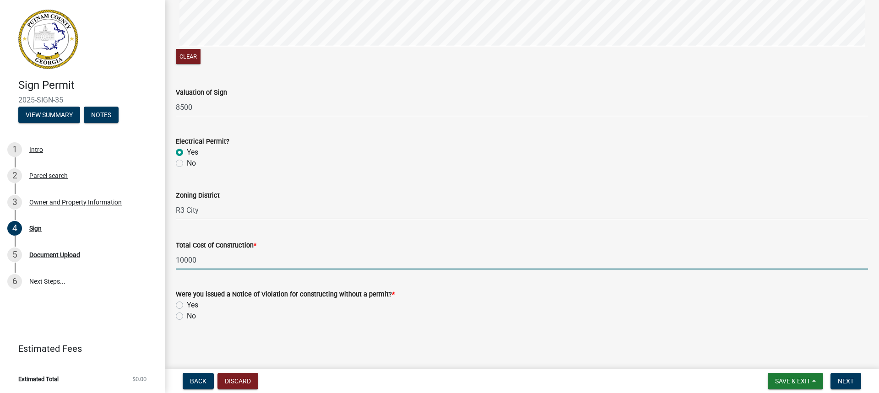
click at [187, 317] on label "No" at bounding box center [191, 316] width 9 height 11
click at [187, 317] on input "No" at bounding box center [190, 314] width 6 height 6
radio input "true"
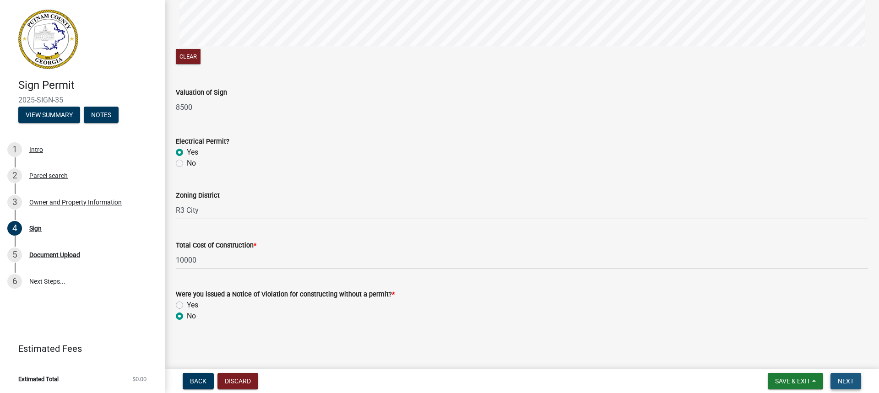
click at [841, 381] on span "Next" at bounding box center [846, 381] width 16 height 7
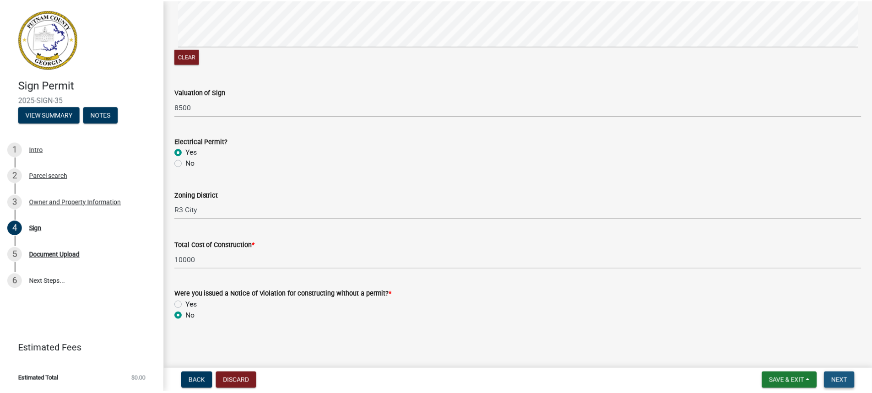
scroll to position [0, 0]
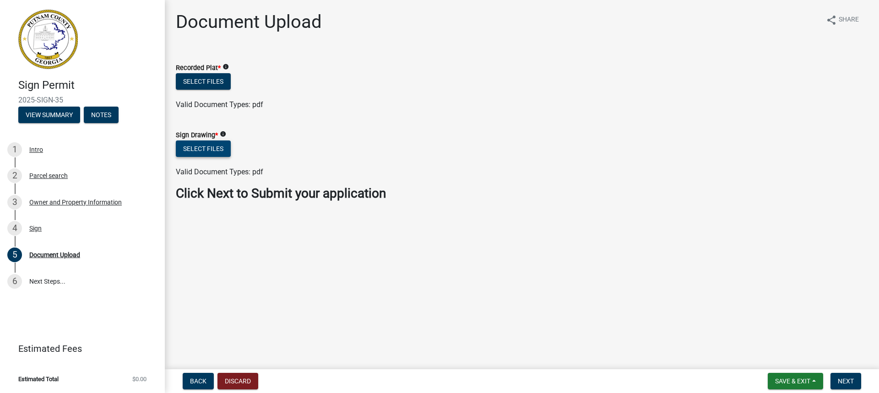
click at [216, 148] on button "Select files" at bounding box center [203, 149] width 55 height 16
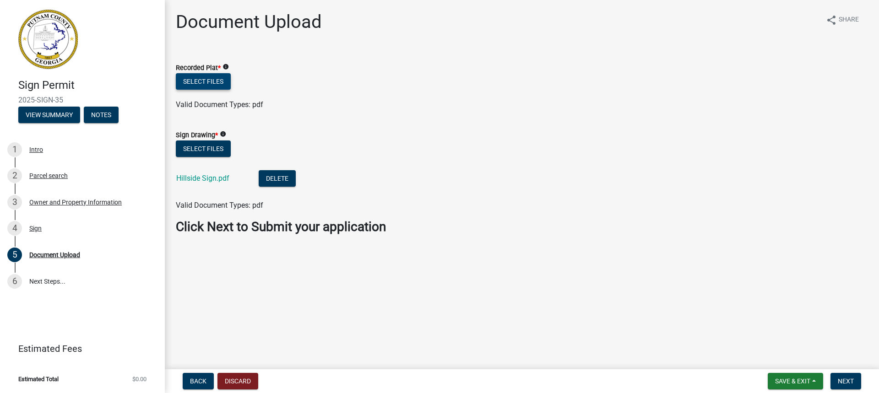
click at [209, 80] on button "Select files" at bounding box center [203, 81] width 55 height 16
click at [190, 80] on button "Select files" at bounding box center [203, 81] width 55 height 16
click at [199, 82] on button "Select files" at bounding box center [203, 81] width 55 height 16
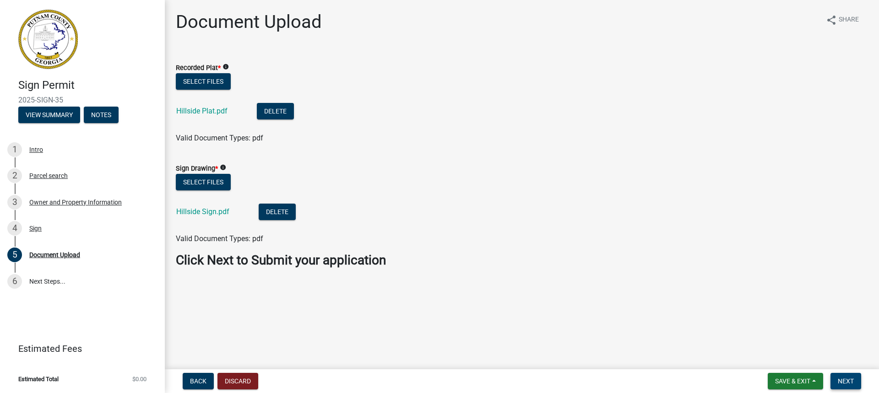
click at [848, 379] on span "Next" at bounding box center [846, 381] width 16 height 7
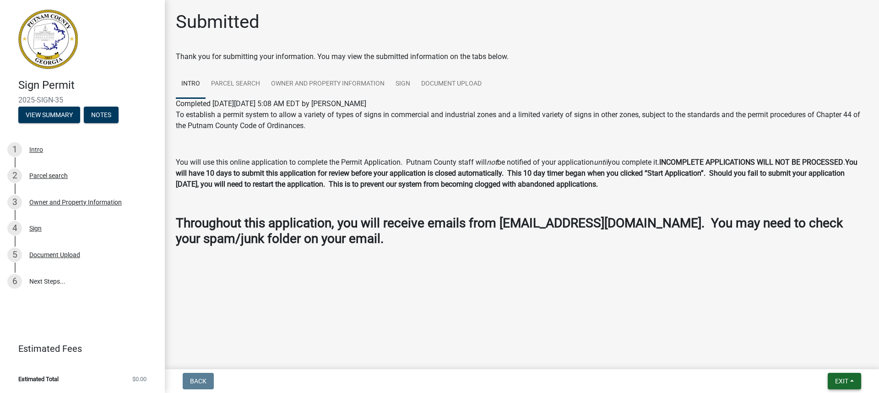
click at [844, 381] on span "Exit" at bounding box center [841, 381] width 13 height 7
click at [820, 357] on button "Save & Exit" at bounding box center [824, 358] width 73 height 22
